Goal: Task Accomplishment & Management: Use online tool/utility

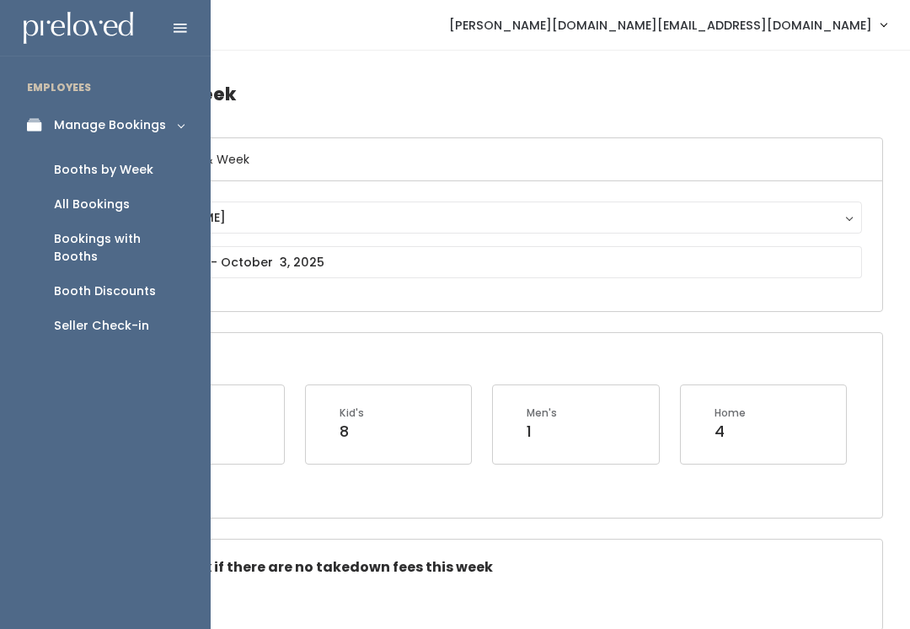
click at [84, 317] on div "Seller Check-in" at bounding box center [101, 326] width 95 height 18
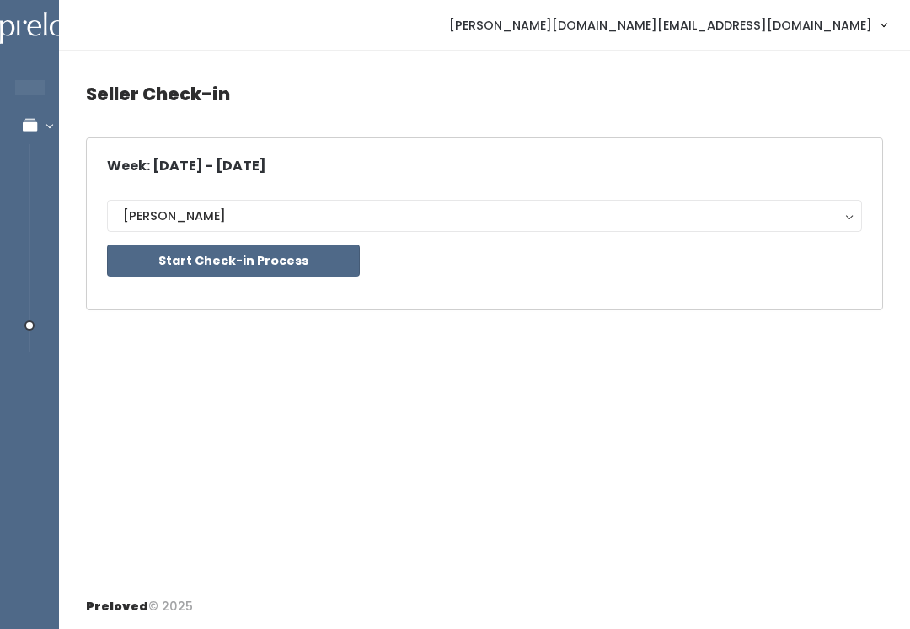
click at [190, 247] on button "Start Check-in Process" at bounding box center [233, 260] width 253 height 32
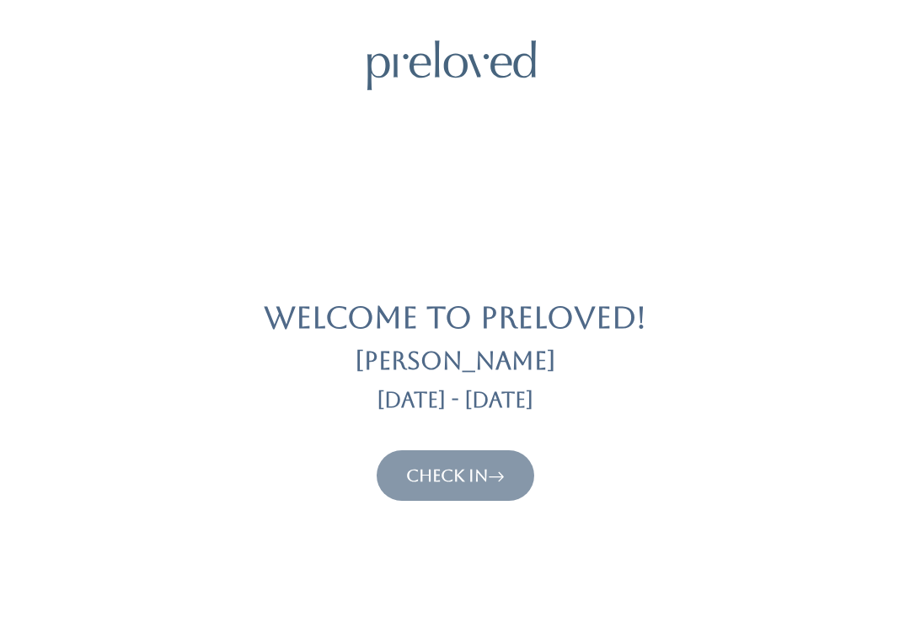
click at [430, 465] on link "Check In" at bounding box center [455, 475] width 99 height 20
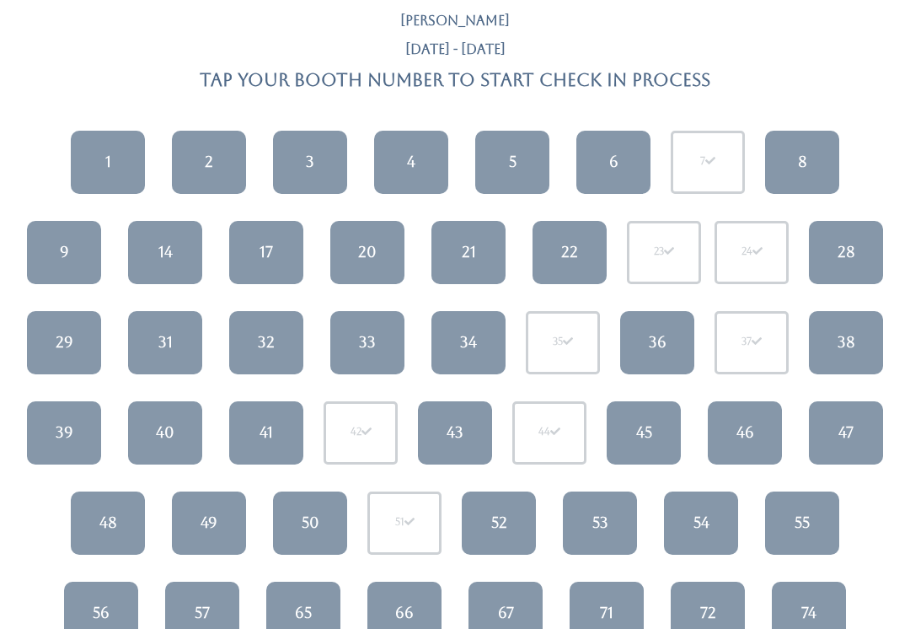
scroll to position [120, 0]
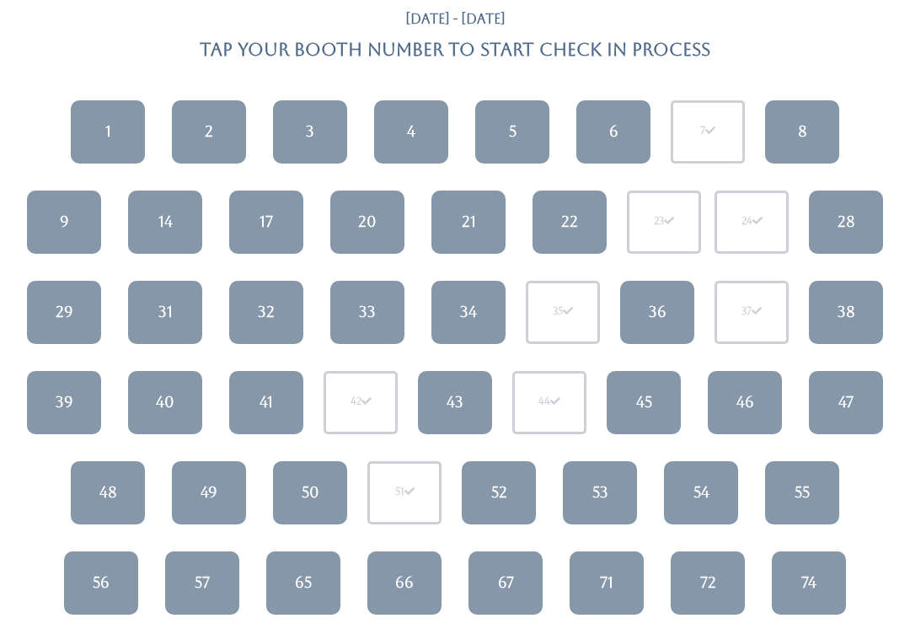
click at [99, 579] on div "56" at bounding box center [101, 583] width 17 height 22
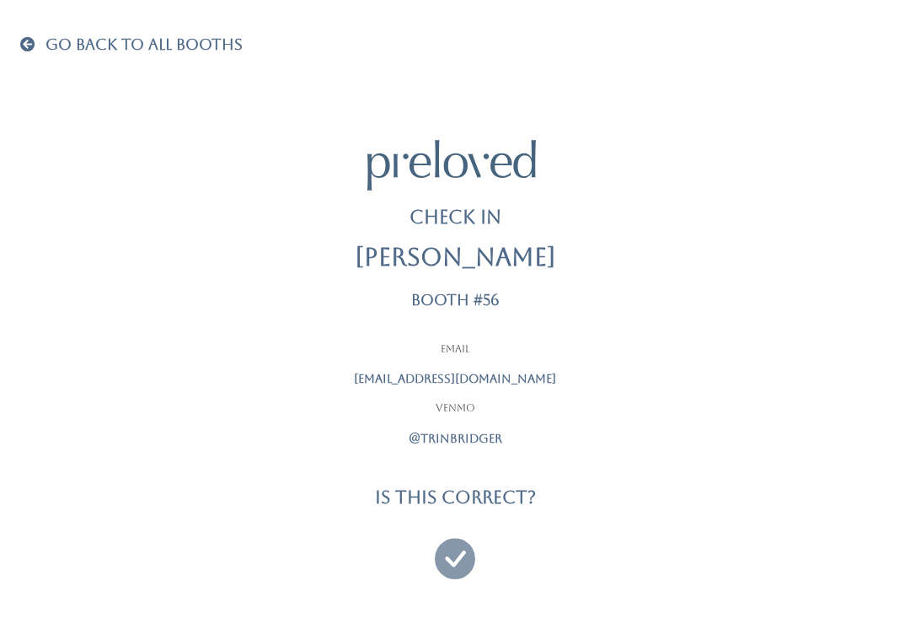
click at [460, 554] on icon at bounding box center [455, 551] width 40 height 56
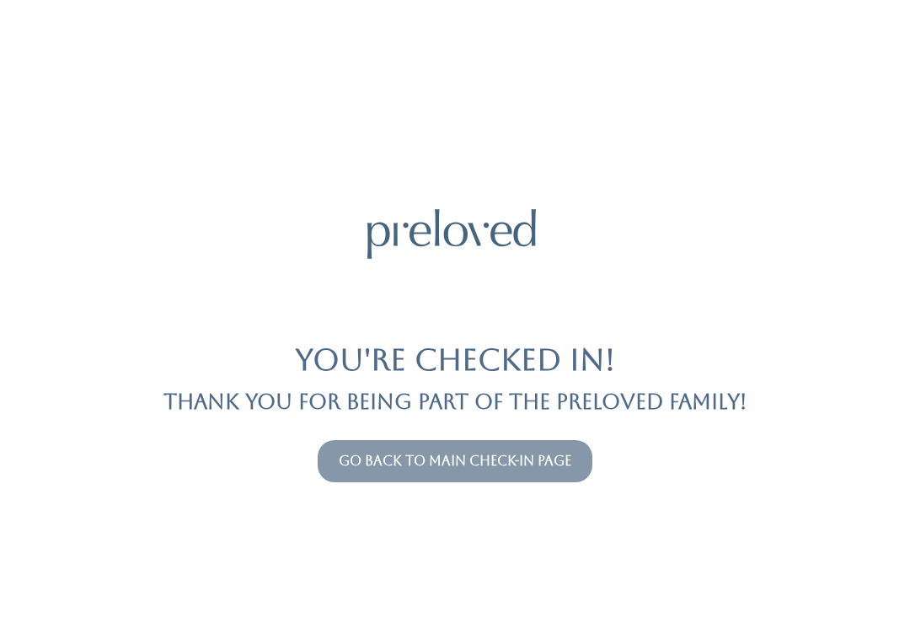
click at [558, 440] on button "Go back to main check-in page" at bounding box center [455, 461] width 275 height 42
click at [511, 467] on link "Go back to main check-in page" at bounding box center [455, 461] width 233 height 16
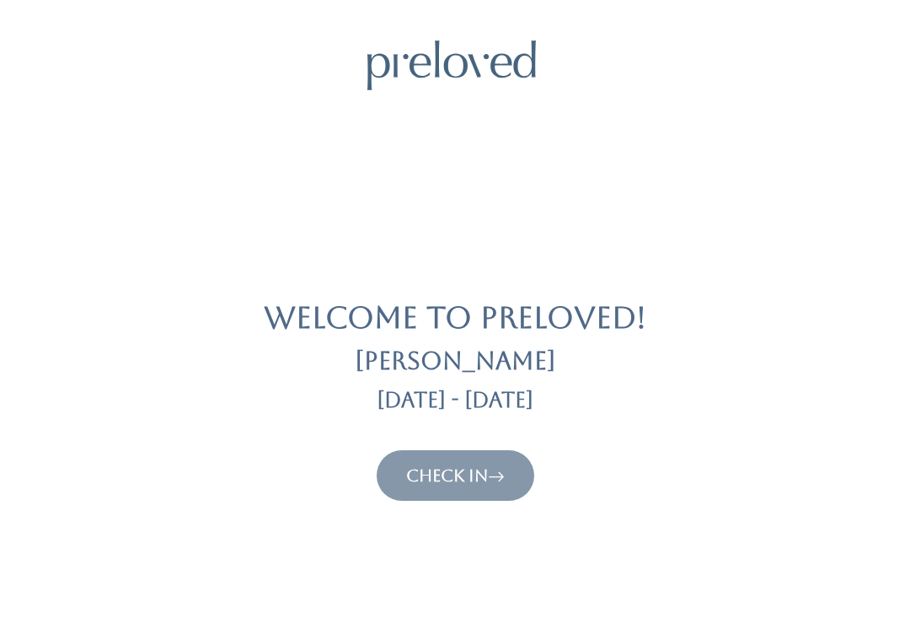
click at [494, 473] on icon at bounding box center [496, 475] width 17 height 20
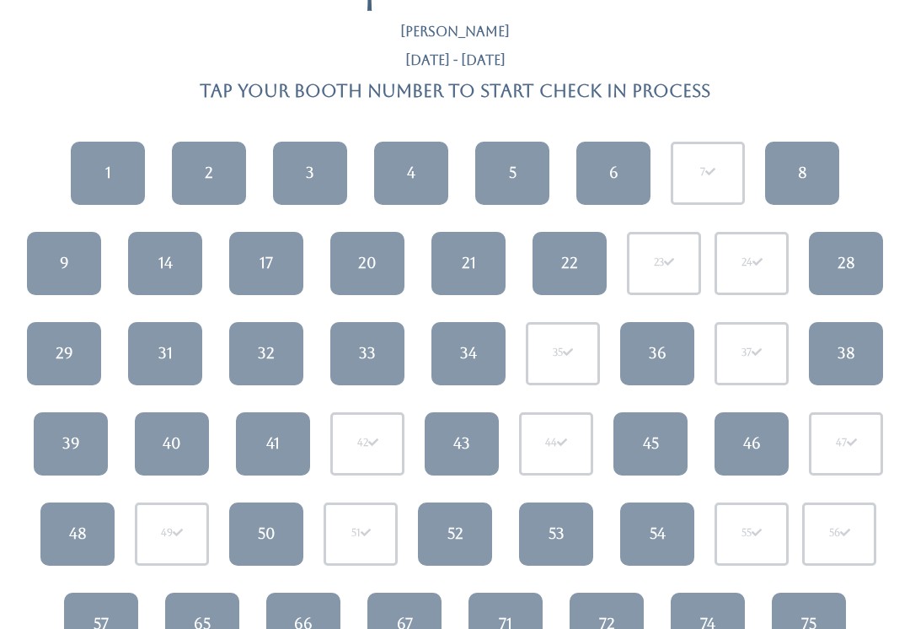
scroll to position [81, 0]
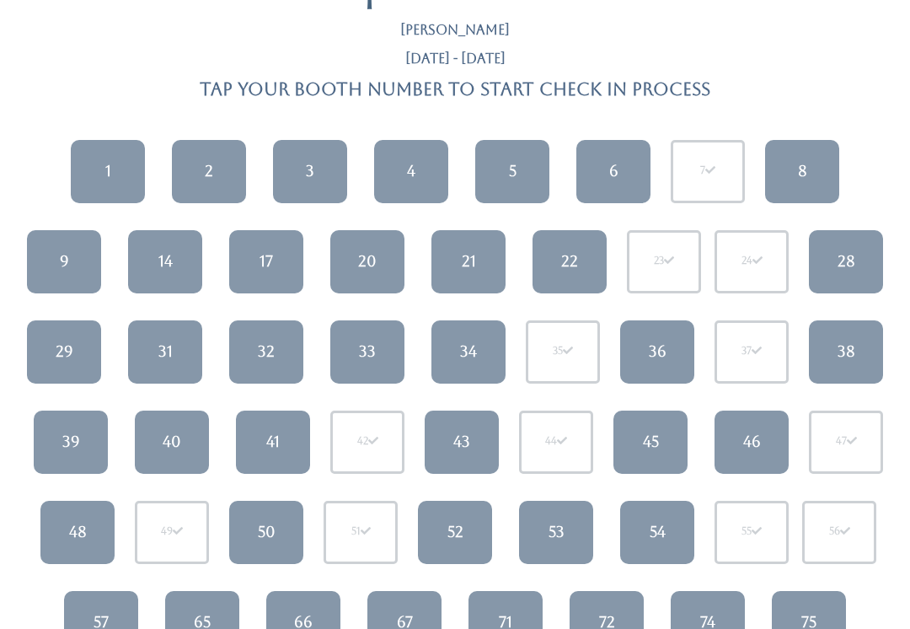
click at [174, 352] on link "31" at bounding box center [165, 351] width 74 height 63
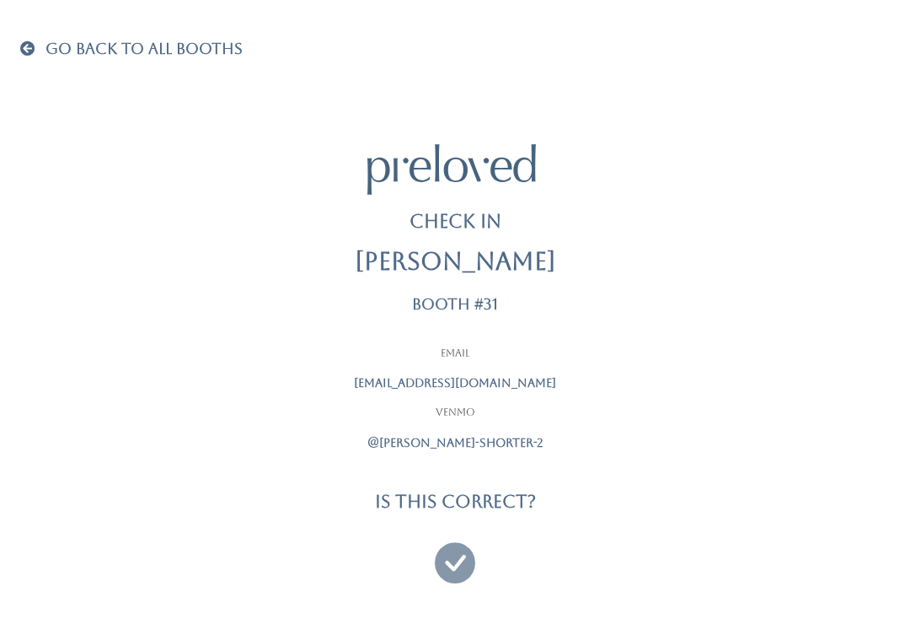
click at [464, 558] on icon at bounding box center [455, 555] width 40 height 56
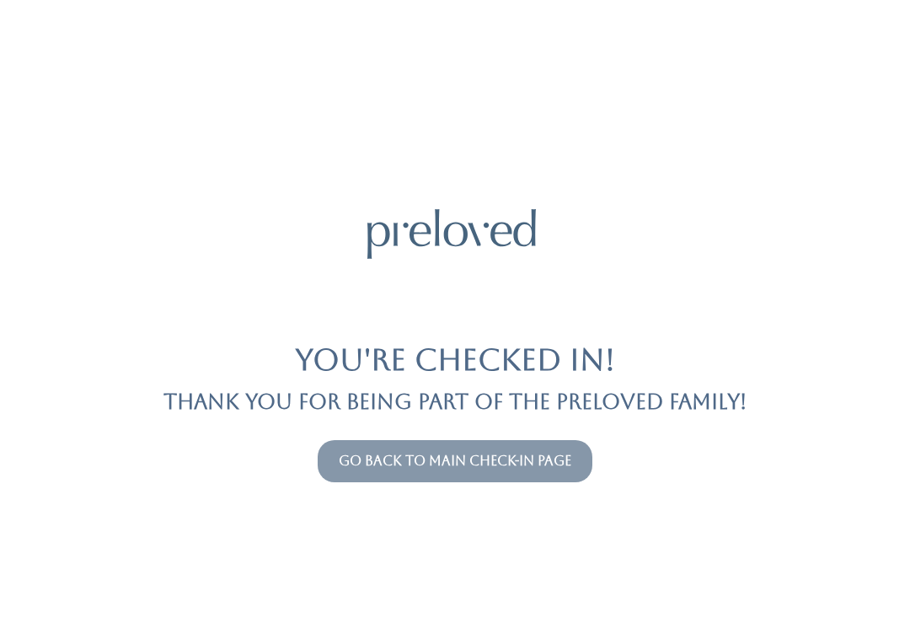
click at [571, 464] on link "Go back to main check-in page" at bounding box center [455, 461] width 233 height 16
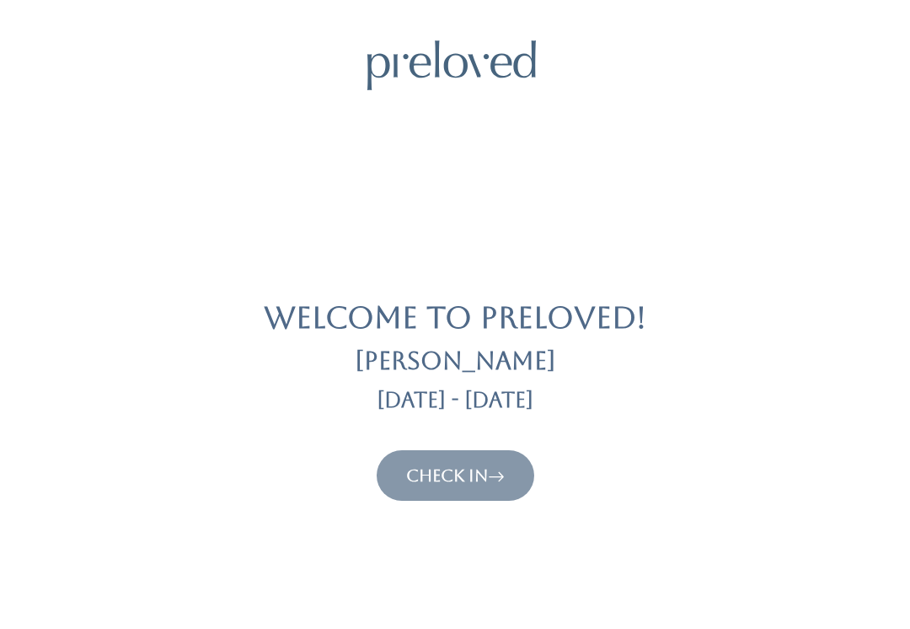
click at [470, 482] on link "Check In" at bounding box center [455, 475] width 99 height 20
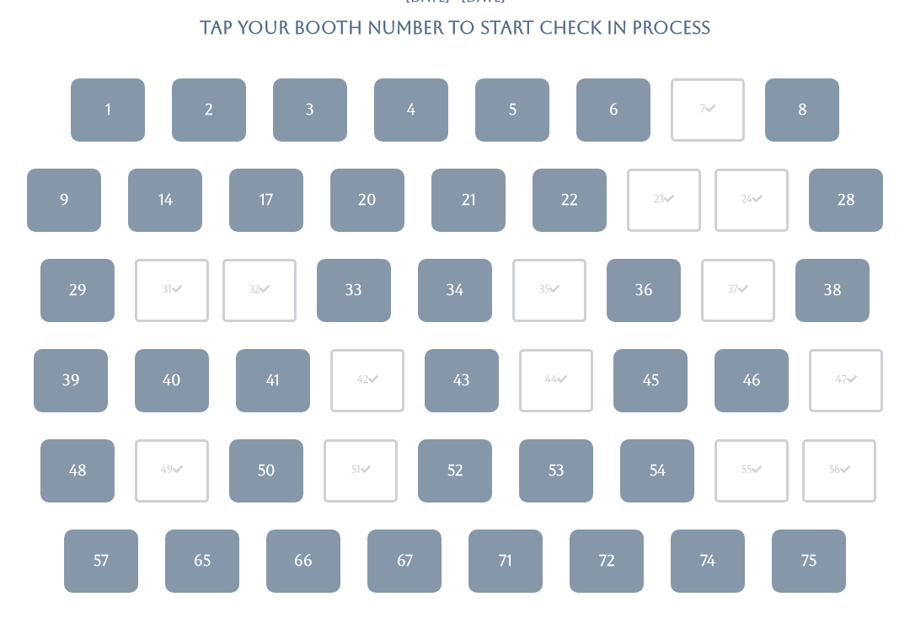
scroll to position [137, 0]
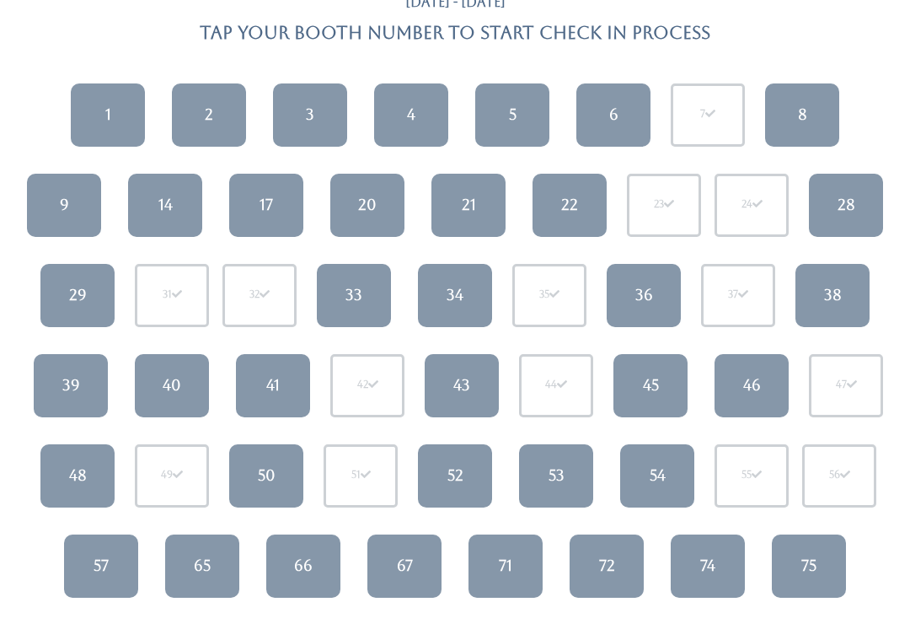
click at [355, 285] on div "33" at bounding box center [354, 296] width 17 height 22
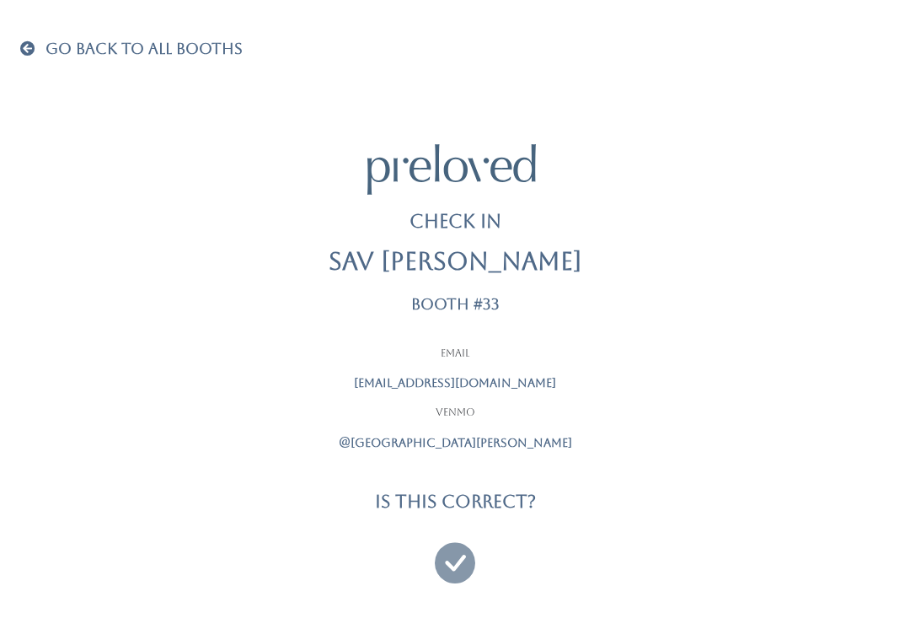
click at [452, 561] on icon at bounding box center [455, 555] width 40 height 56
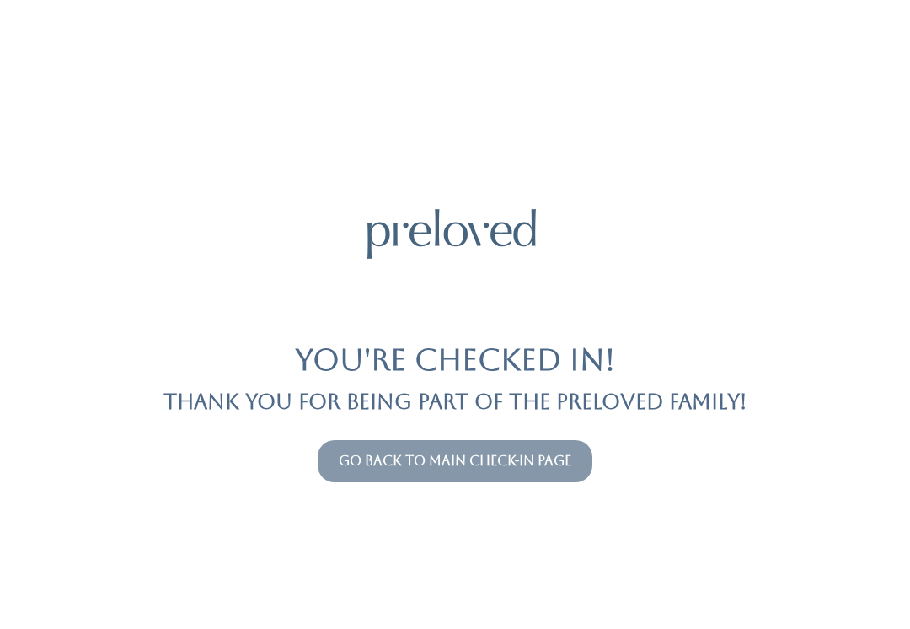
click at [533, 453] on link "Go back to main check-in page" at bounding box center [455, 461] width 233 height 16
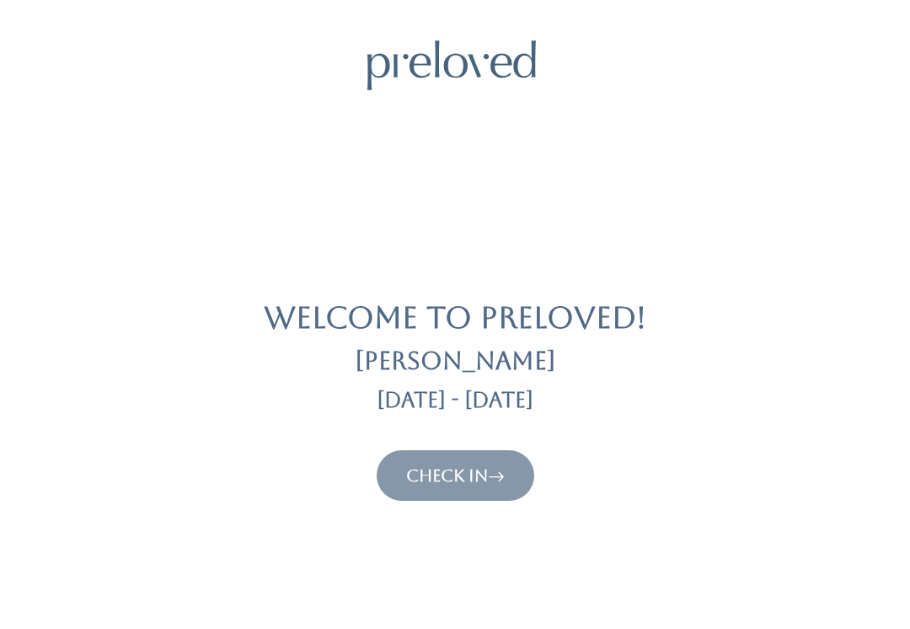
click at [480, 469] on link "Check In" at bounding box center [455, 475] width 99 height 20
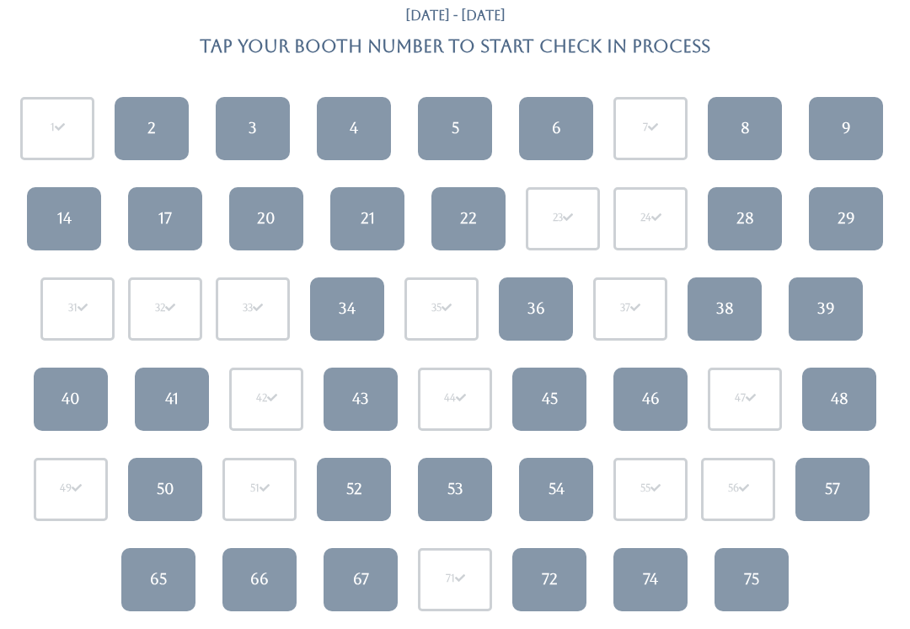
scroll to position [118, 0]
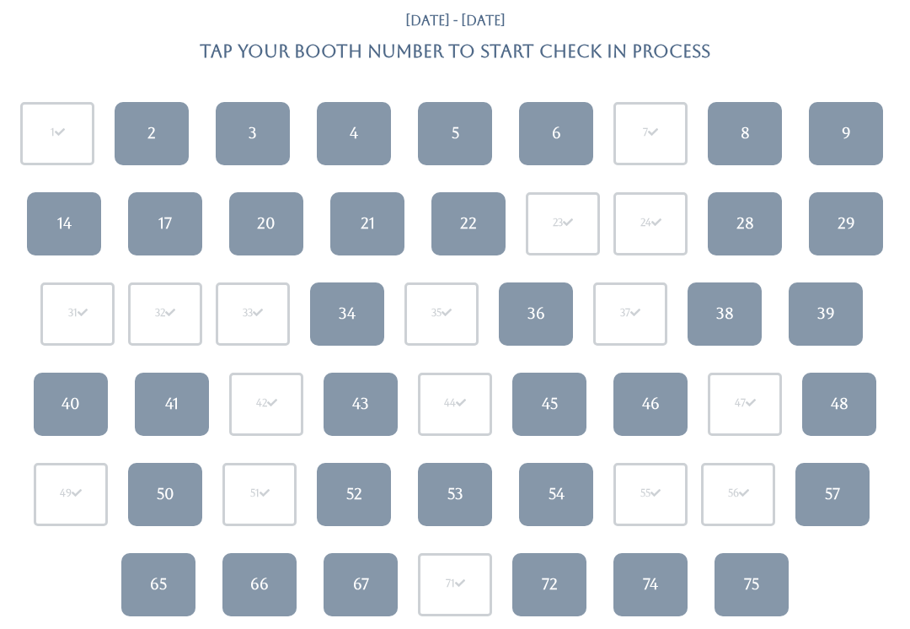
click at [527, 126] on link "6" at bounding box center [556, 134] width 74 height 63
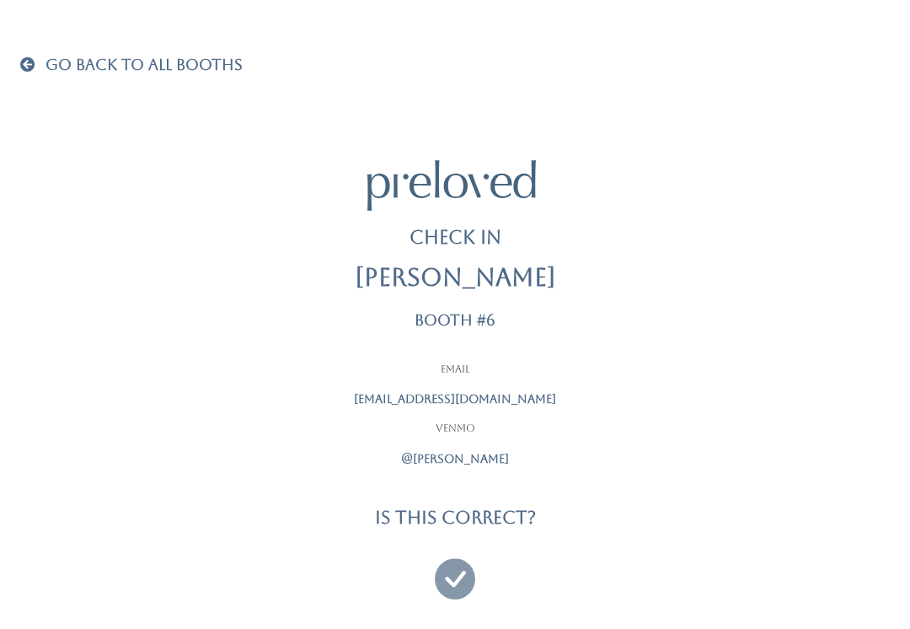
click at [35, 57] on link "Go Back To All Booths" at bounding box center [131, 65] width 223 height 17
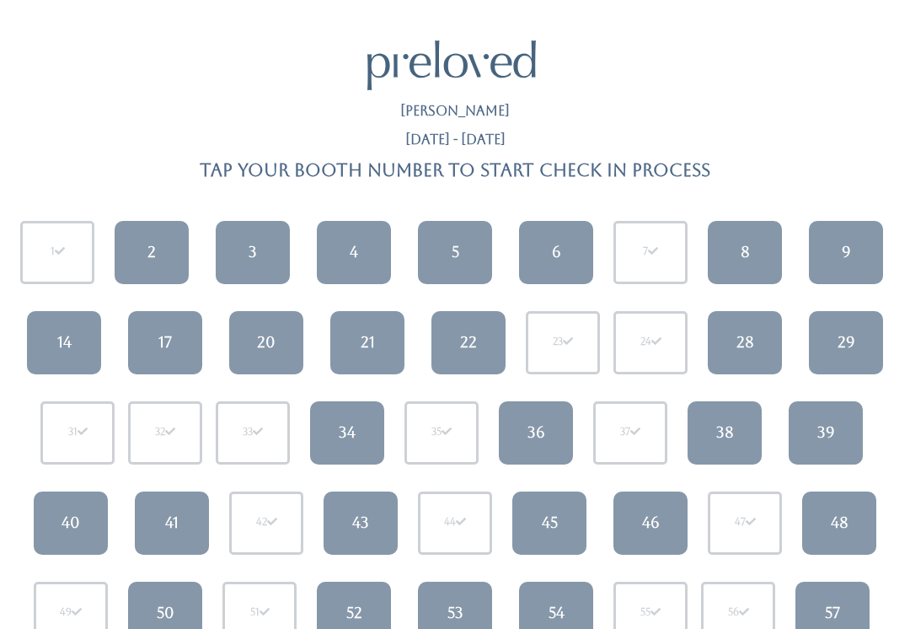
click at [169, 253] on link "2" at bounding box center [152, 252] width 74 height 63
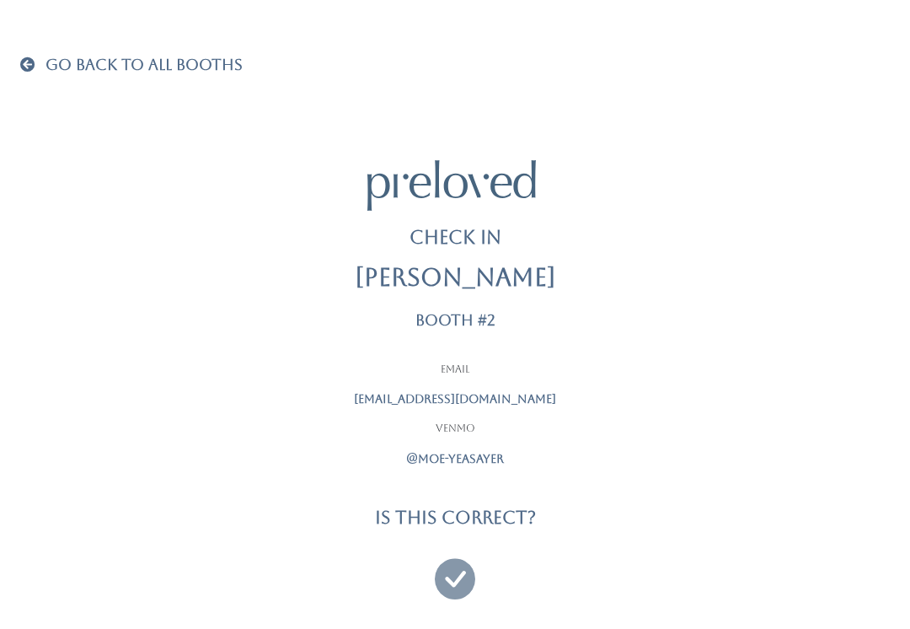
click at [453, 556] on icon at bounding box center [455, 571] width 40 height 56
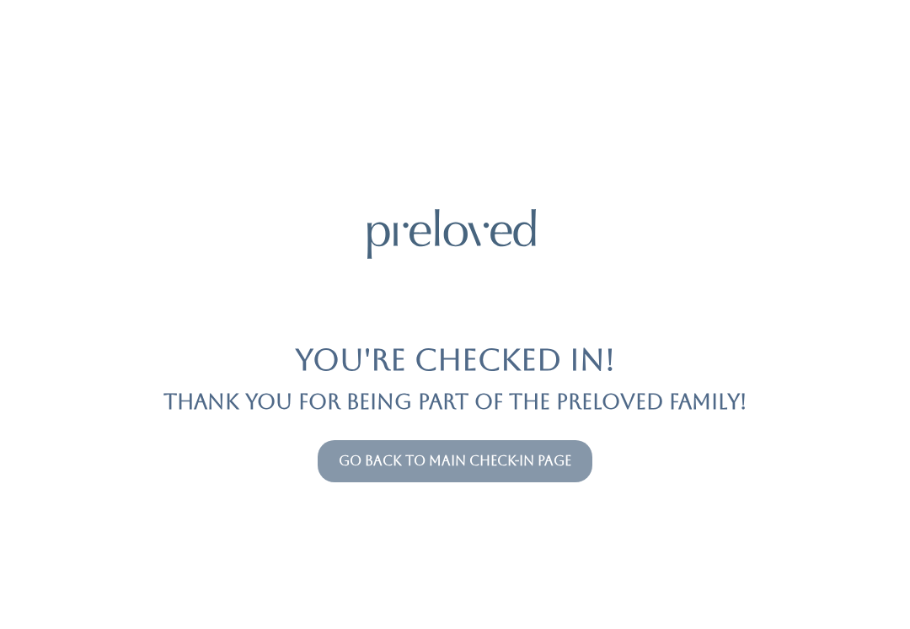
click at [491, 458] on link "Go back to main check-in page" at bounding box center [455, 461] width 233 height 16
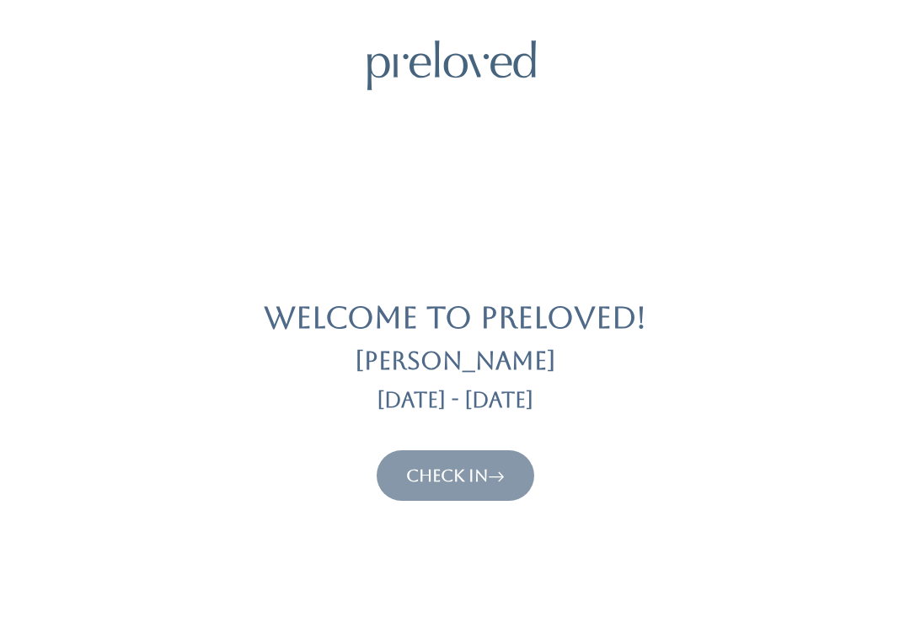
click at [485, 493] on button "Check In" at bounding box center [456, 475] width 158 height 51
click at [492, 475] on icon at bounding box center [496, 475] width 17 height 20
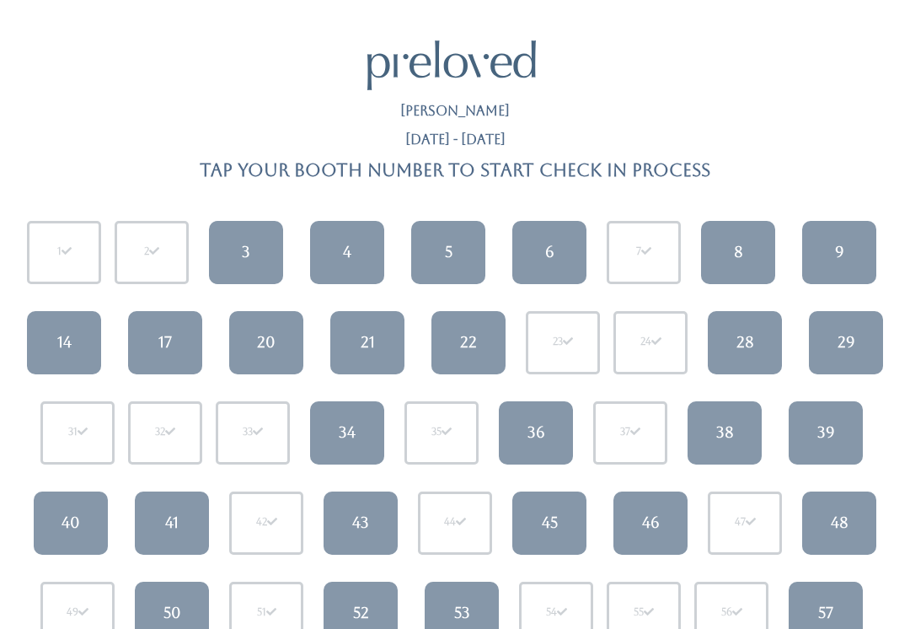
click at [558, 257] on link "6" at bounding box center [549, 252] width 74 height 63
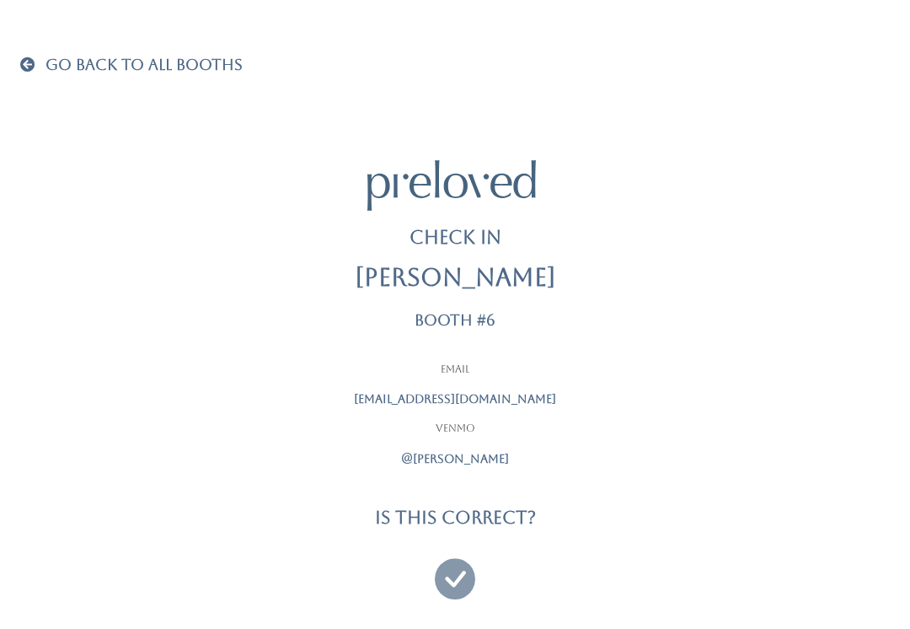
click at [469, 557] on icon at bounding box center [455, 571] width 40 height 56
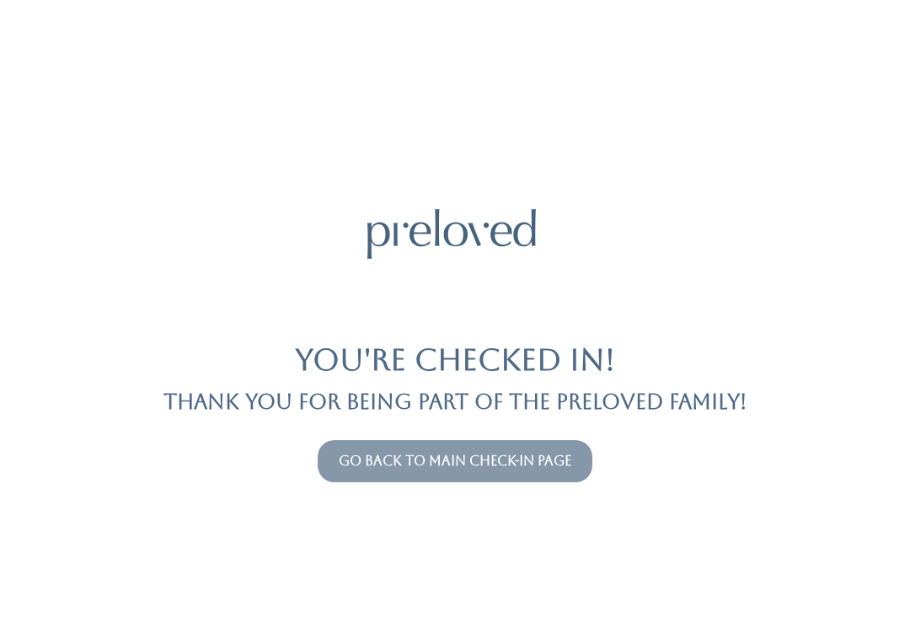
click at [501, 453] on link "Go back to main check-in page" at bounding box center [455, 461] width 233 height 16
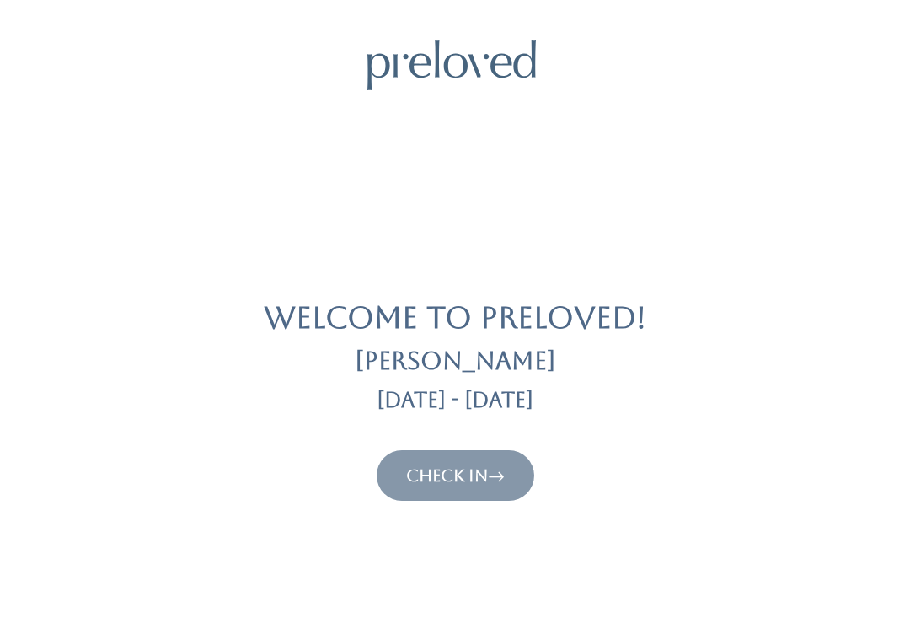
click at [456, 454] on button "Check In" at bounding box center [456, 475] width 158 height 51
click at [491, 471] on link "Check In" at bounding box center [455, 475] width 99 height 20
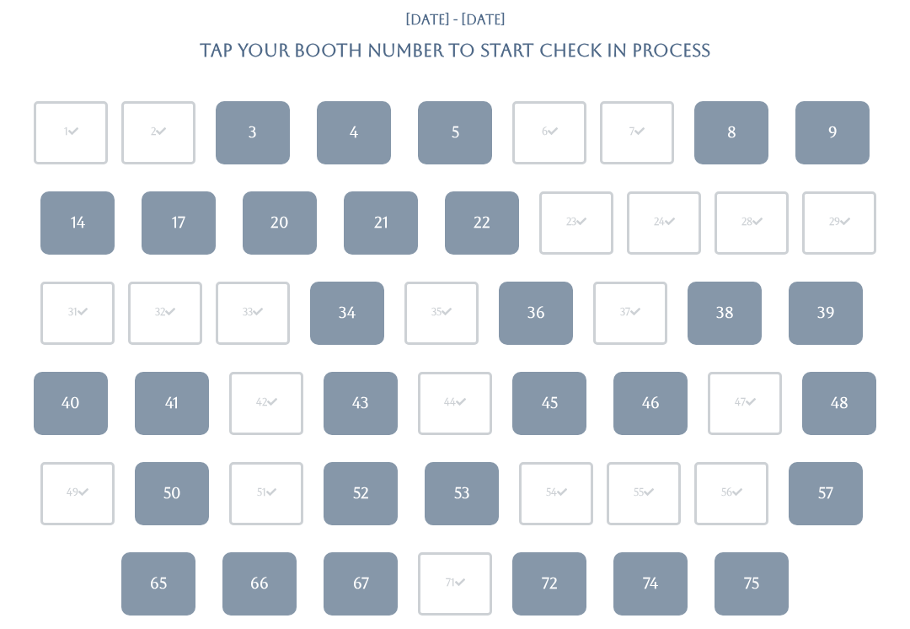
scroll to position [165, 0]
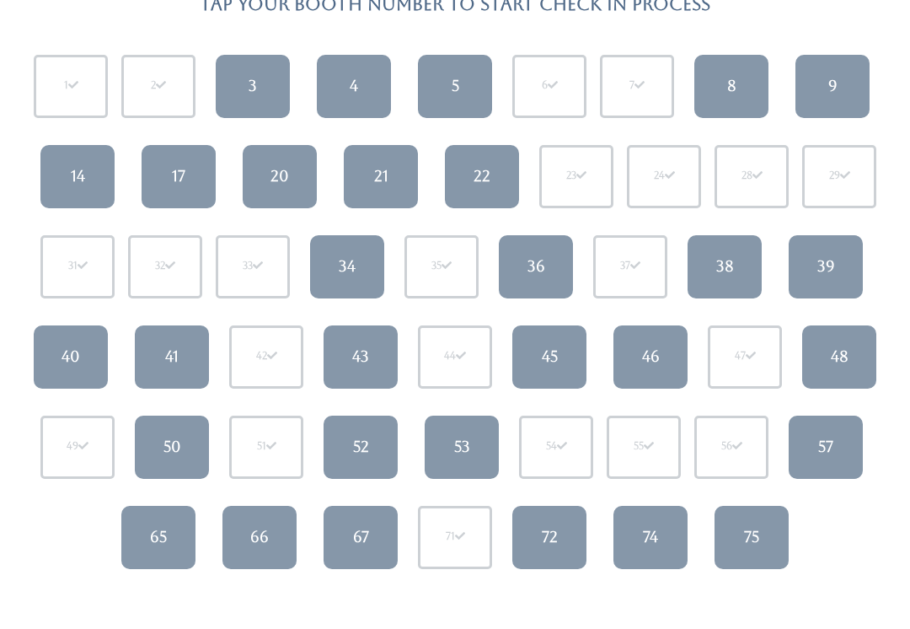
click at [367, 357] on div "43" at bounding box center [360, 357] width 17 height 22
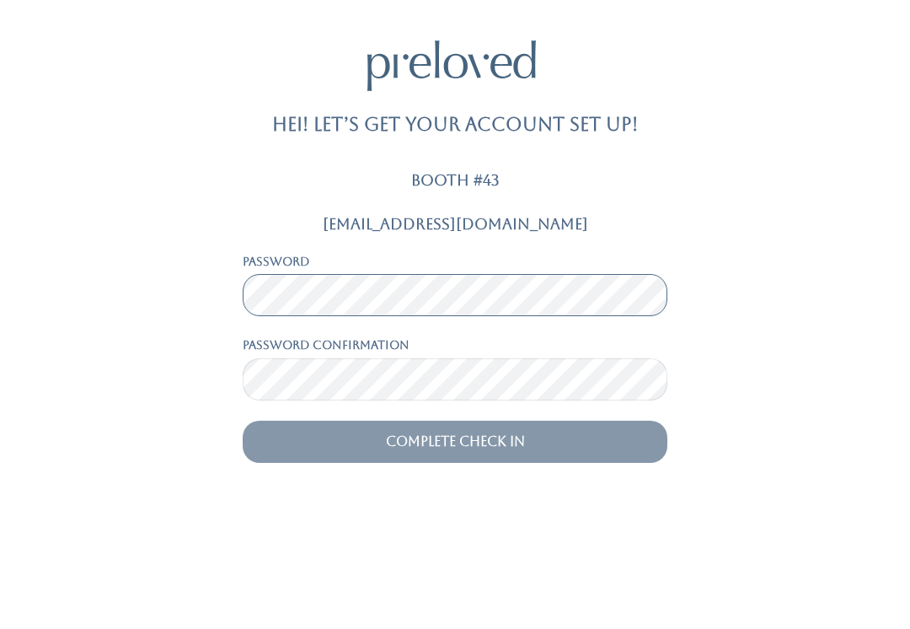
click at [455, 540] on input "Complete Check In" at bounding box center [455, 561] width 425 height 42
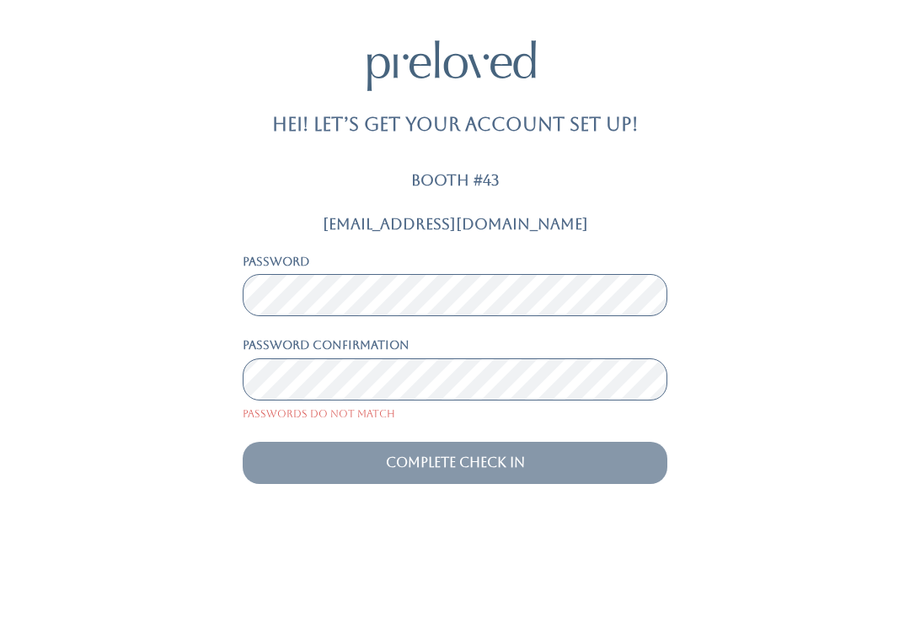
scroll to position [20, 0]
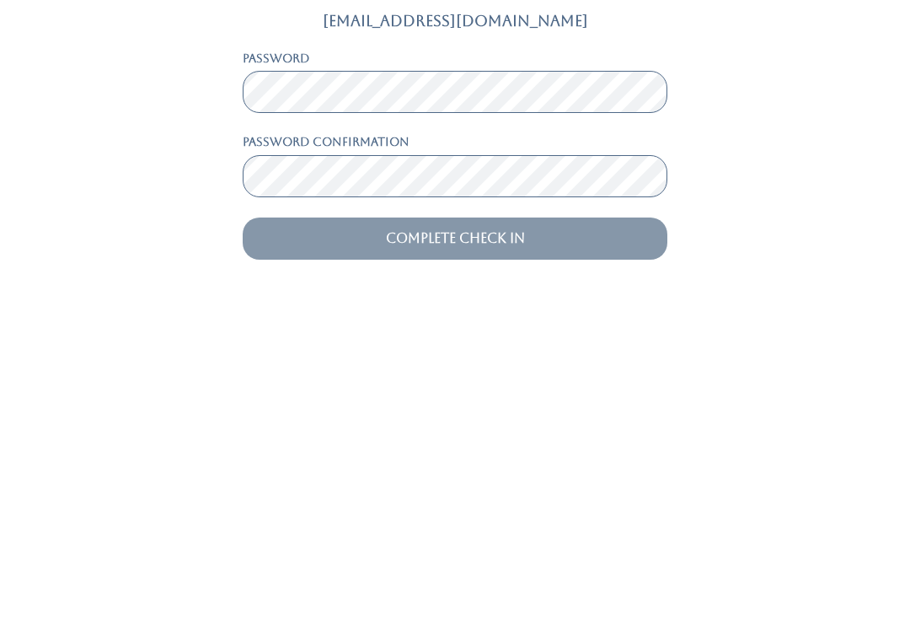
click at [521, 540] on input "Complete Check In" at bounding box center [455, 561] width 425 height 42
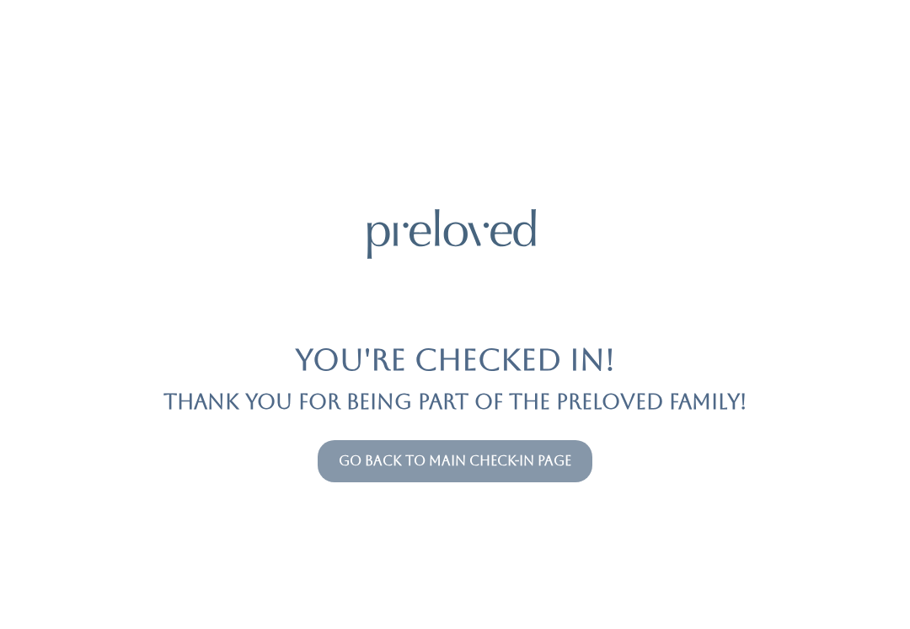
click at [571, 453] on link "Go back to main check-in page" at bounding box center [455, 461] width 233 height 16
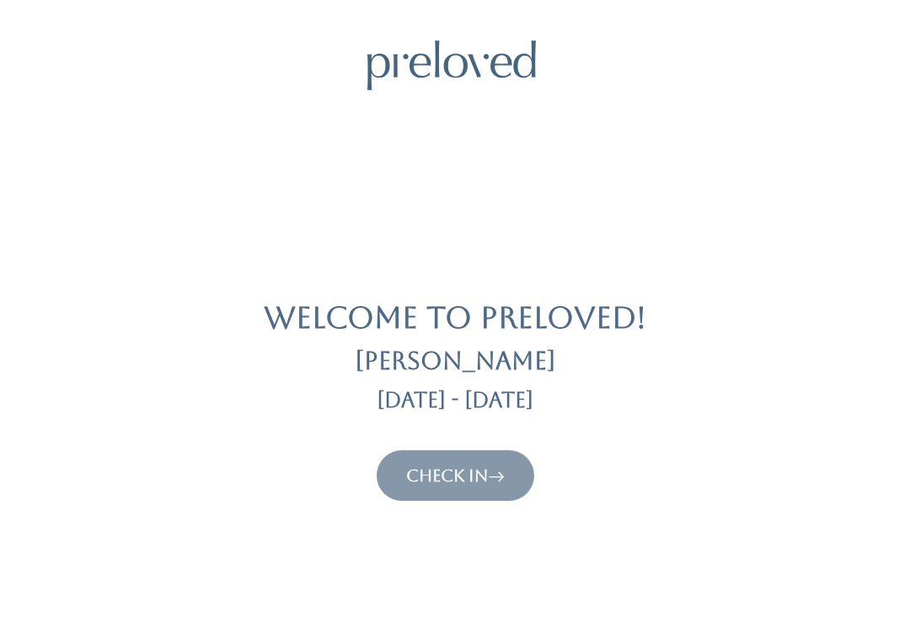
click at [479, 466] on link "Check In" at bounding box center [455, 475] width 99 height 20
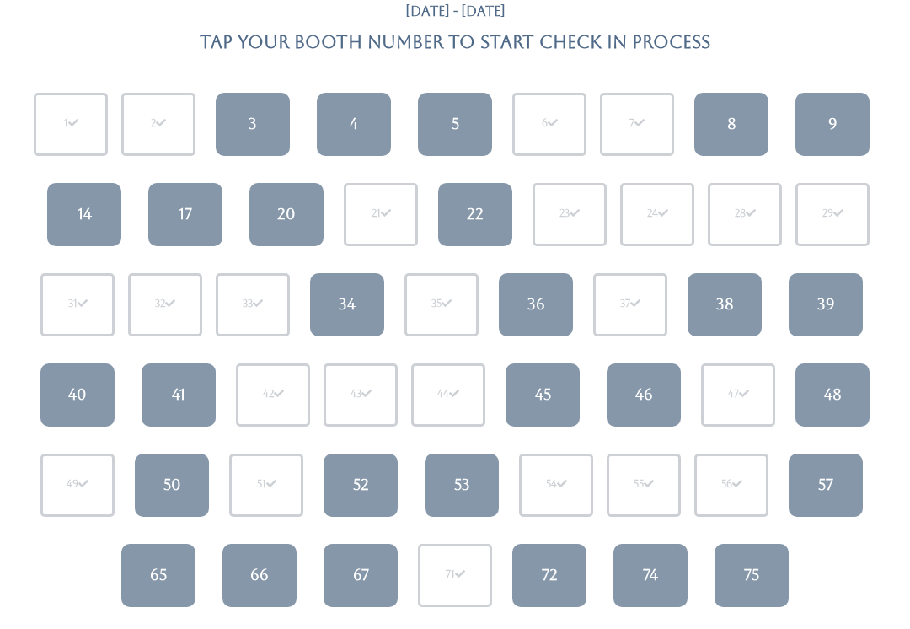
scroll to position [128, 0]
click at [823, 119] on link "9" at bounding box center [833, 124] width 74 height 63
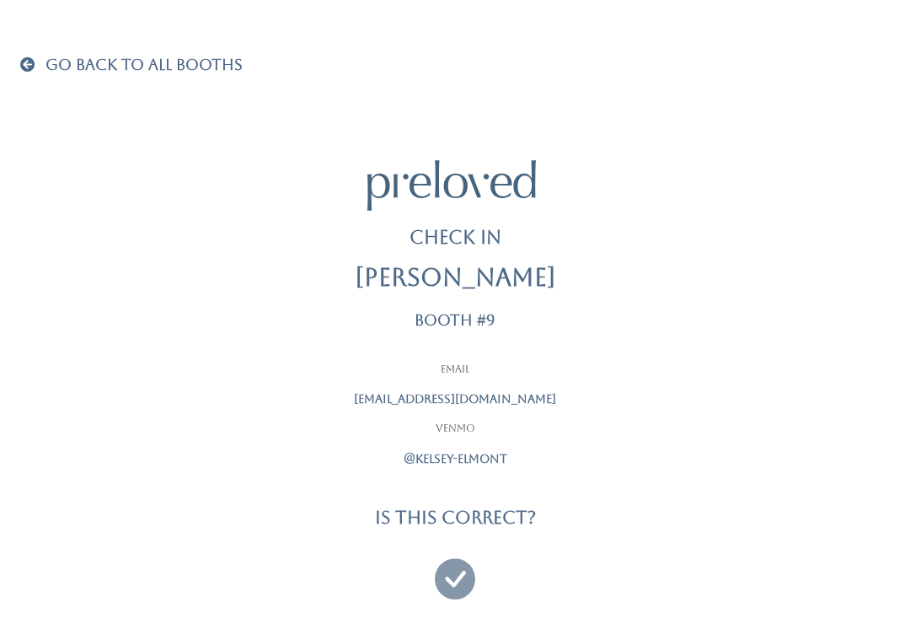
click at [447, 573] on icon at bounding box center [455, 571] width 40 height 56
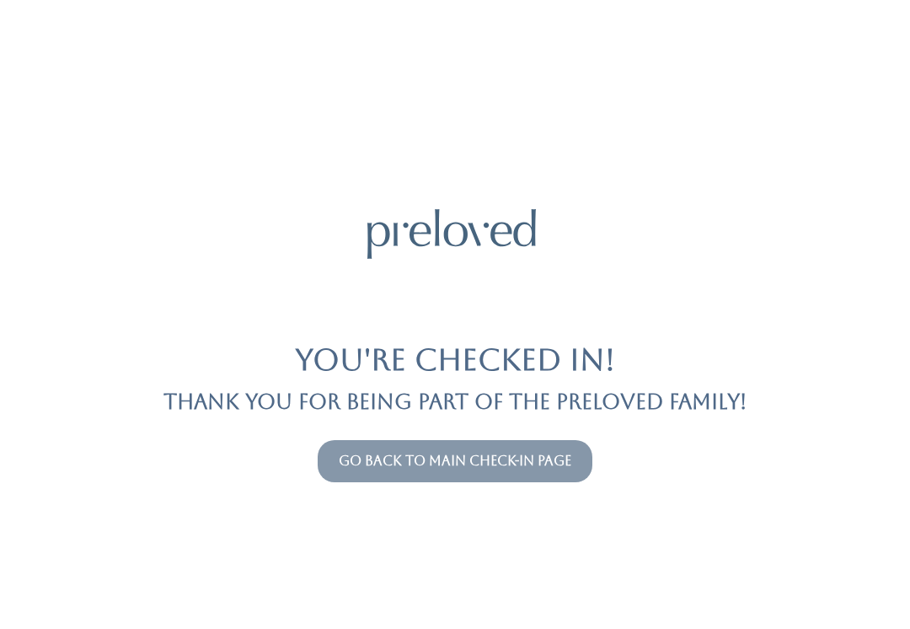
click at [499, 464] on link "Go back to main check-in page" at bounding box center [455, 461] width 233 height 16
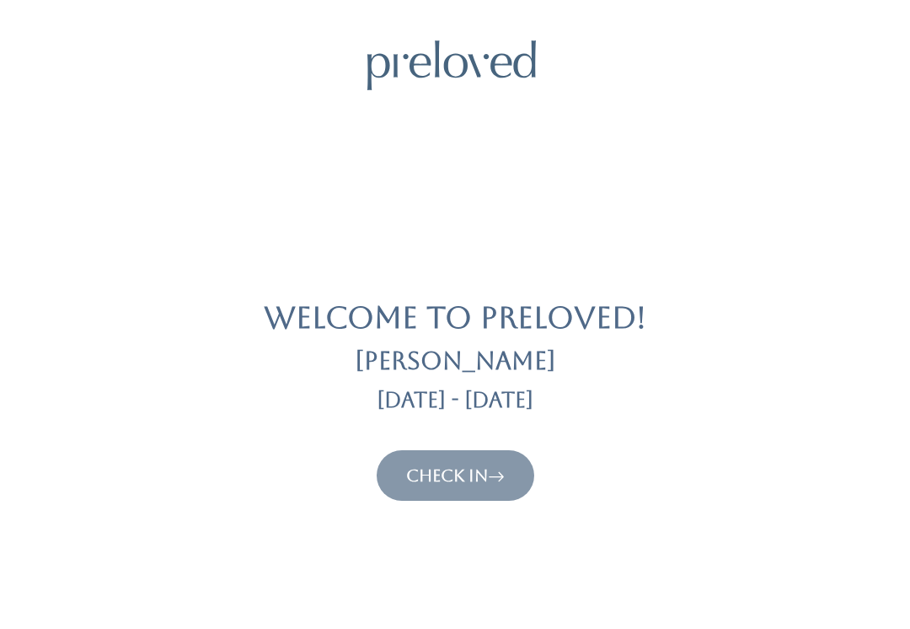
click at [491, 478] on link "Check In" at bounding box center [455, 475] width 99 height 20
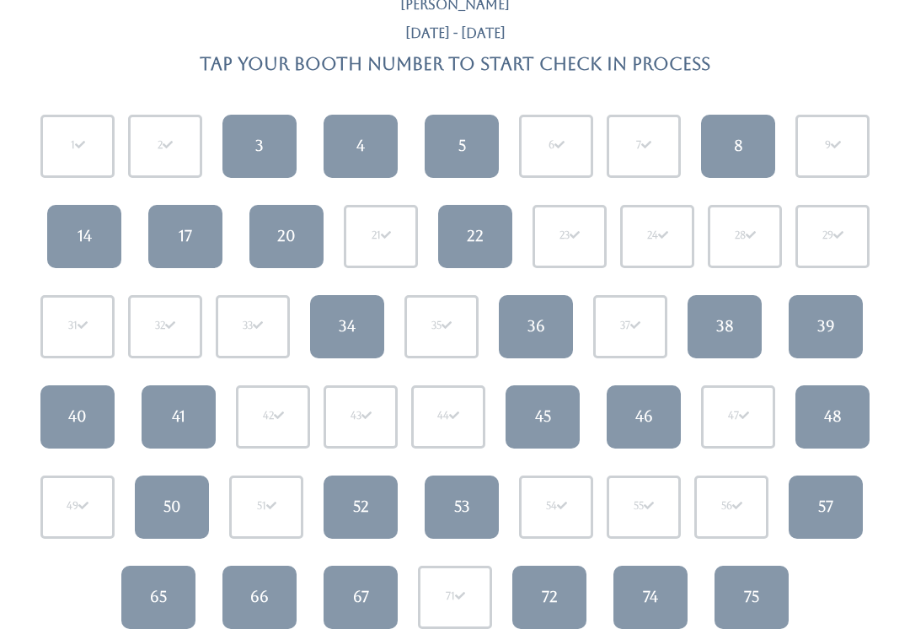
scroll to position [106, 0]
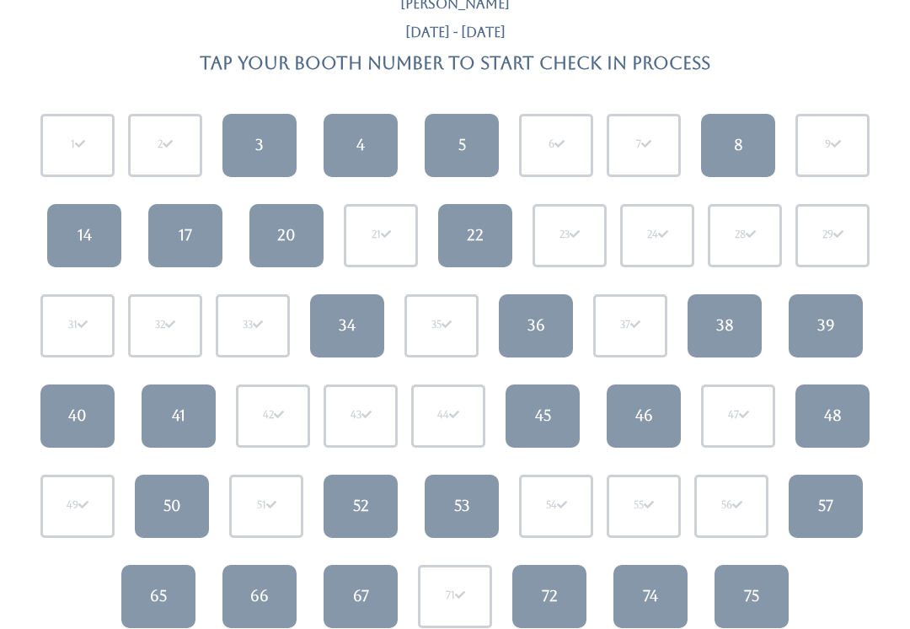
click at [727, 132] on link "8" at bounding box center [738, 146] width 74 height 63
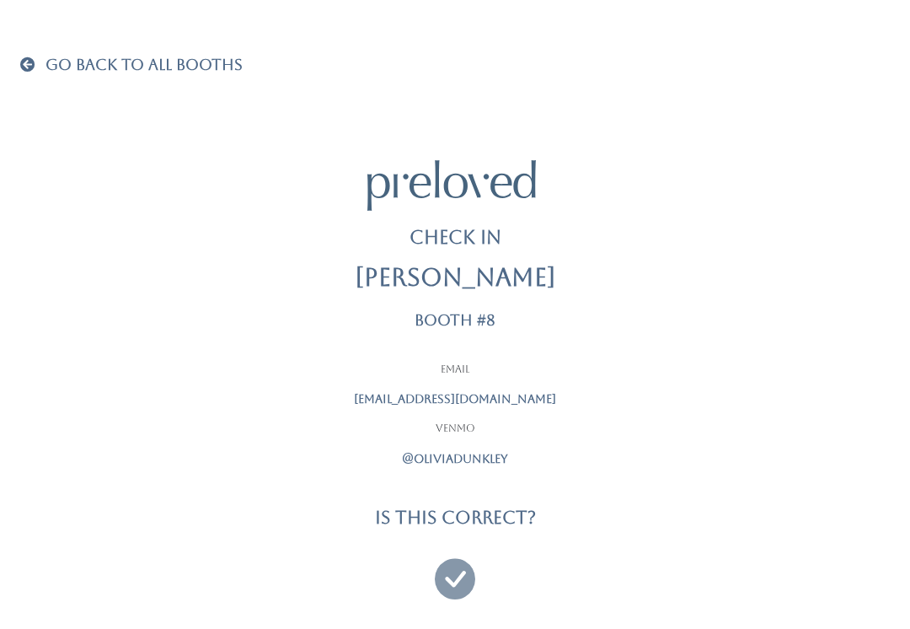
click at [473, 563] on div at bounding box center [454, 571] width 421 height 62
click at [444, 551] on icon at bounding box center [455, 571] width 40 height 56
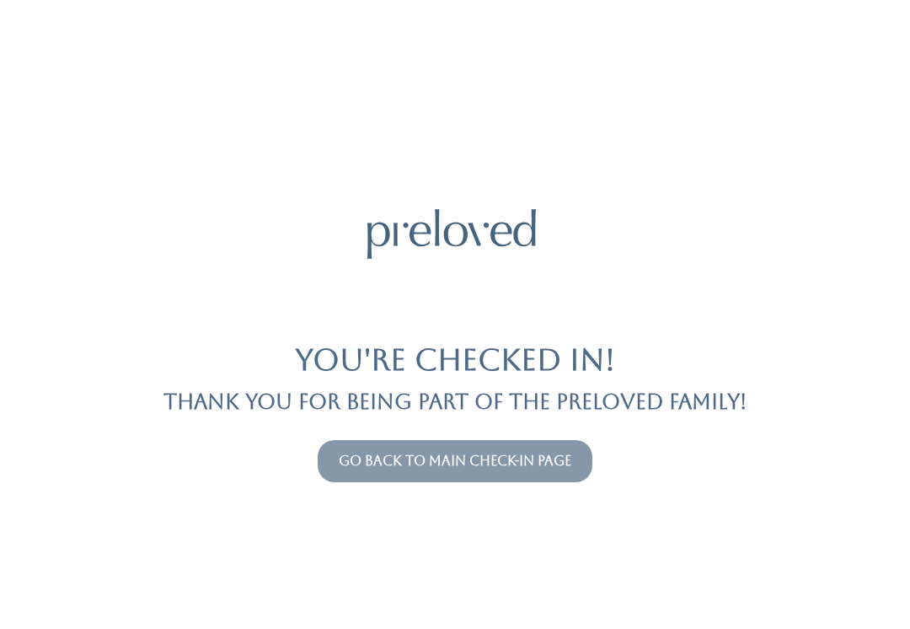
click at [362, 467] on link "Go back to main check-in page" at bounding box center [455, 461] width 233 height 16
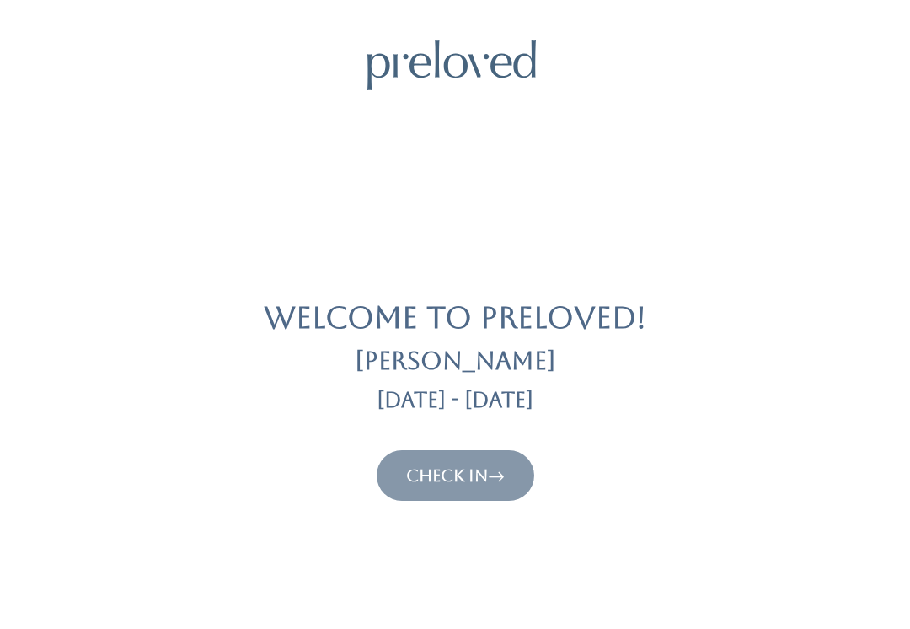
click at [422, 458] on button "Check In" at bounding box center [456, 475] width 158 height 51
click at [416, 480] on link "Check In" at bounding box center [455, 475] width 99 height 20
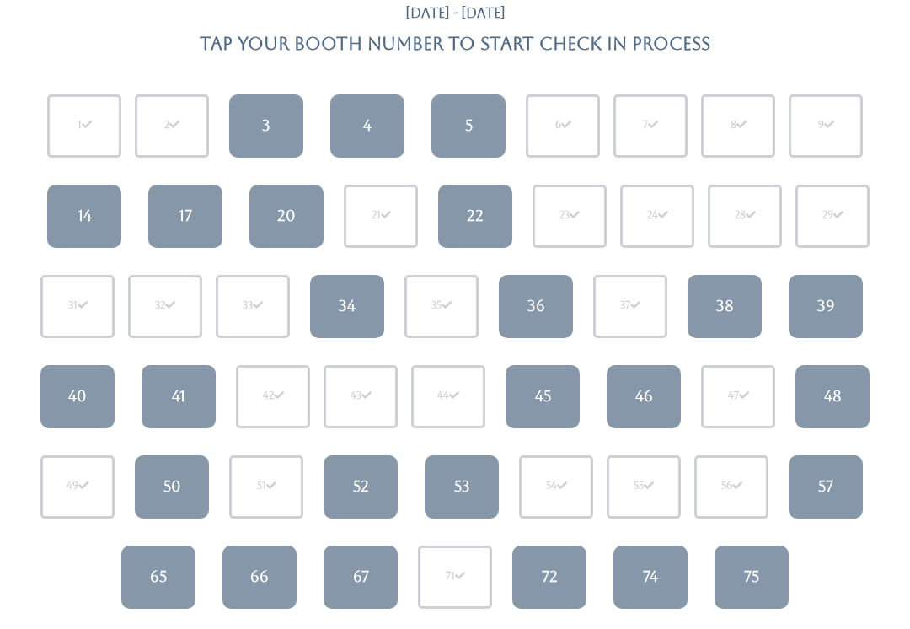
scroll to position [125, 0]
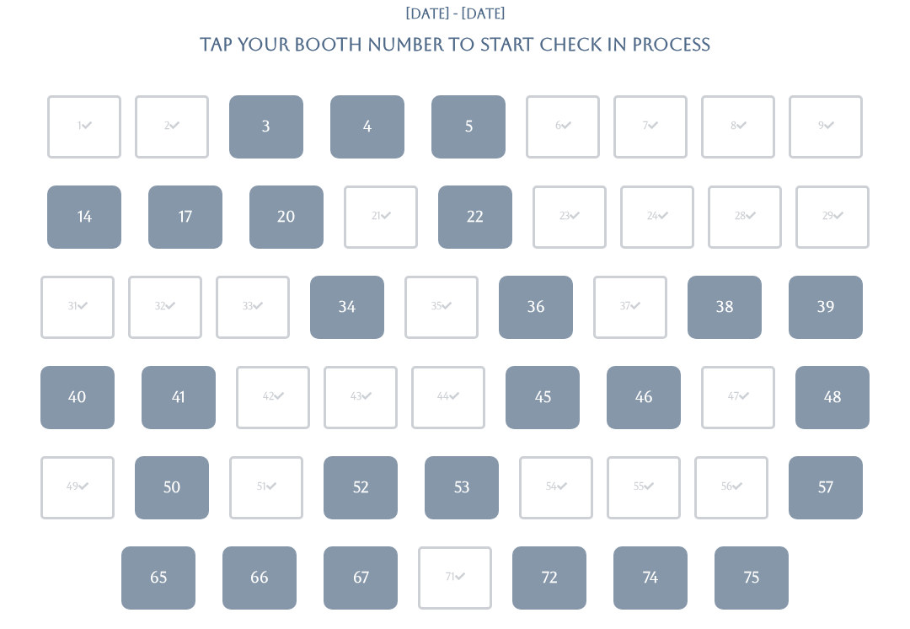
click at [835, 296] on link "39" at bounding box center [826, 307] width 74 height 63
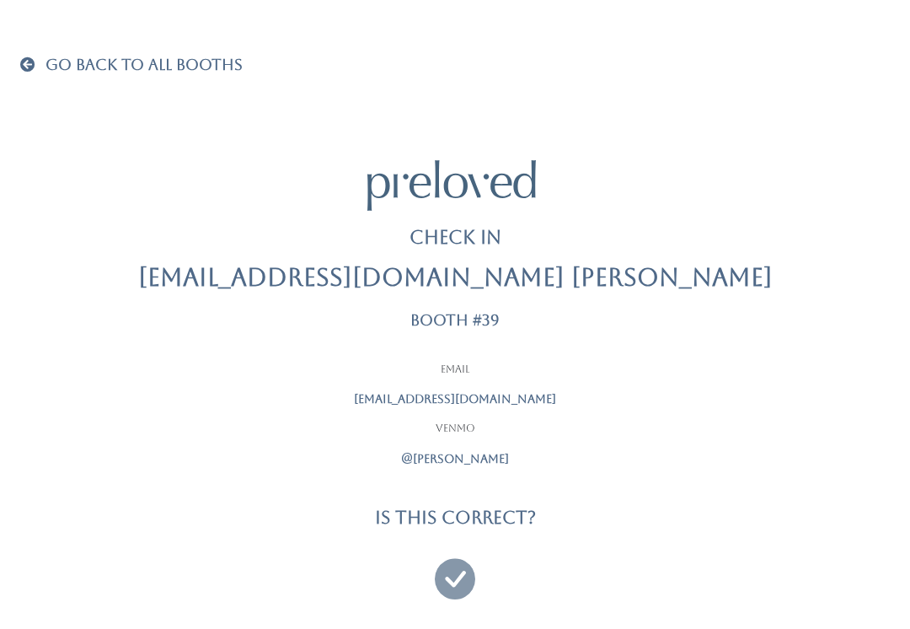
click at [447, 576] on icon at bounding box center [455, 571] width 40 height 56
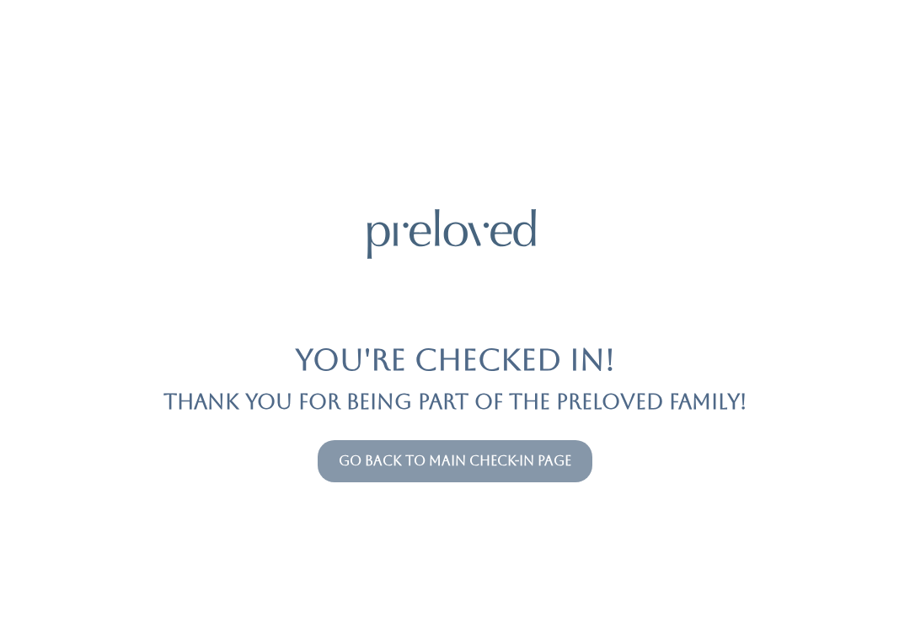
click at [491, 461] on link "Go back to main check-in page" at bounding box center [455, 461] width 233 height 16
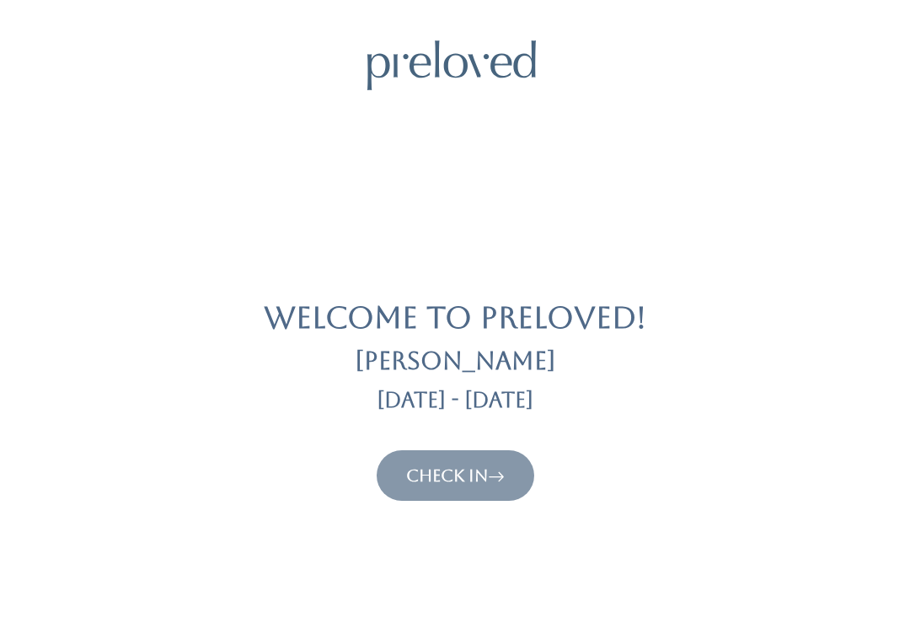
click at [474, 465] on link "Check In" at bounding box center [455, 475] width 99 height 20
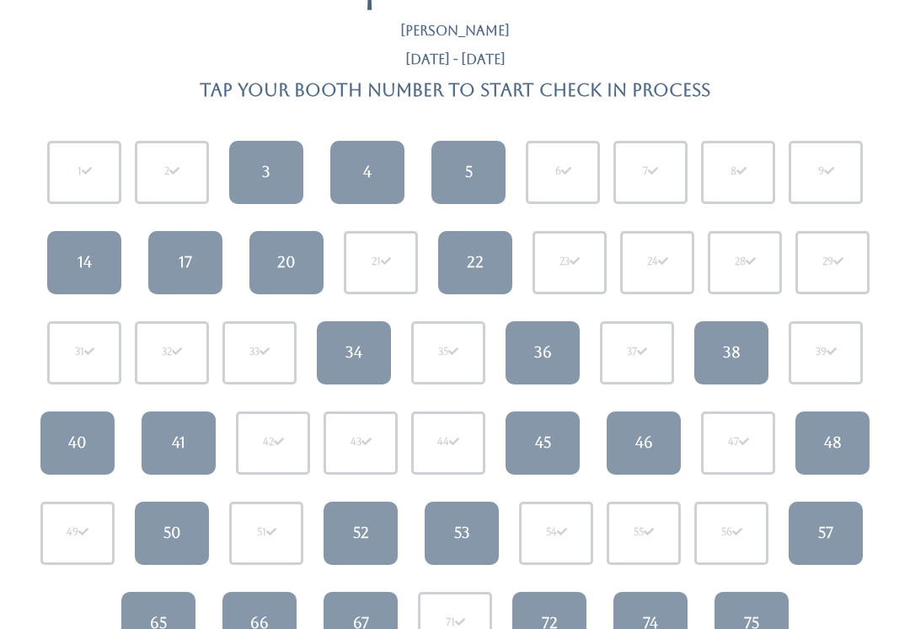
scroll to position [88, 0]
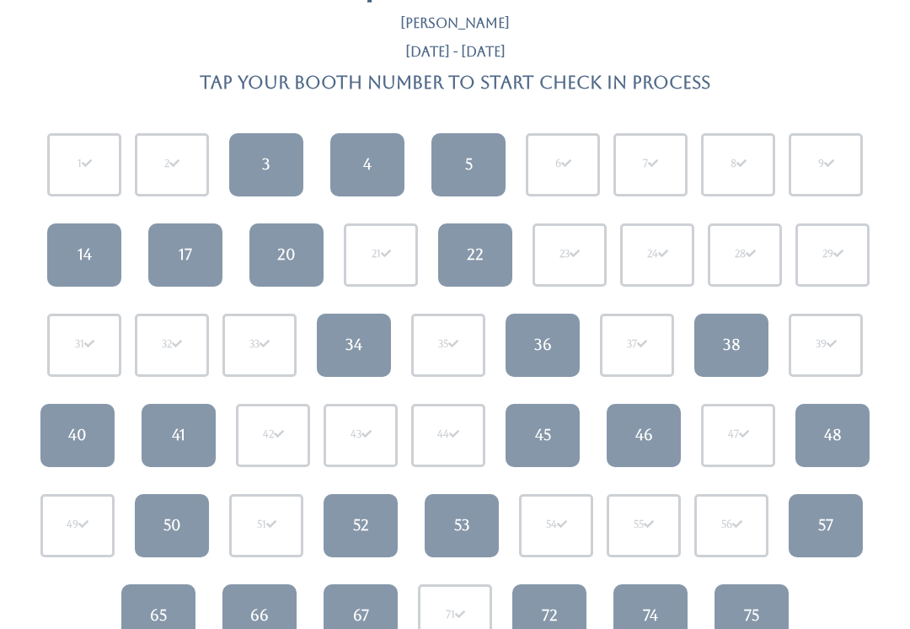
click at [383, 162] on link "4" at bounding box center [367, 164] width 74 height 63
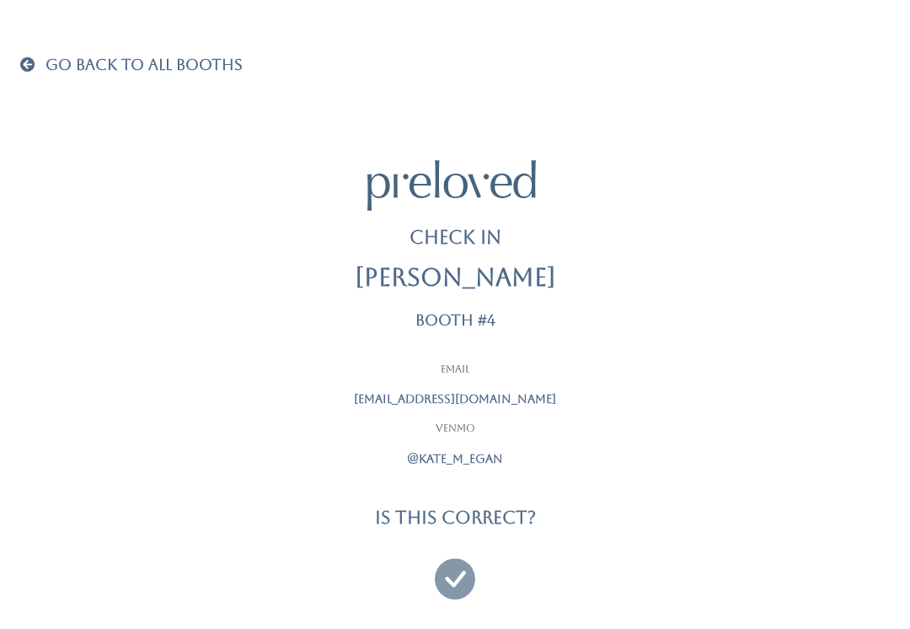
click at [475, 560] on icon at bounding box center [455, 571] width 40 height 56
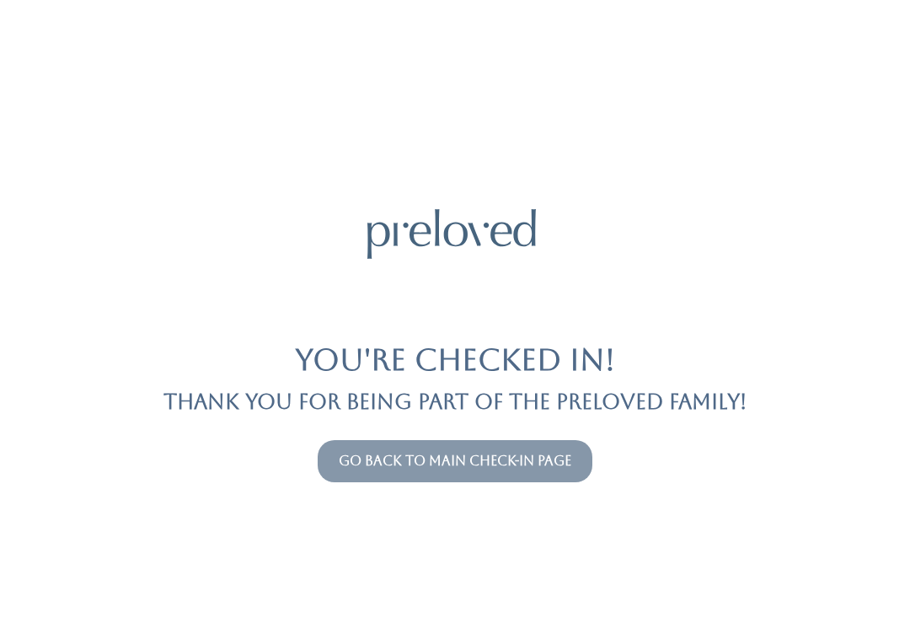
click at [509, 468] on link "Go back to main check-in page" at bounding box center [455, 461] width 233 height 16
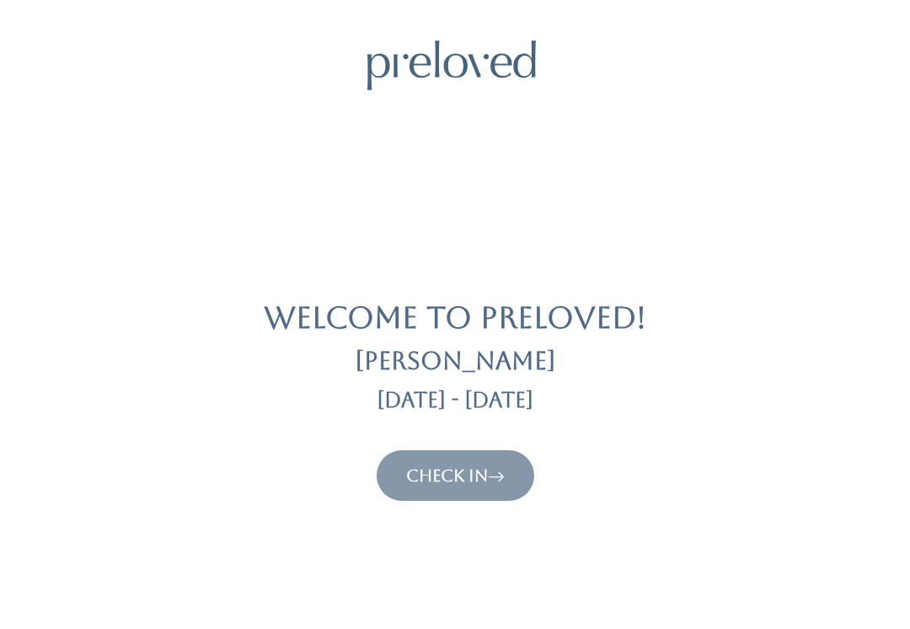
click at [490, 482] on link "Check In" at bounding box center [455, 475] width 99 height 20
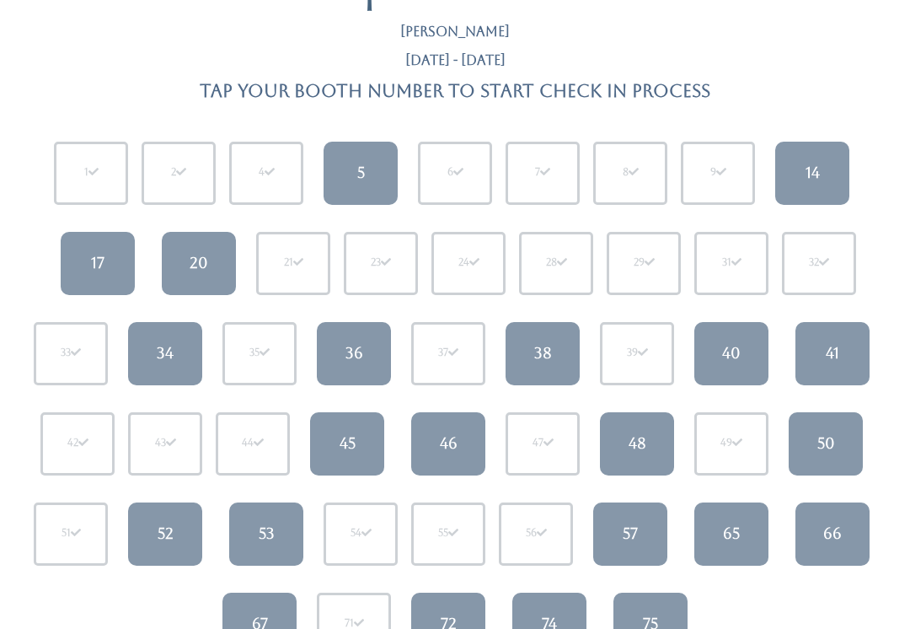
scroll to position [119, 0]
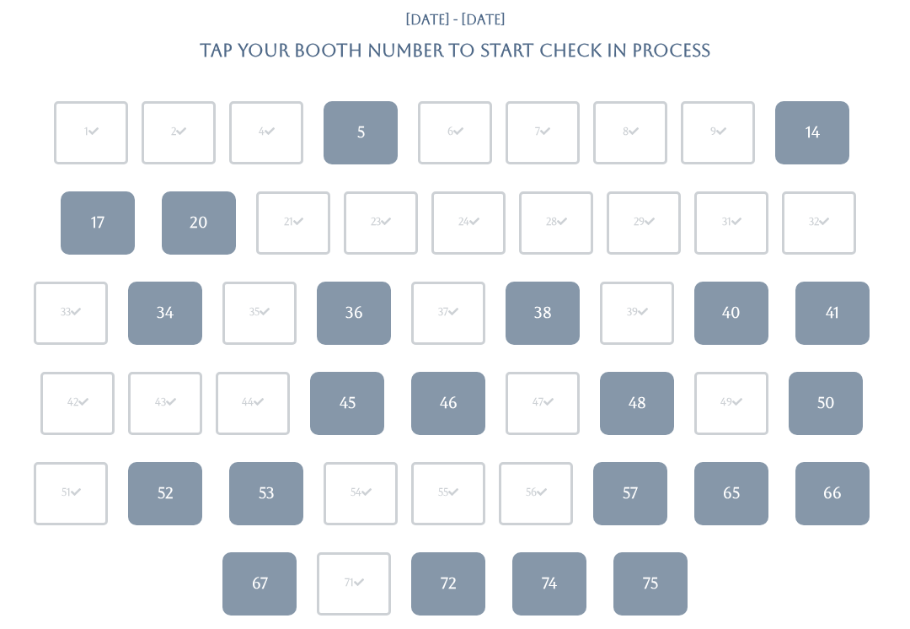
click at [636, 399] on div "48" at bounding box center [638, 404] width 18 height 22
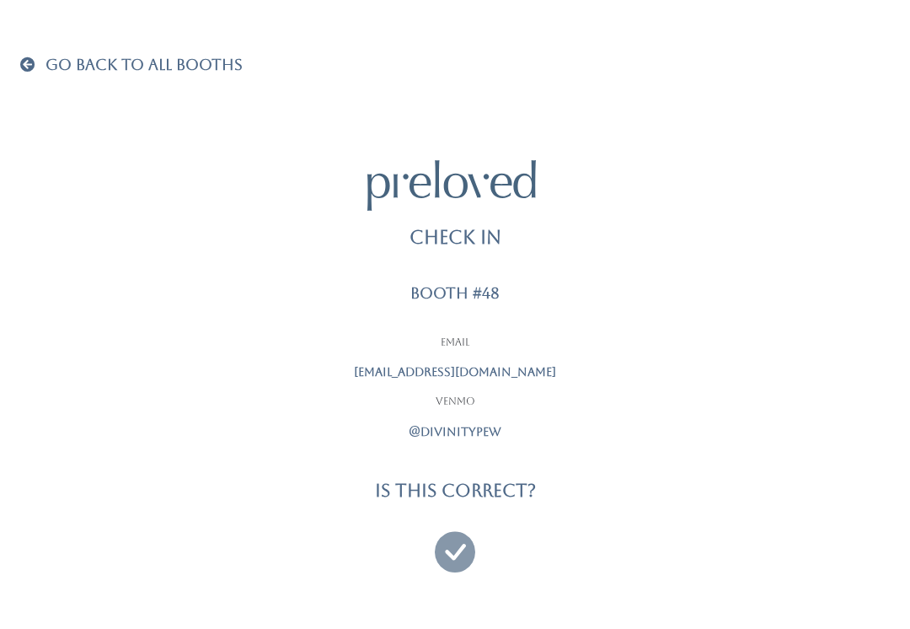
click at [447, 555] on icon at bounding box center [455, 544] width 40 height 56
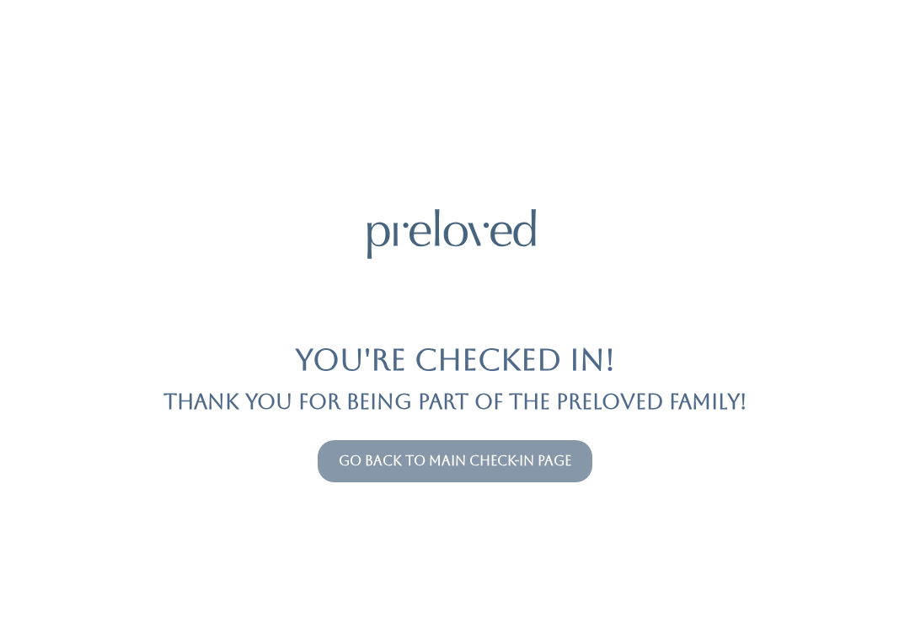
click at [524, 456] on link "Go back to main check-in page" at bounding box center [455, 461] width 233 height 16
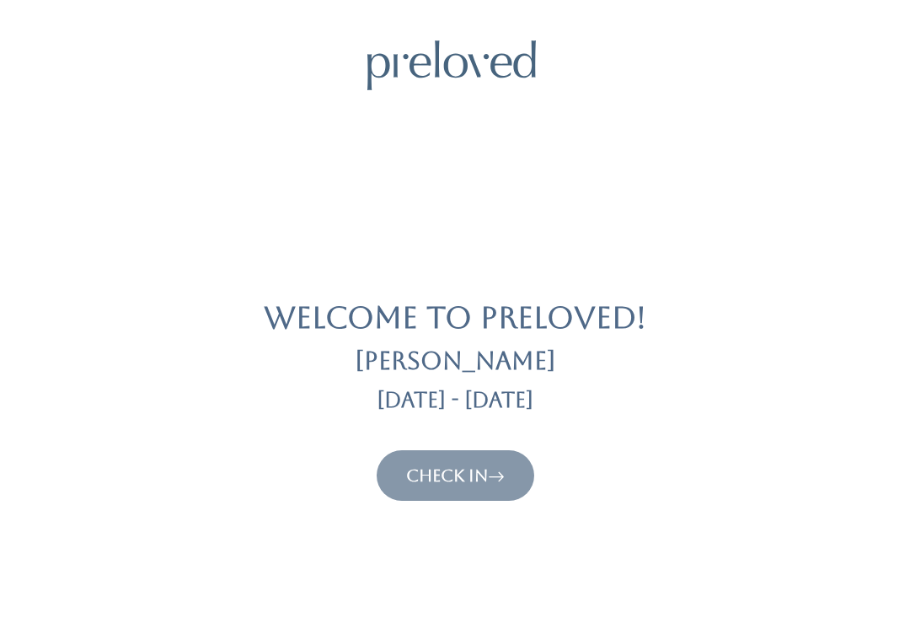
click at [478, 458] on button "Check In" at bounding box center [456, 475] width 158 height 51
click at [495, 470] on icon at bounding box center [496, 475] width 17 height 20
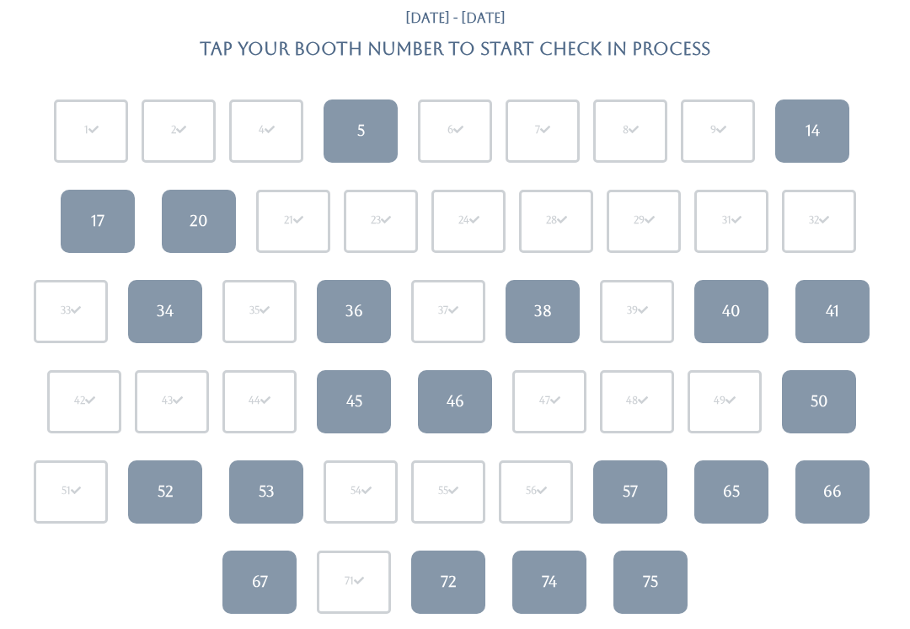
scroll to position [129, 0]
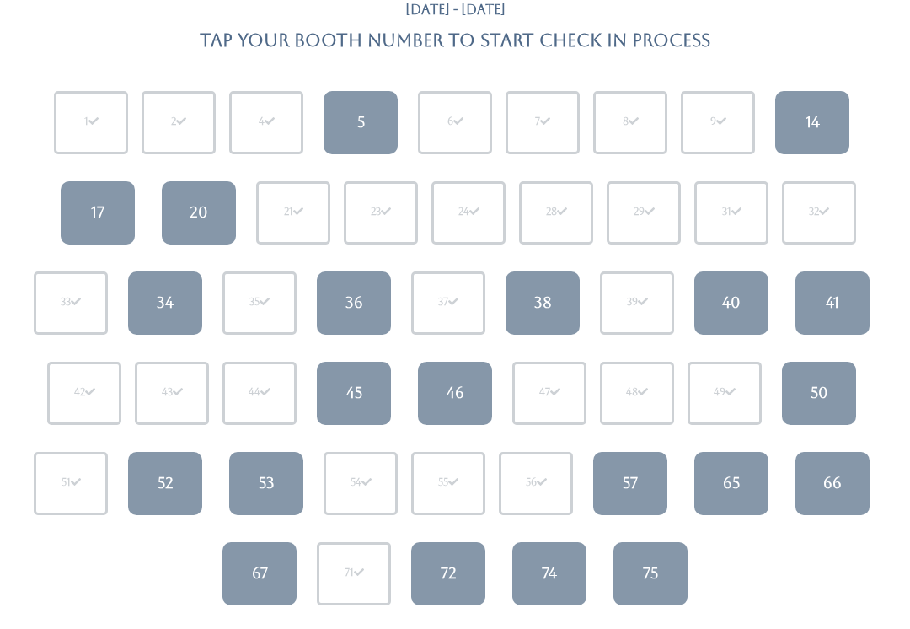
click at [733, 311] on div "40" at bounding box center [731, 303] width 19 height 22
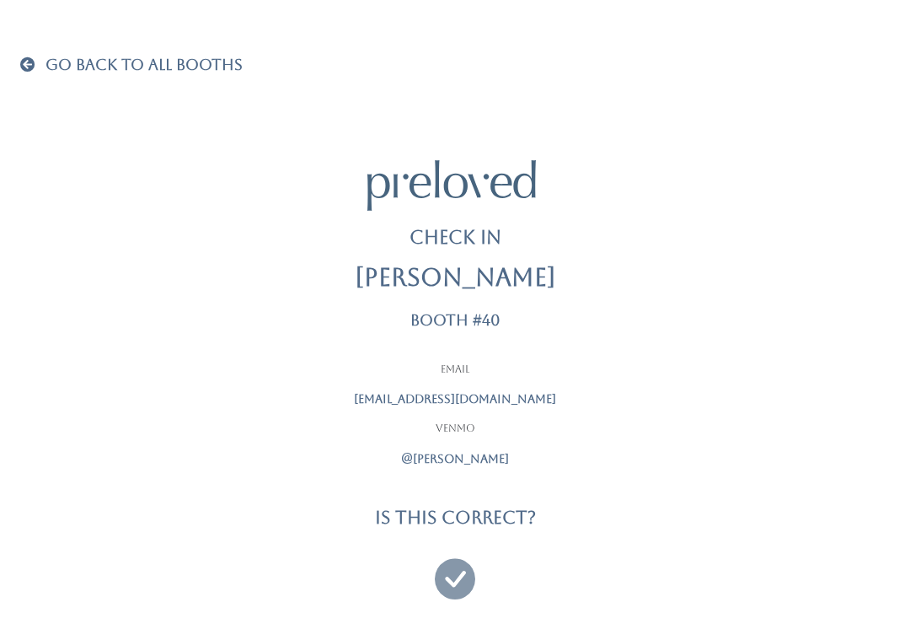
click at [461, 572] on icon at bounding box center [455, 571] width 40 height 56
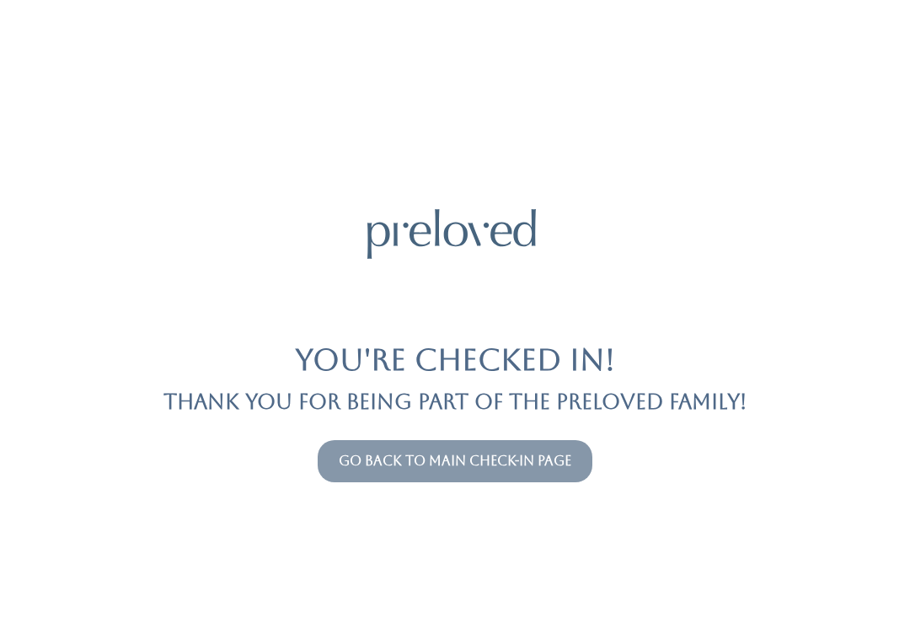
click at [463, 455] on link "Go back to main check-in page" at bounding box center [455, 461] width 233 height 16
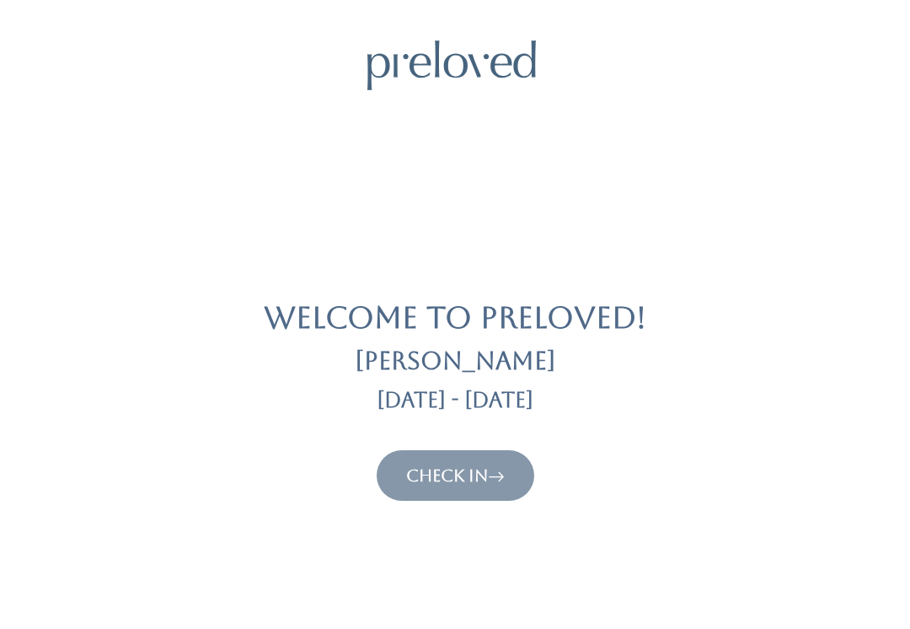
click at [464, 471] on link "Check In" at bounding box center [455, 475] width 99 height 20
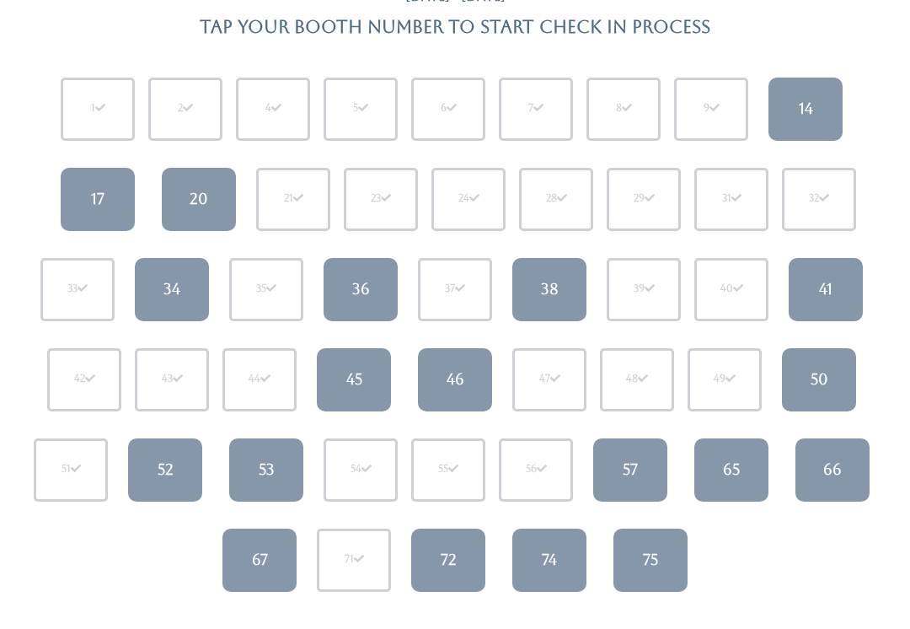
scroll to position [149, 0]
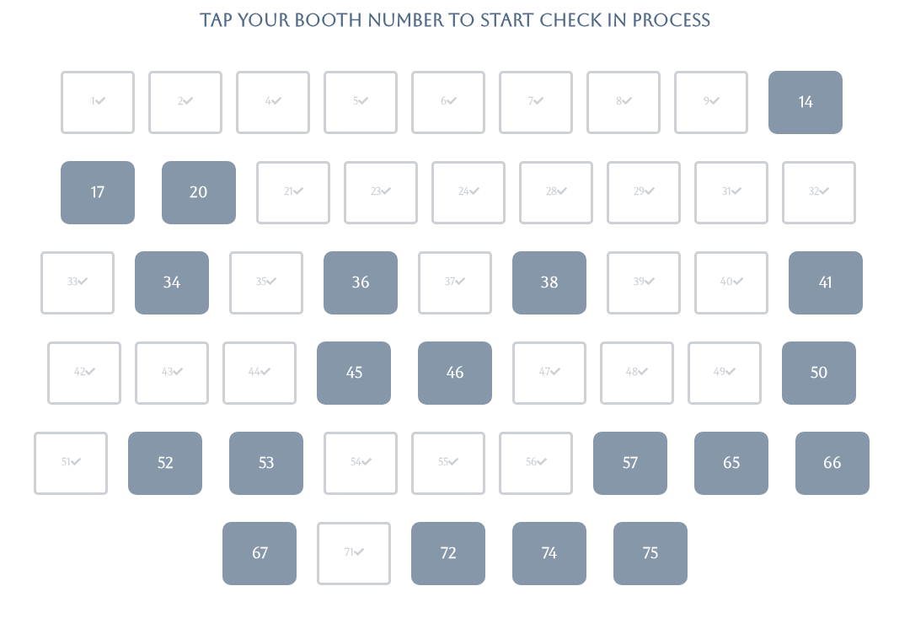
click at [357, 372] on div "45" at bounding box center [354, 373] width 16 height 22
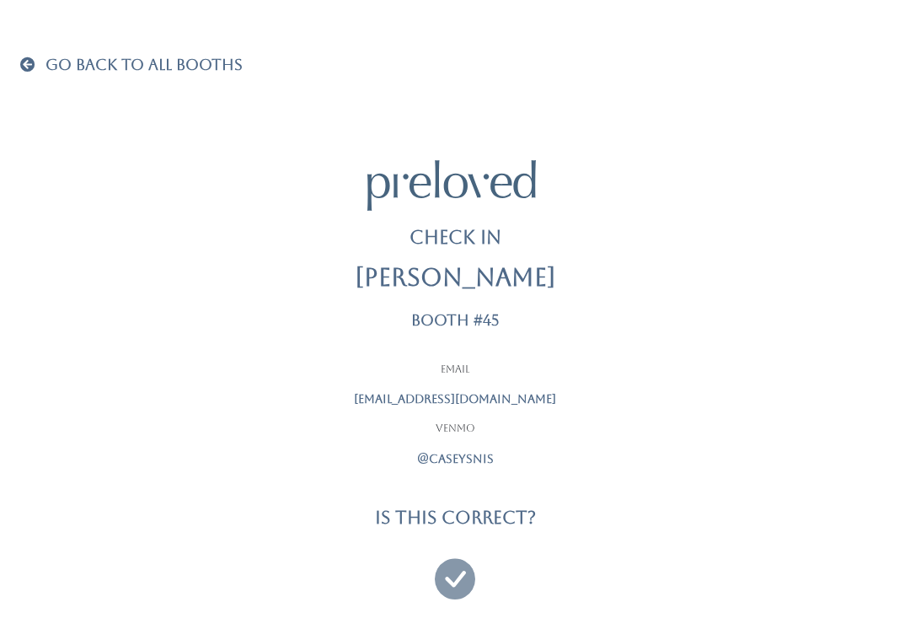
click at [450, 580] on icon at bounding box center [455, 571] width 40 height 56
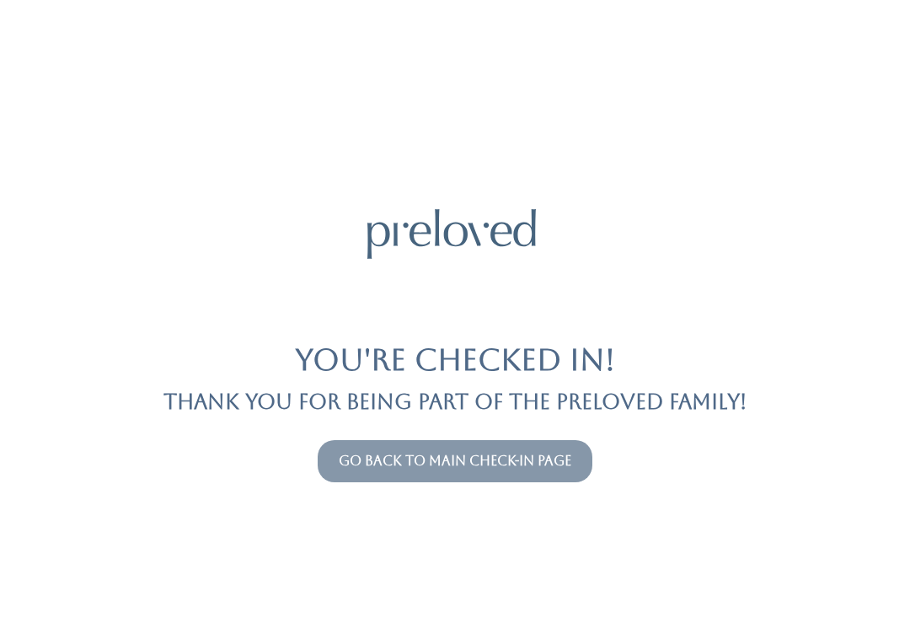
click at [562, 445] on button "Go back to main check-in page" at bounding box center [455, 461] width 275 height 42
click at [550, 456] on link "Go back to main check-in page" at bounding box center [455, 461] width 233 height 16
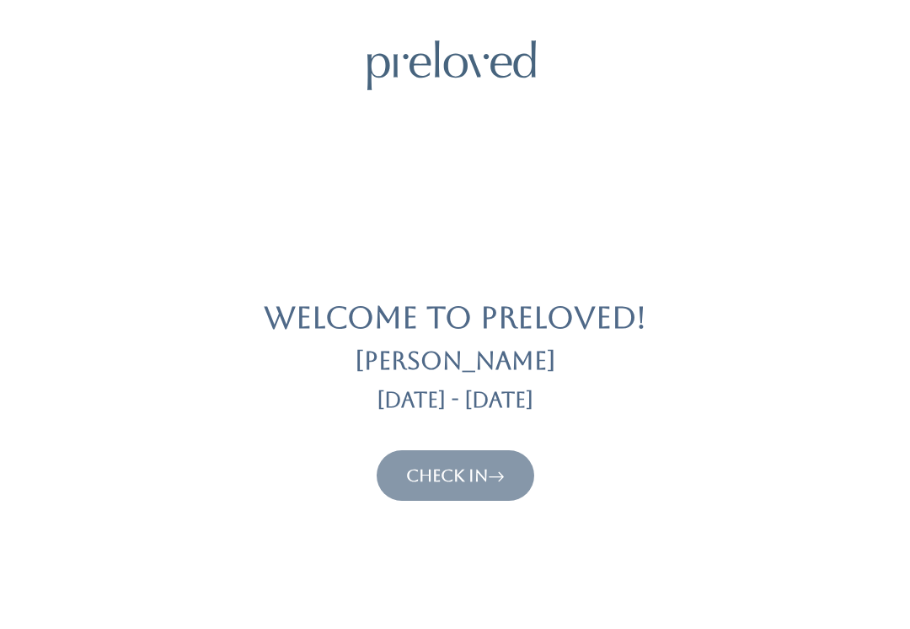
click at [475, 467] on link "Check In" at bounding box center [455, 475] width 99 height 20
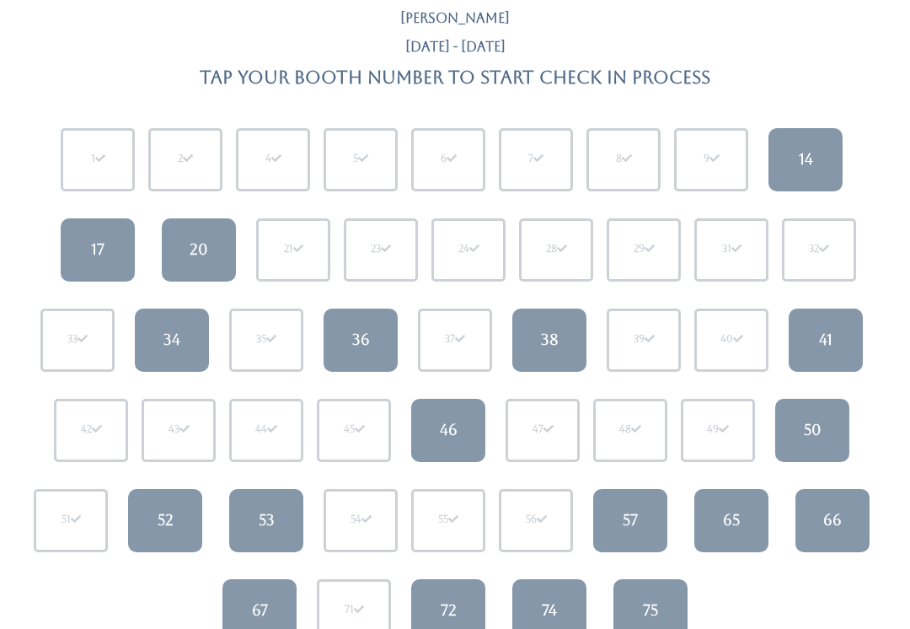
scroll to position [93, 0]
click at [445, 421] on div "46" at bounding box center [449, 430] width 18 height 22
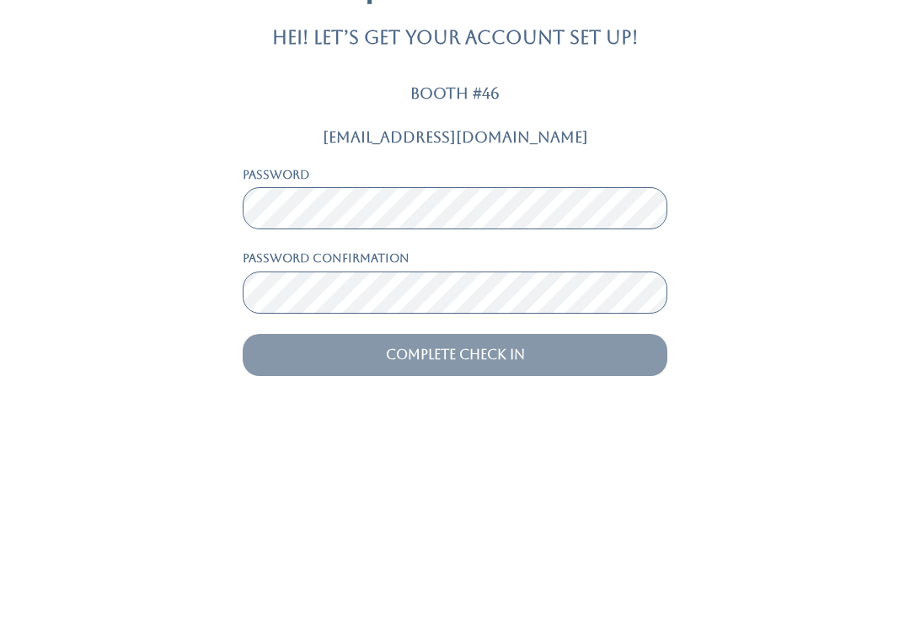
click at [455, 540] on input "Complete Check In" at bounding box center [455, 561] width 425 height 42
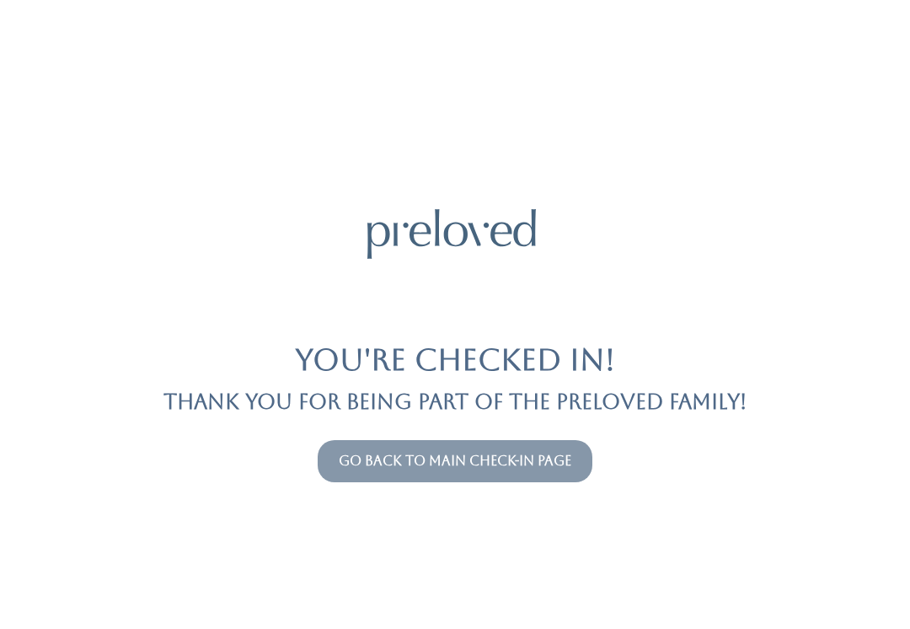
click at [514, 453] on link "Go back to main check-in page" at bounding box center [455, 461] width 233 height 16
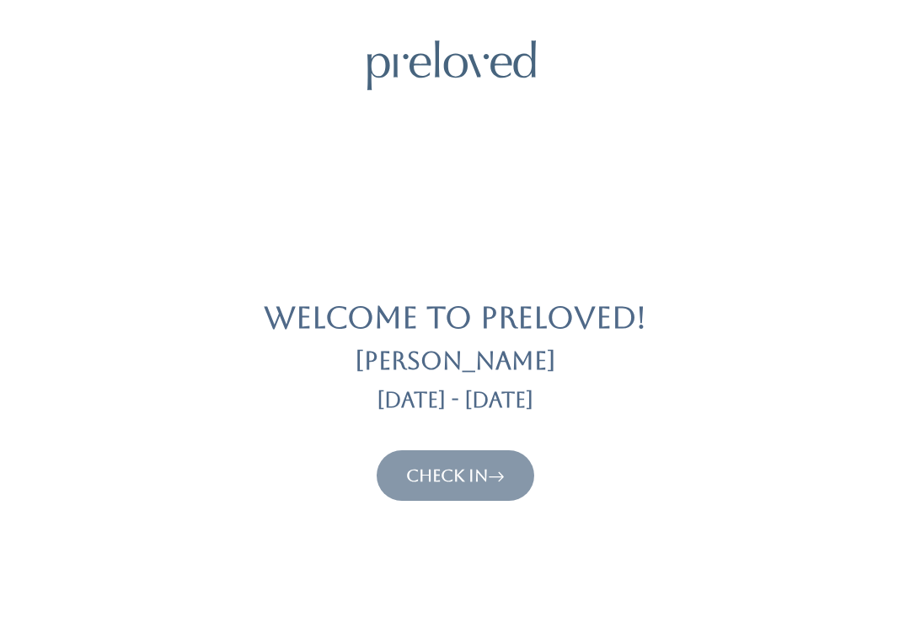
click at [441, 484] on link "Check In" at bounding box center [455, 475] width 99 height 20
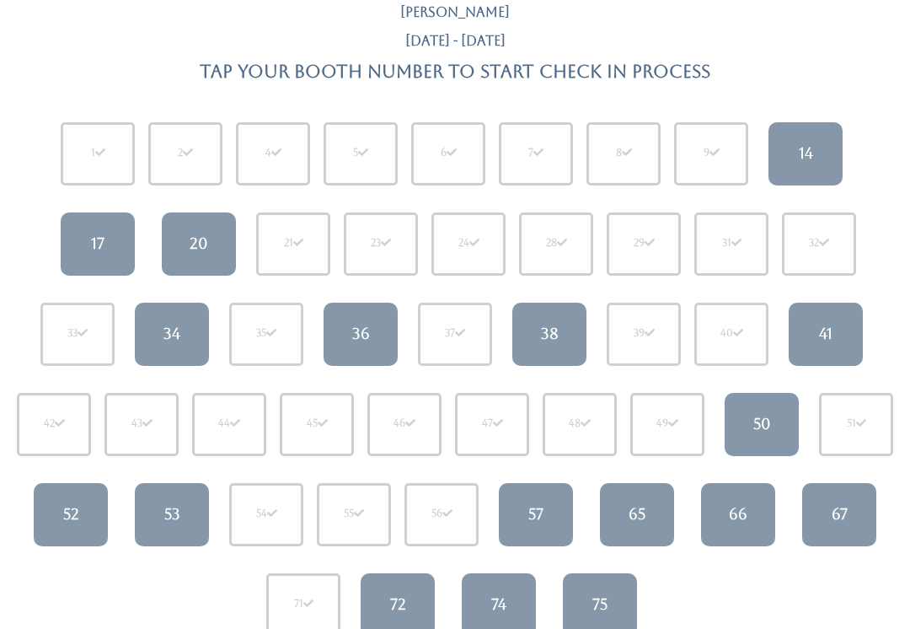
scroll to position [100, 0]
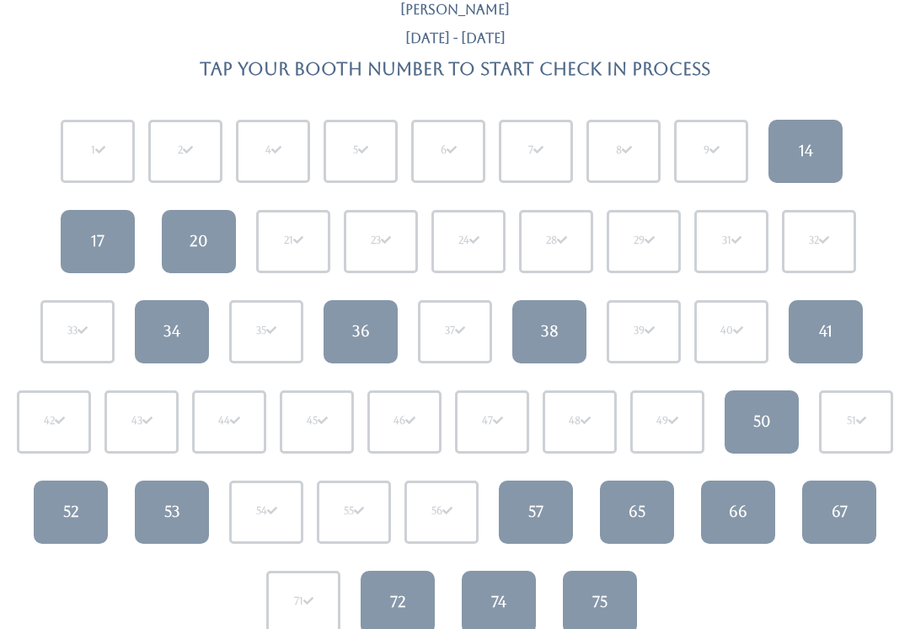
click at [547, 326] on div "38" at bounding box center [550, 332] width 18 height 22
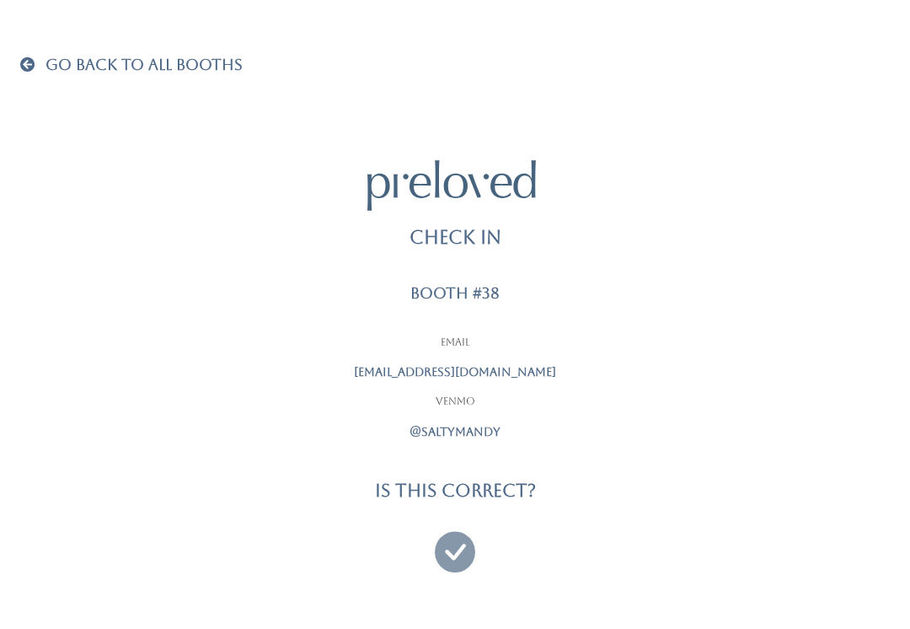
click at [448, 543] on icon at bounding box center [455, 544] width 40 height 56
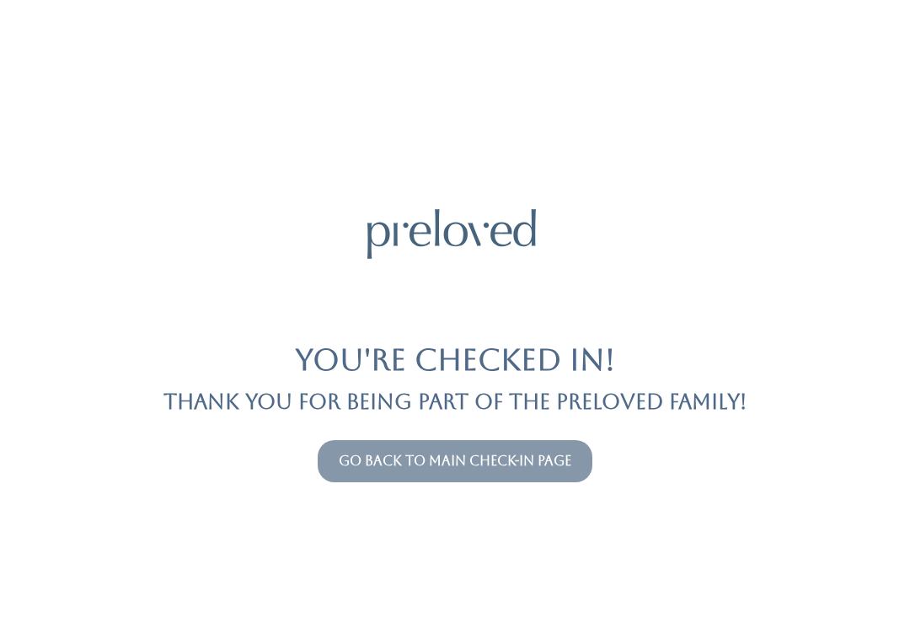
click at [515, 444] on button "Go back to main check-in page" at bounding box center [455, 461] width 275 height 42
click at [512, 461] on link "Go back to main check-in page" at bounding box center [455, 461] width 233 height 16
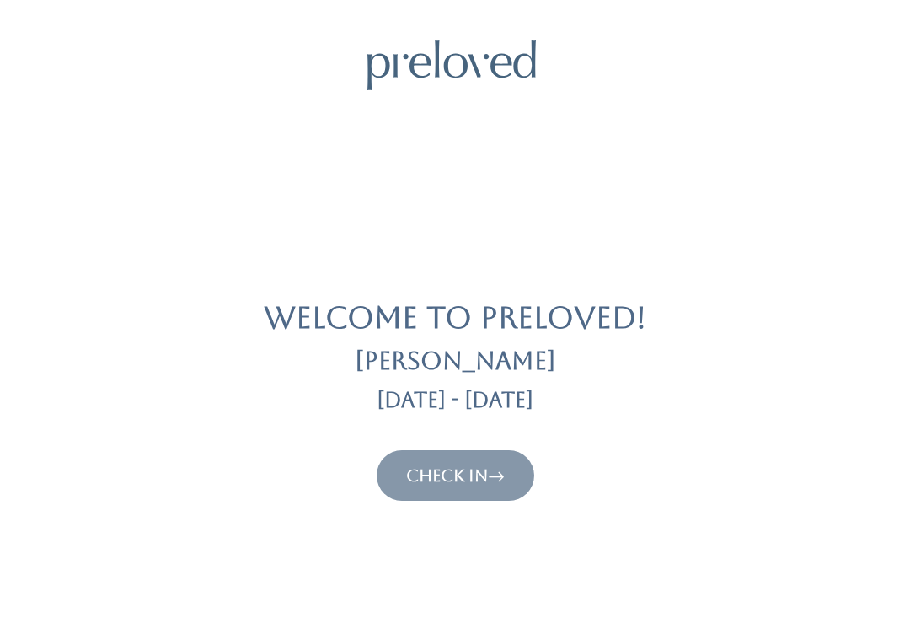
click at [481, 479] on link "Check In" at bounding box center [455, 475] width 99 height 20
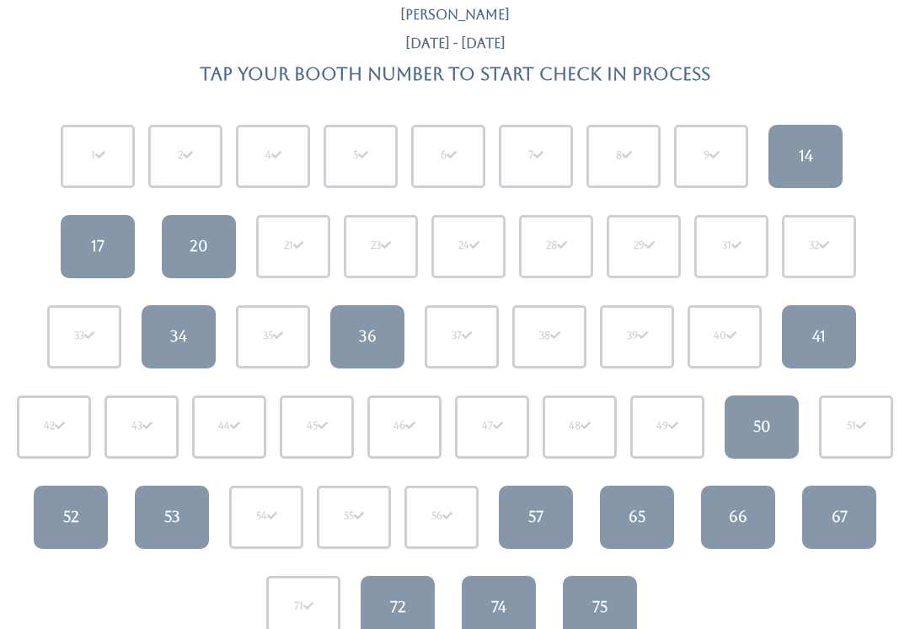
scroll to position [95, 0]
click at [183, 336] on div "34" at bounding box center [178, 337] width 17 height 22
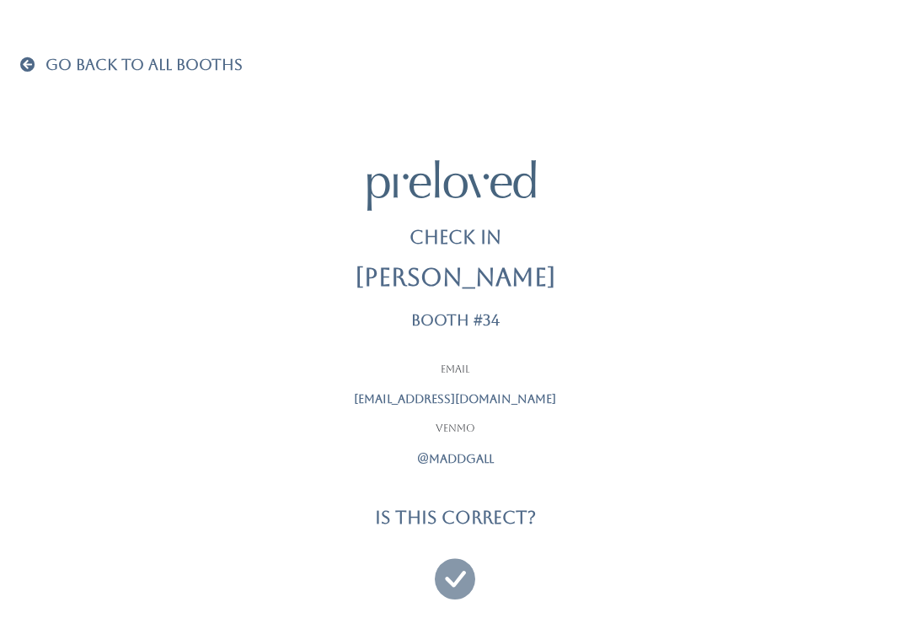
click at [464, 566] on icon at bounding box center [455, 571] width 40 height 56
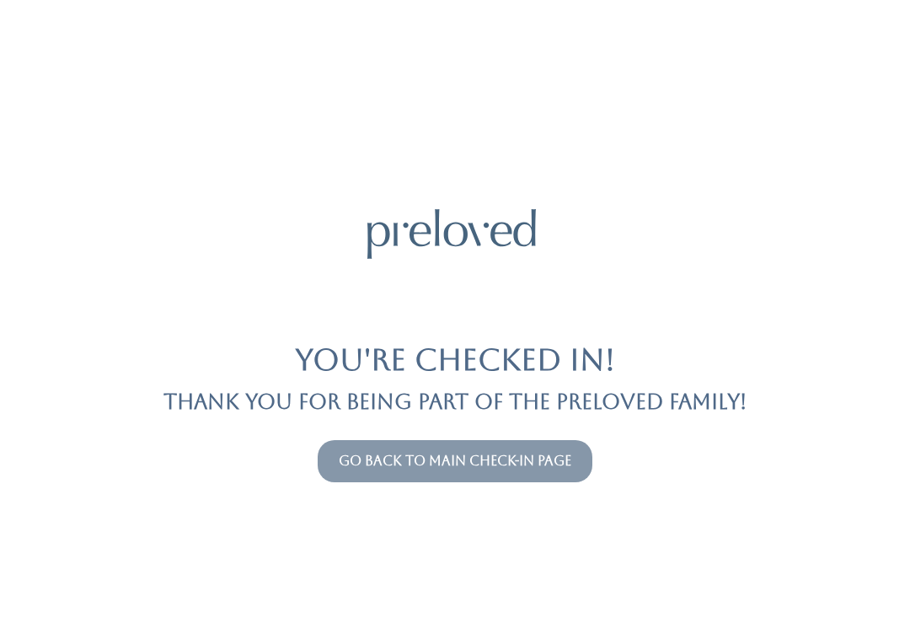
click at [555, 453] on link "Go back to main check-in page" at bounding box center [455, 461] width 233 height 16
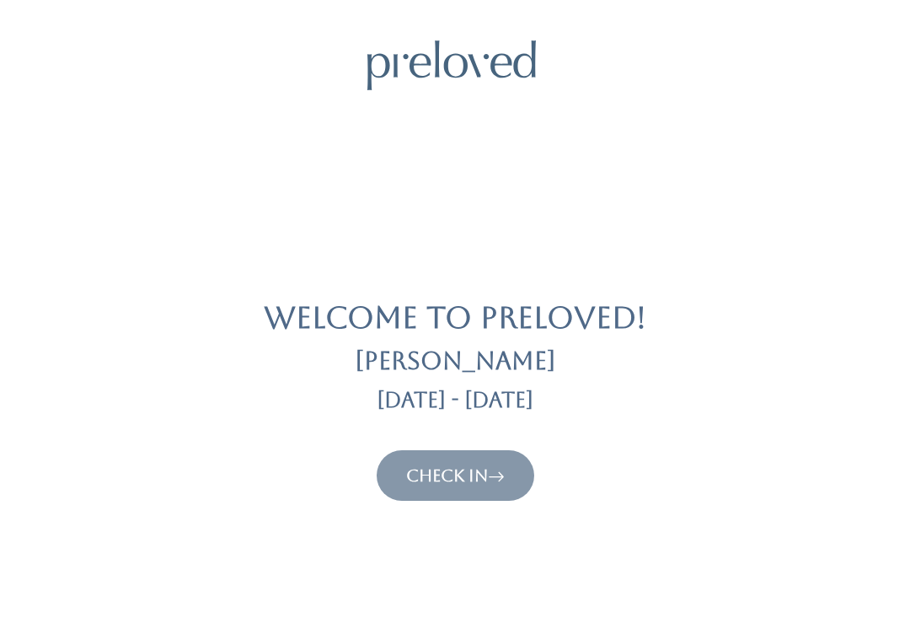
click at [449, 482] on link "Check In" at bounding box center [455, 475] width 99 height 20
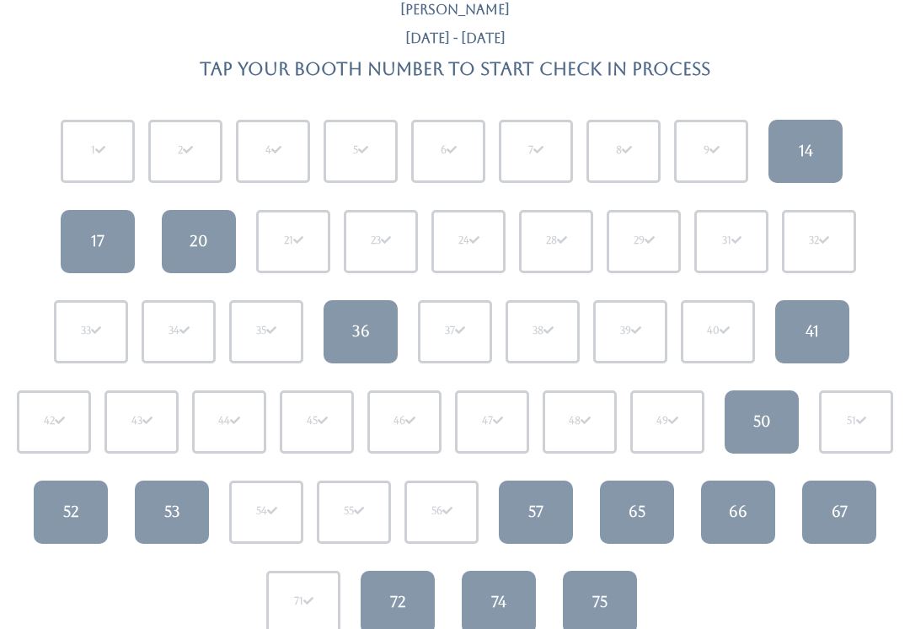
scroll to position [99, 0]
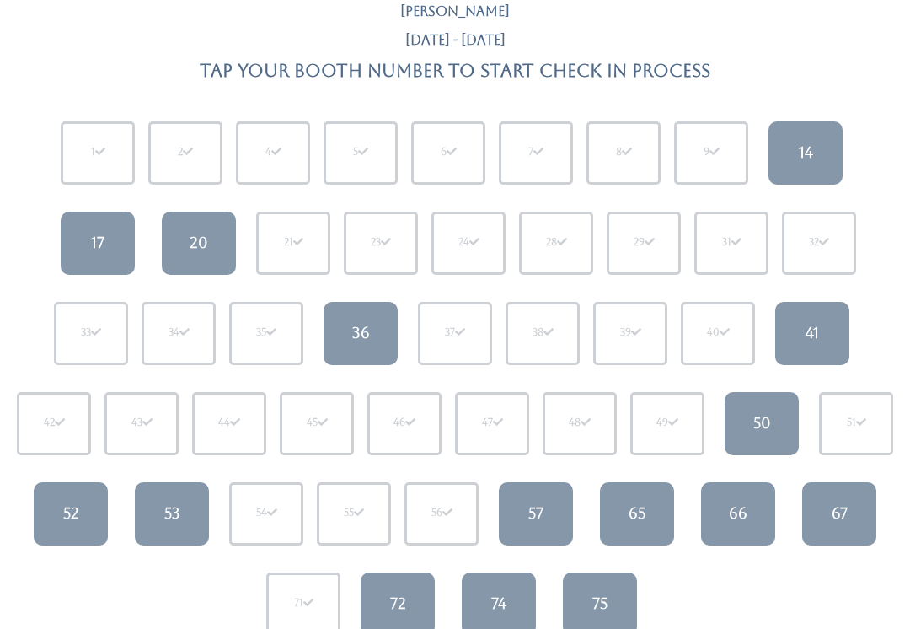
click at [167, 527] on link "53" at bounding box center [172, 513] width 74 height 63
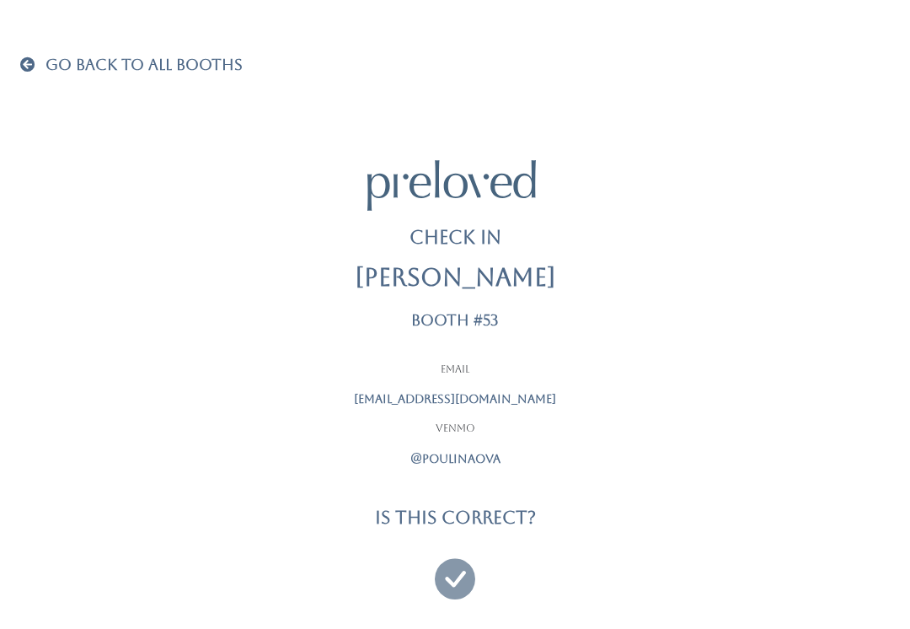
click at [462, 561] on icon at bounding box center [455, 571] width 40 height 56
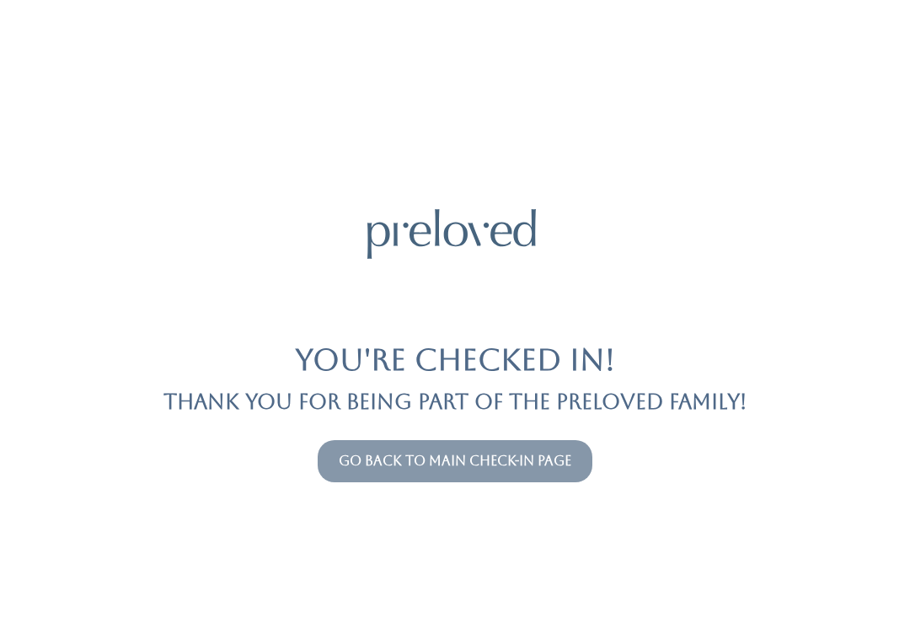
click at [558, 458] on link "Go back to main check-in page" at bounding box center [455, 461] width 233 height 16
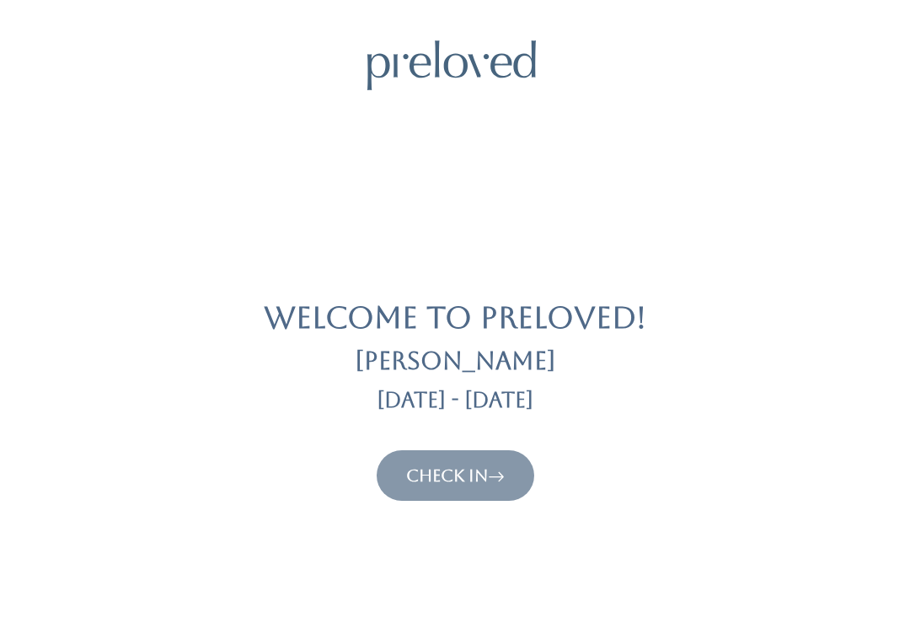
click at [489, 465] on link "Check In" at bounding box center [455, 475] width 99 height 20
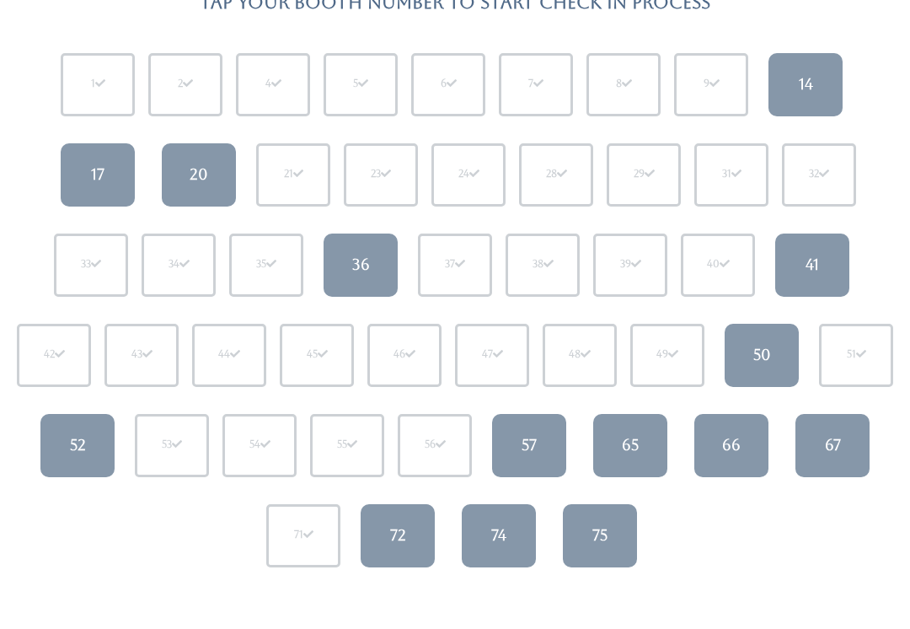
scroll to position [172, 0]
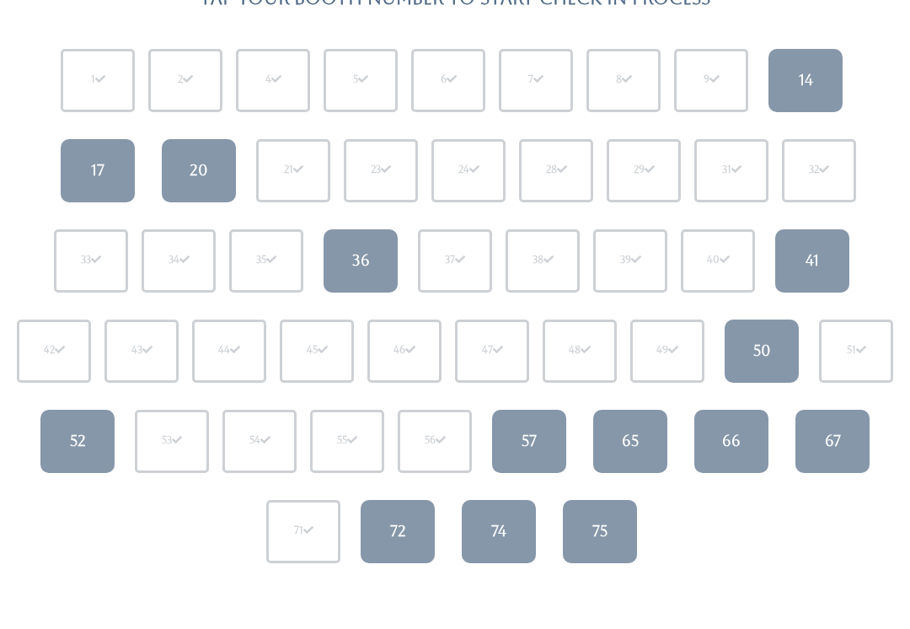
click at [489, 526] on link "74" at bounding box center [499, 531] width 74 height 63
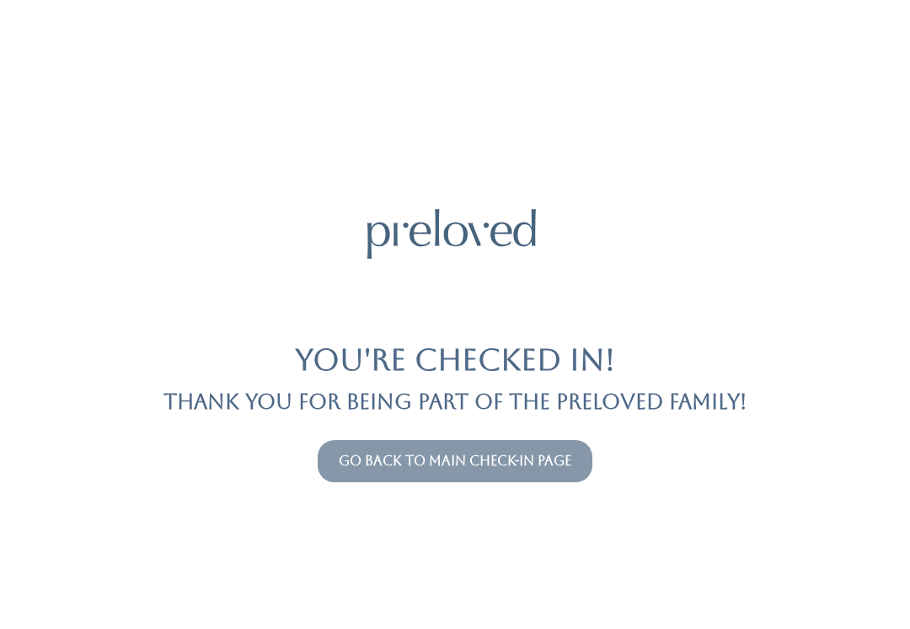
click at [425, 468] on link "Go back to main check-in page" at bounding box center [455, 461] width 233 height 16
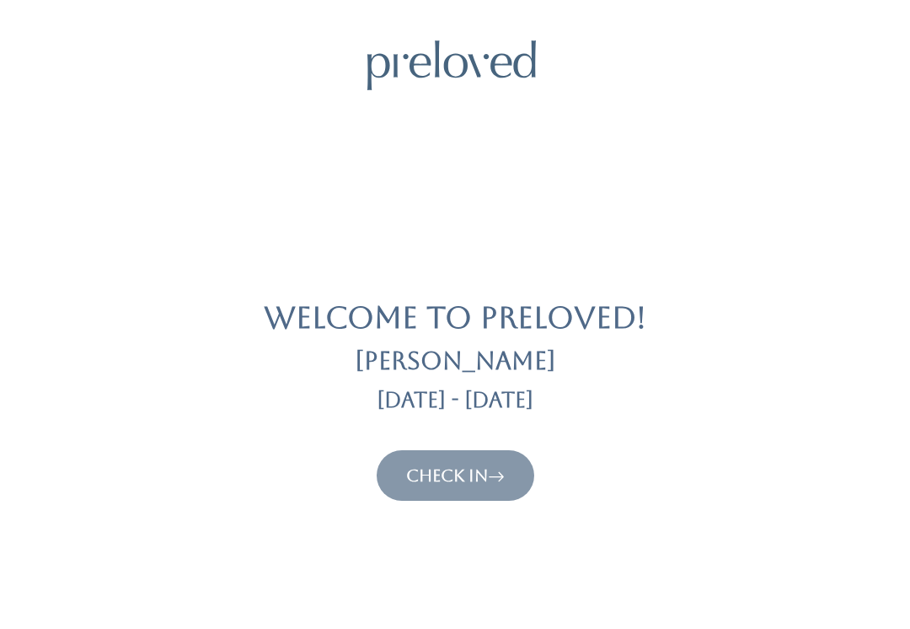
click at [456, 499] on button "Check In" at bounding box center [456, 475] width 158 height 51
click at [442, 483] on link "Check In" at bounding box center [455, 475] width 99 height 20
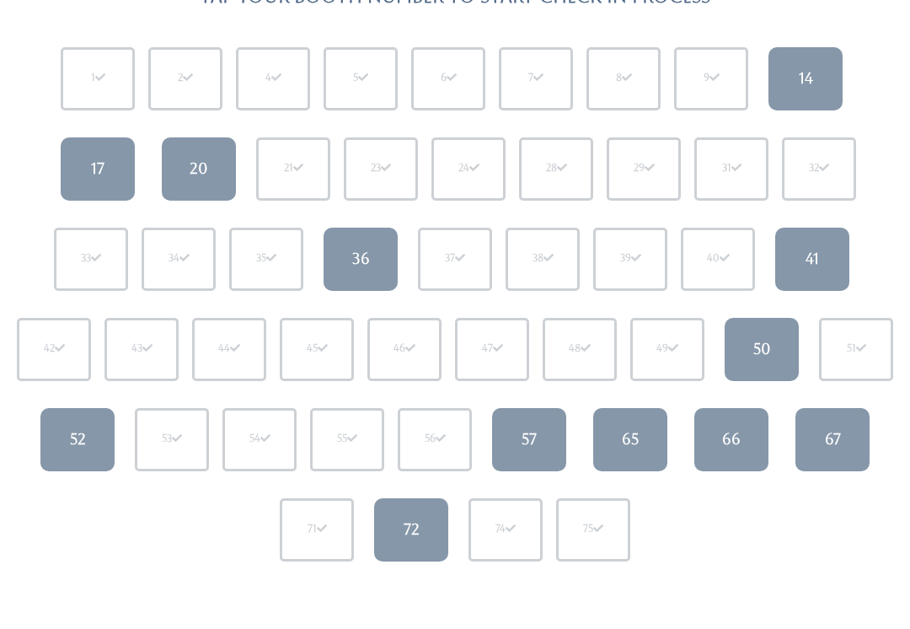
scroll to position [177, 0]
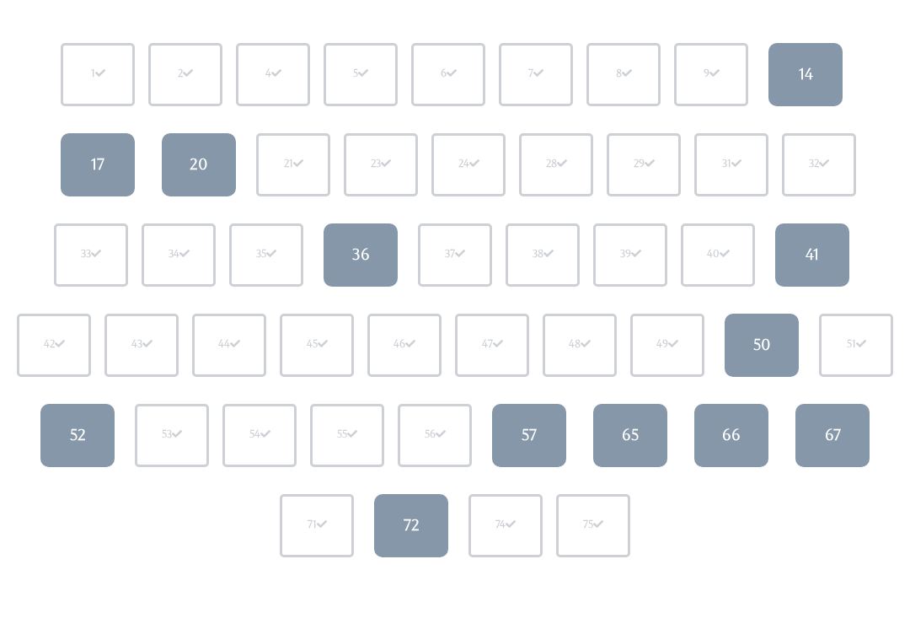
click at [807, 256] on div "41" at bounding box center [812, 255] width 13 height 22
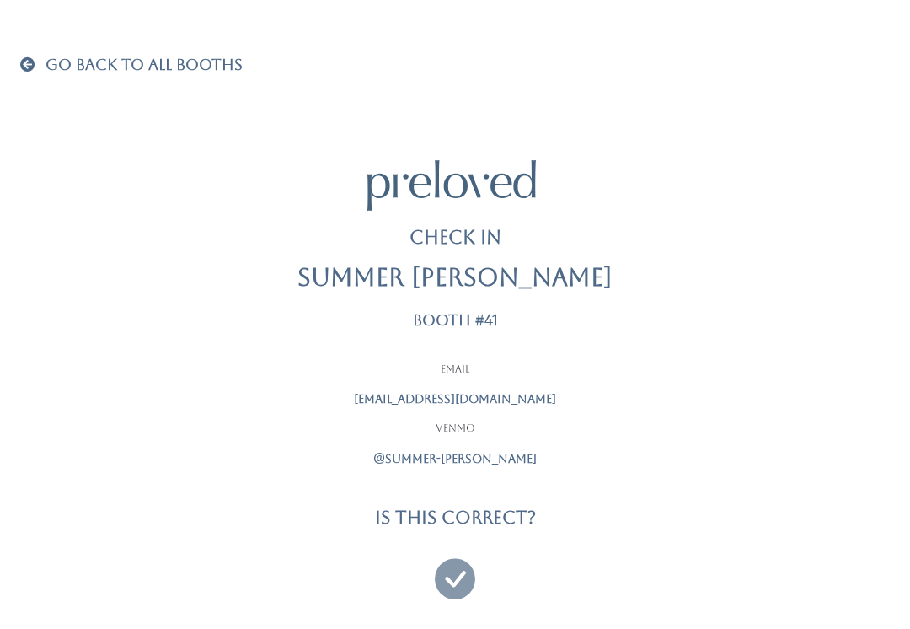
click at [451, 558] on icon at bounding box center [455, 571] width 40 height 56
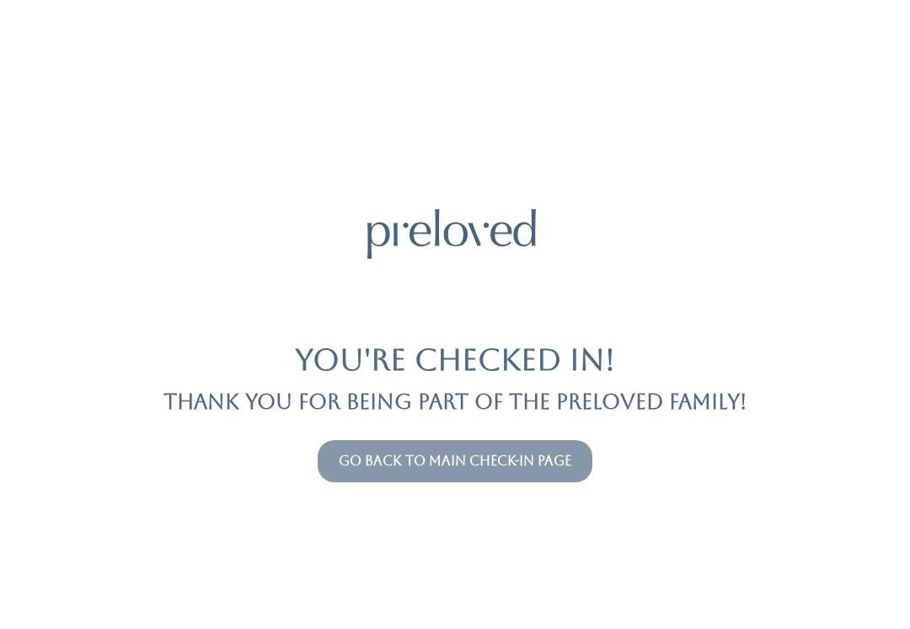
scroll to position [21, 0]
click at [538, 440] on button "Go back to main check-in page" at bounding box center [455, 461] width 275 height 42
click at [495, 453] on link "Go back to main check-in page" at bounding box center [455, 461] width 233 height 16
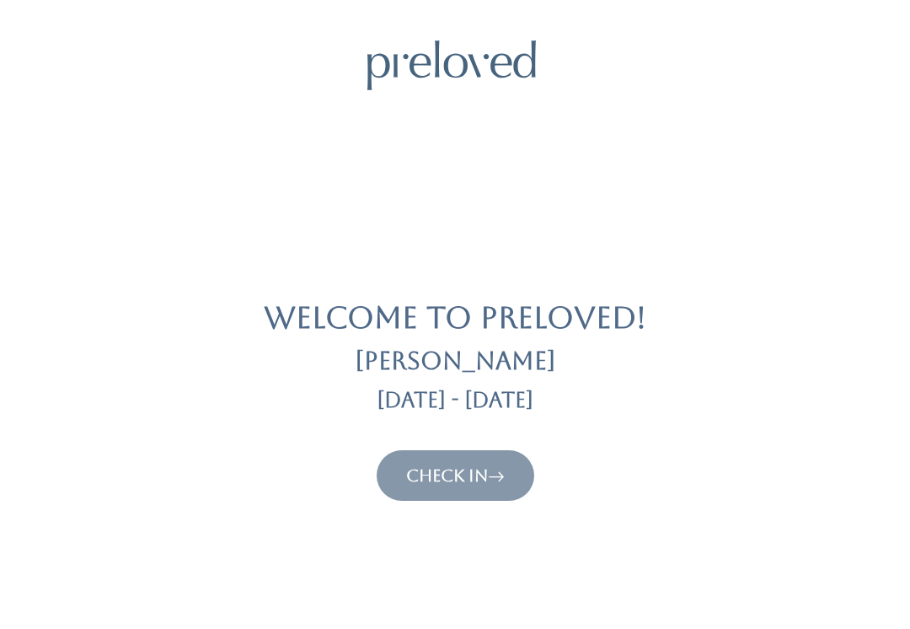
click at [471, 469] on link "Check In" at bounding box center [455, 475] width 99 height 20
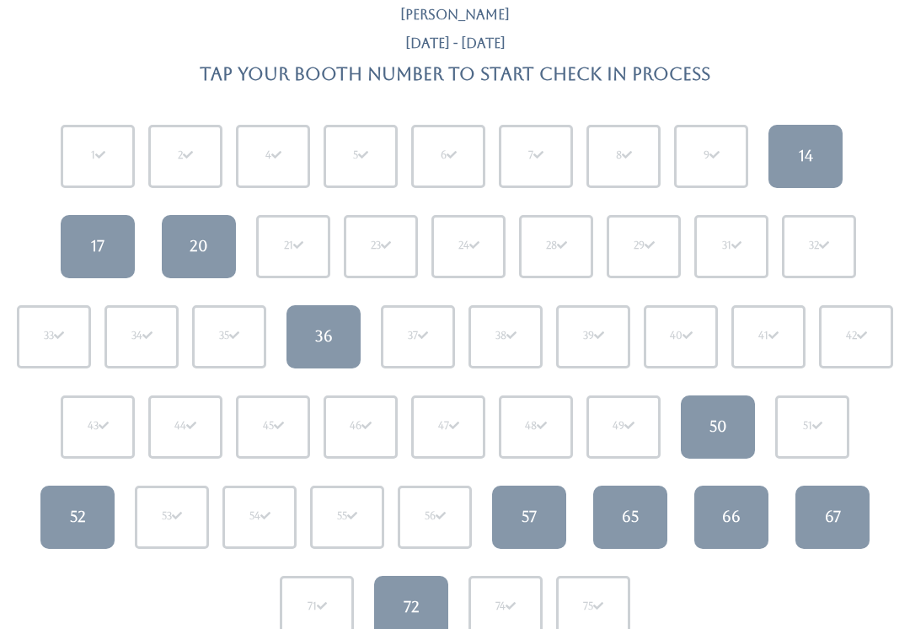
scroll to position [94, 0]
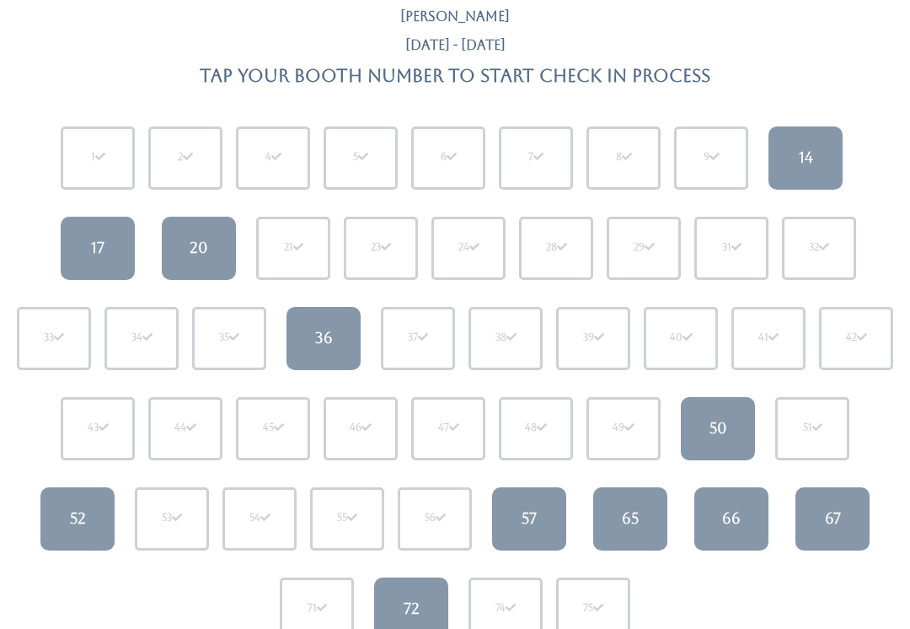
click at [96, 522] on link "52" at bounding box center [77, 519] width 74 height 63
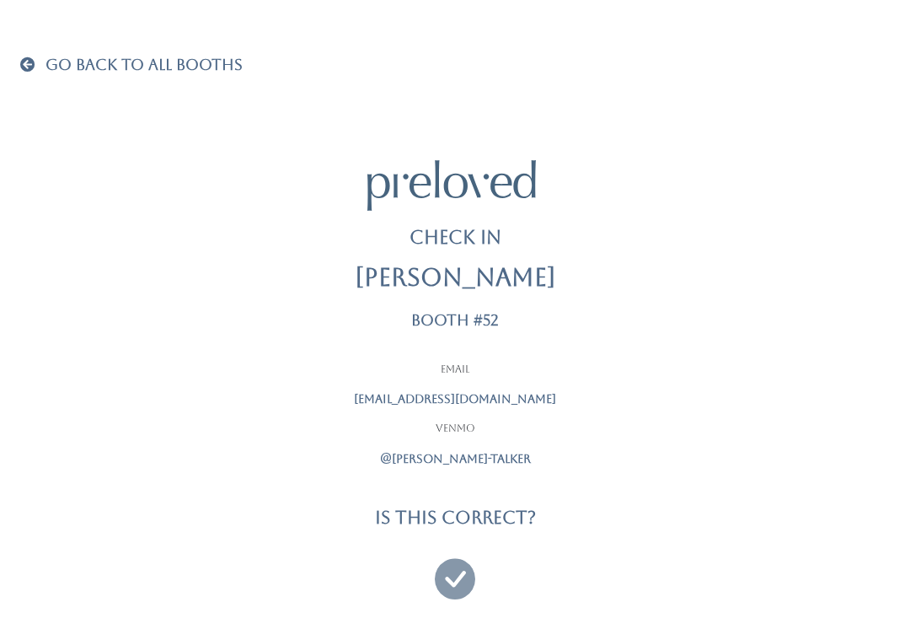
click at [50, 59] on span "Go Back To All Booths" at bounding box center [144, 65] width 197 height 18
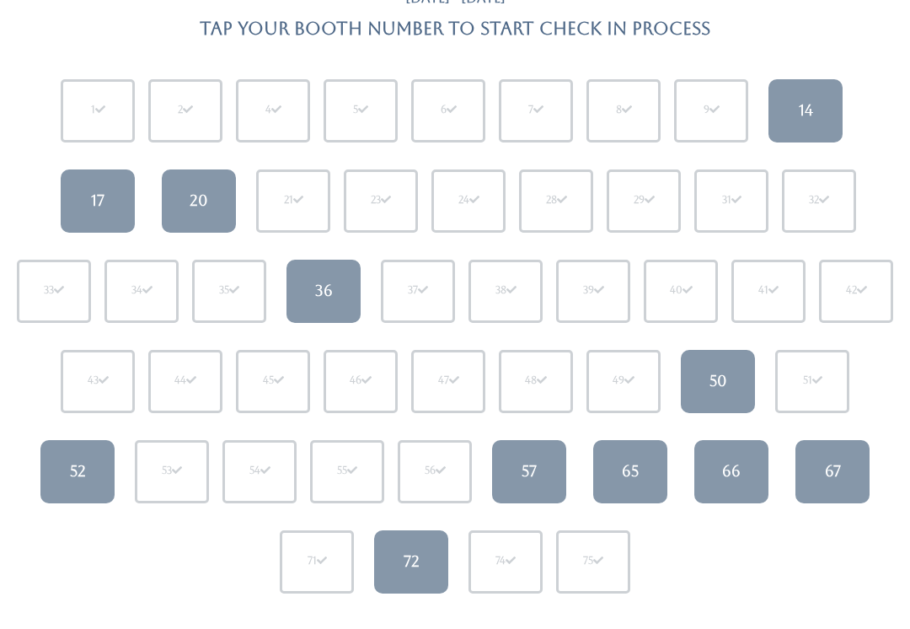
scroll to position [142, 0]
click at [721, 493] on link "66" at bounding box center [731, 471] width 74 height 63
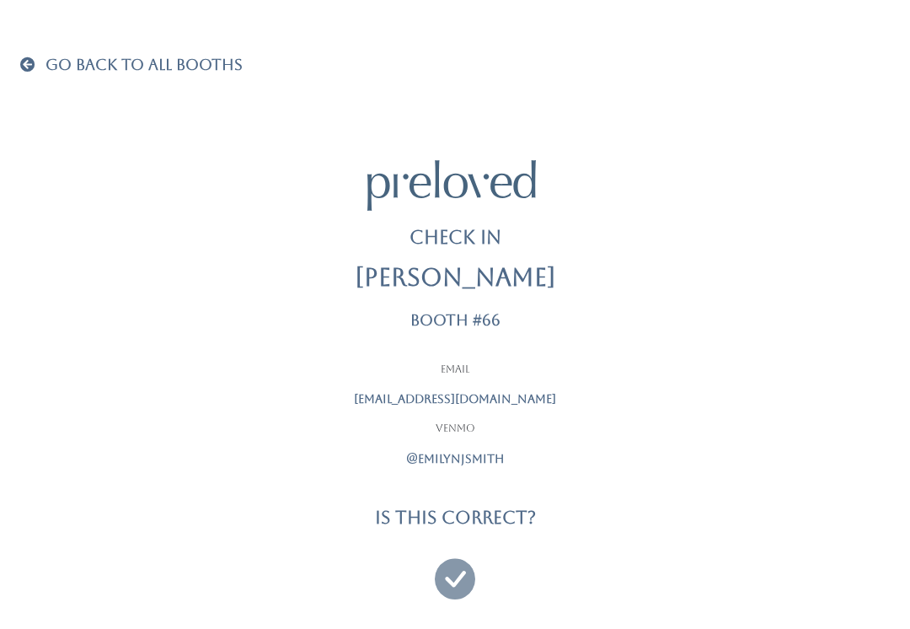
click at [462, 560] on icon at bounding box center [455, 571] width 40 height 56
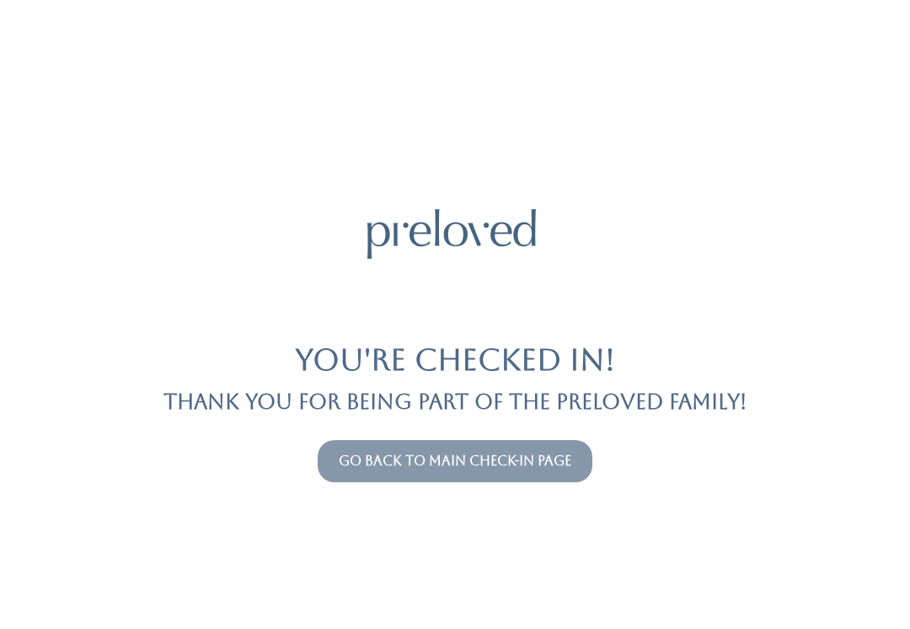
click at [520, 465] on link "Go back to main check-in page" at bounding box center [455, 461] width 233 height 16
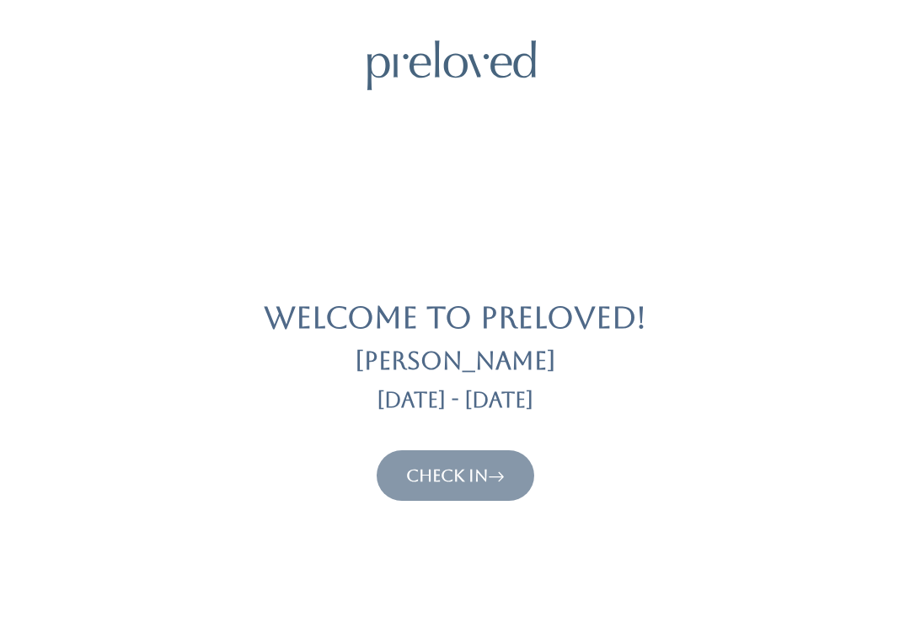
click at [485, 494] on button "Check In" at bounding box center [456, 475] width 158 height 51
click at [453, 459] on button "Check In" at bounding box center [456, 475] width 158 height 51
click at [465, 468] on link "Check In" at bounding box center [455, 475] width 99 height 20
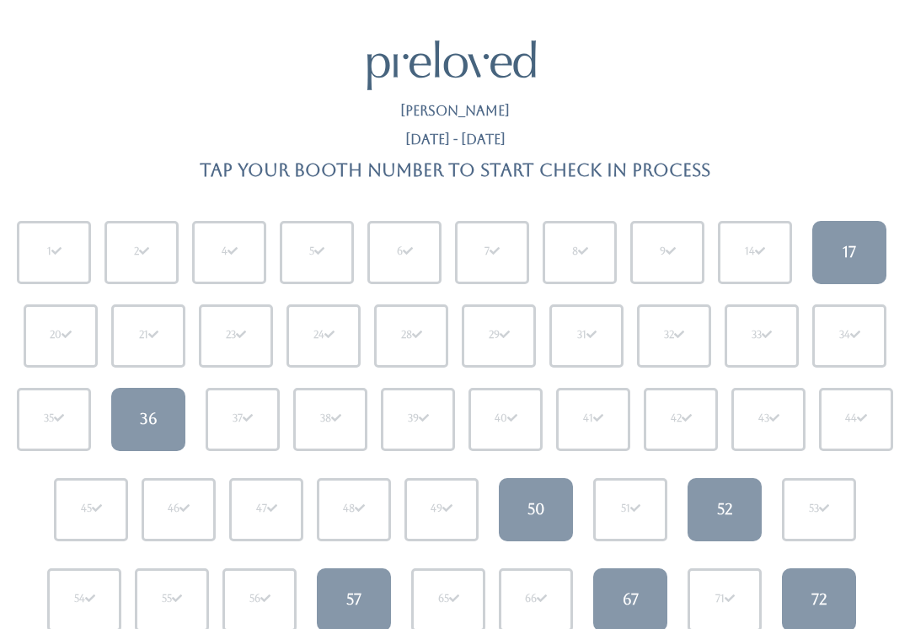
click at [635, 596] on div "67" at bounding box center [631, 599] width 16 height 22
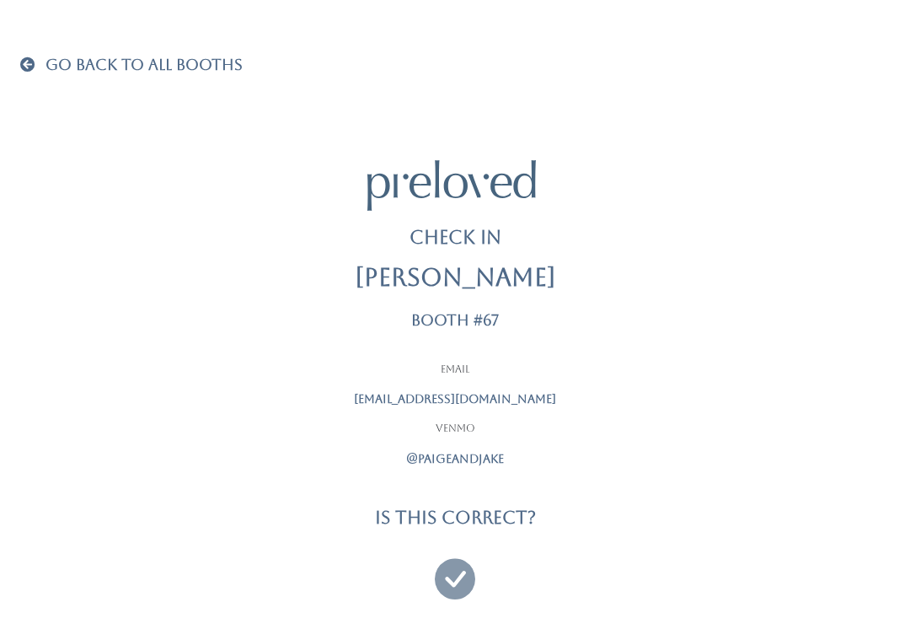
click at [458, 564] on icon at bounding box center [455, 571] width 40 height 56
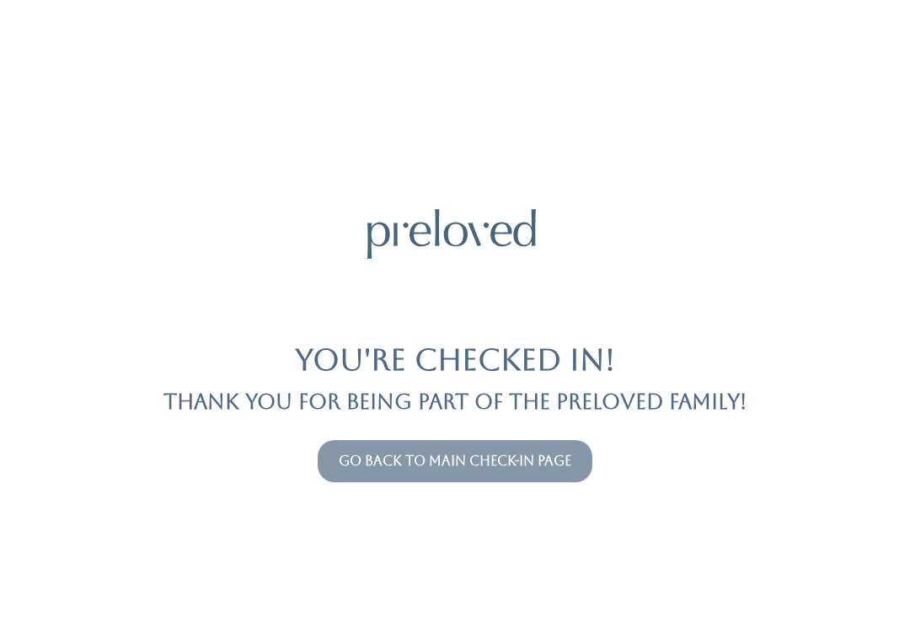
click at [391, 441] on button "Go back to main check-in page" at bounding box center [455, 461] width 275 height 42
click at [365, 464] on link "Go back to main check-in page" at bounding box center [455, 461] width 233 height 16
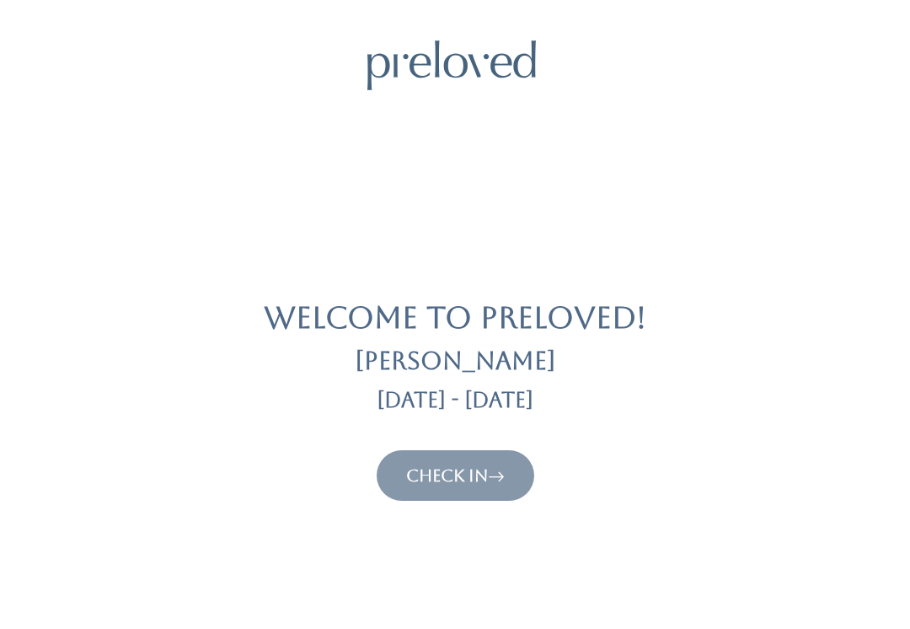
click at [419, 478] on link "Check In" at bounding box center [455, 475] width 99 height 20
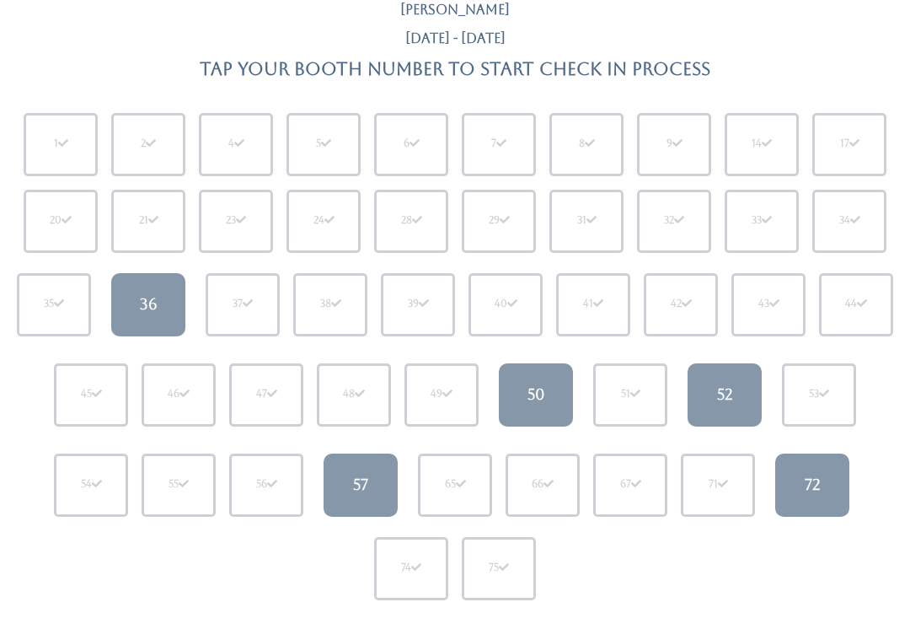
scroll to position [100, 0]
click at [134, 307] on link "36" at bounding box center [148, 305] width 74 height 63
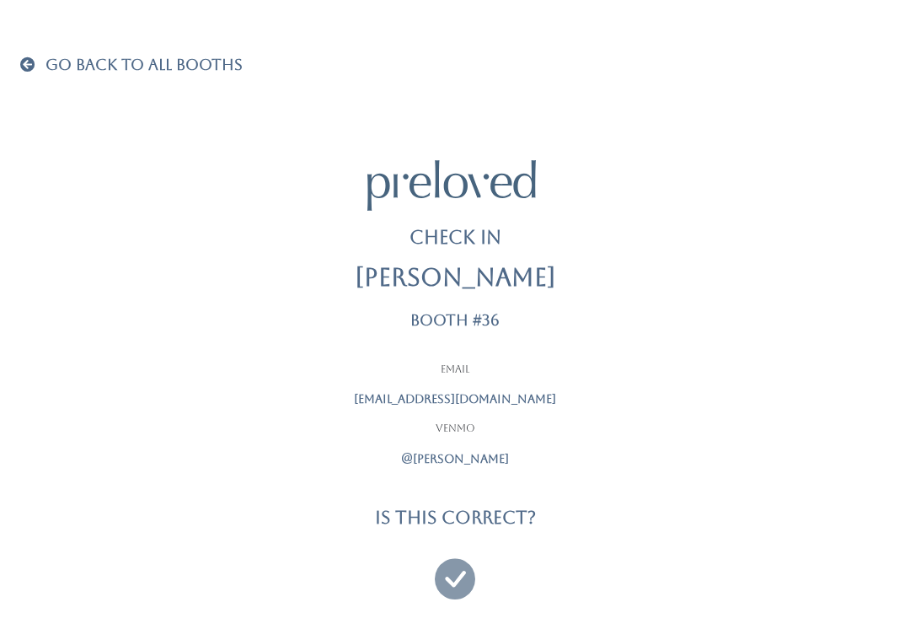
click at [13, 62] on div "Go Back To All Booths" at bounding box center [455, 65] width 890 height 22
click at [42, 63] on link "Go Back To All Booths" at bounding box center [131, 65] width 223 height 17
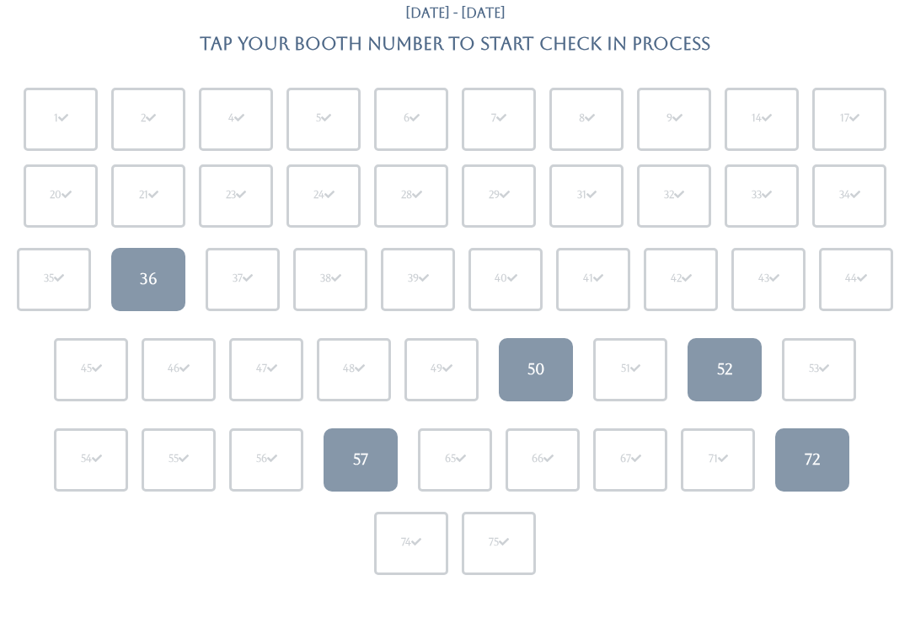
scroll to position [126, 0]
click at [153, 279] on div "36" at bounding box center [149, 279] width 18 height 22
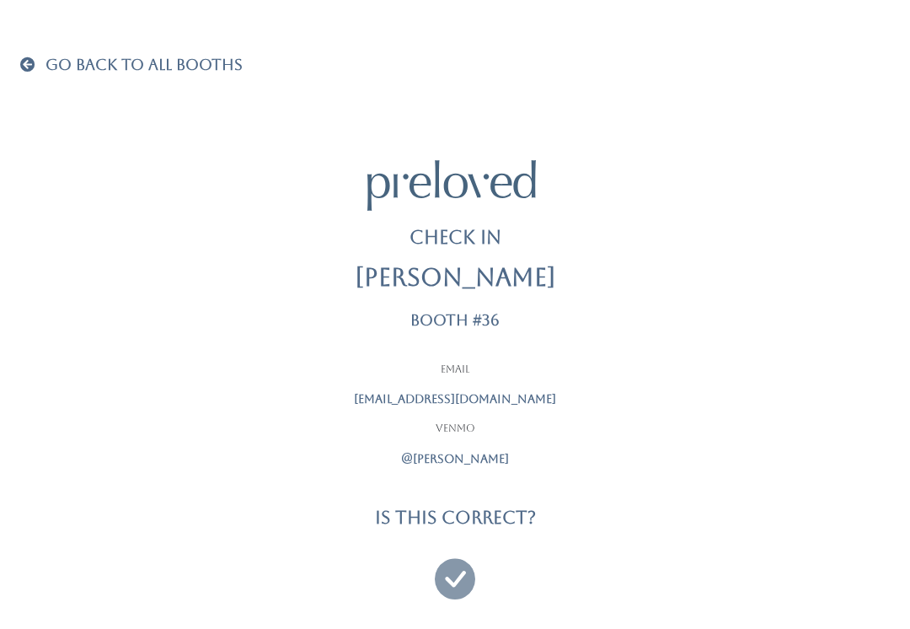
click at [35, 51] on div "Go Back To All Booths Check In [PERSON_NAME] Booth #36 Email [EMAIL_ADDRESS][DO…" at bounding box center [455, 325] width 870 height 650
click at [40, 67] on span at bounding box center [31, 63] width 22 height 15
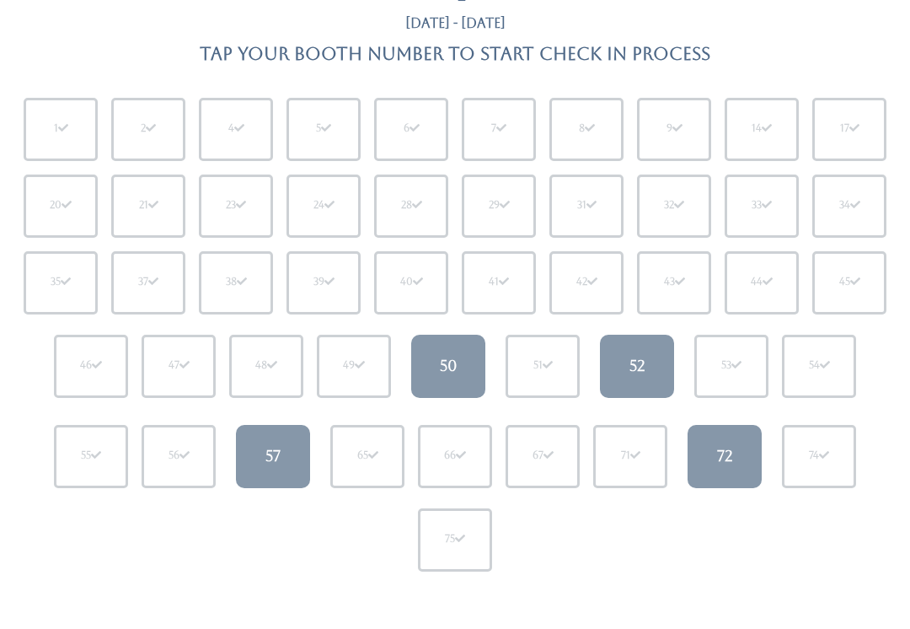
scroll to position [119, 0]
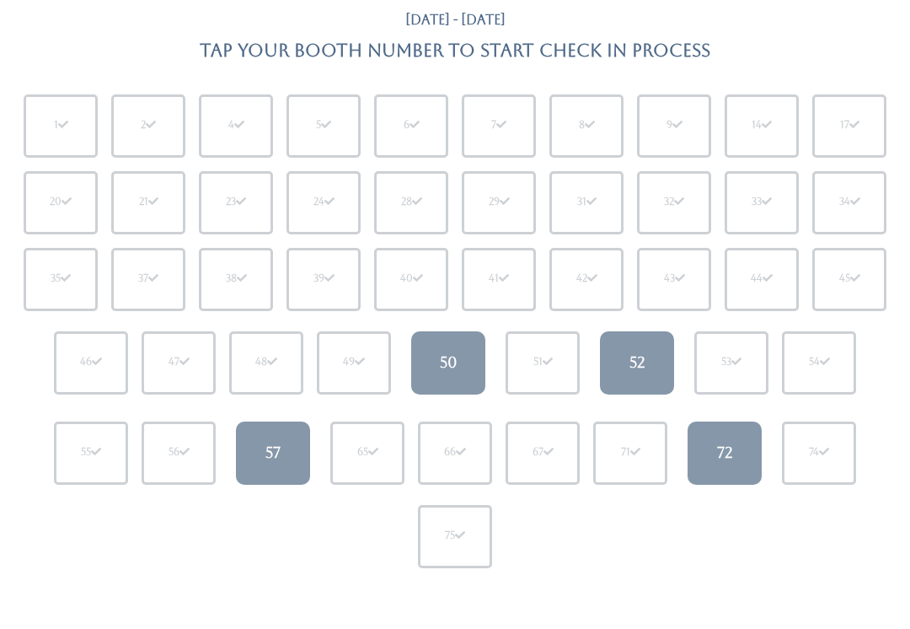
click at [447, 366] on div "50" at bounding box center [449, 363] width 18 height 22
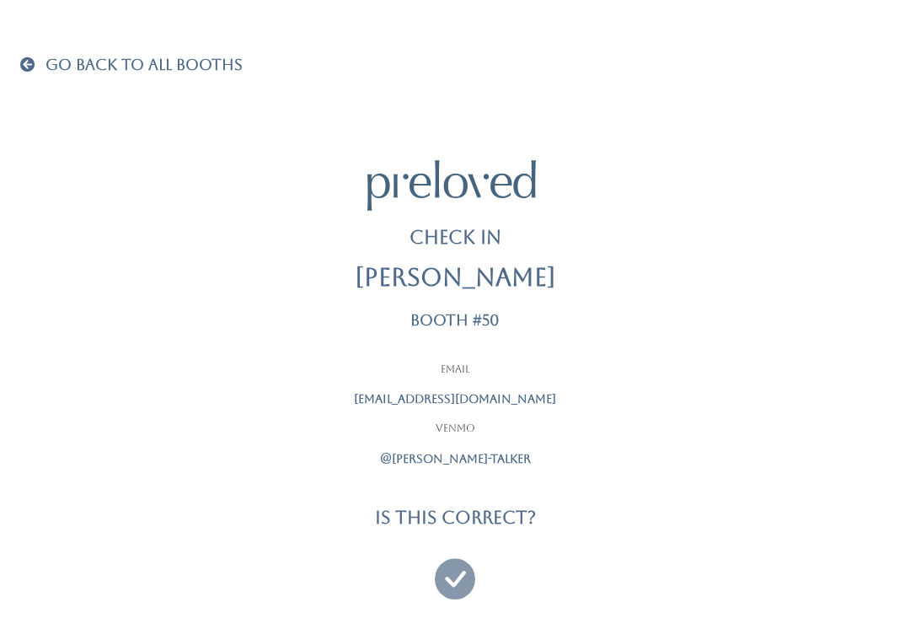
click at [26, 74] on link "Go Back To All Booths" at bounding box center [131, 65] width 223 height 17
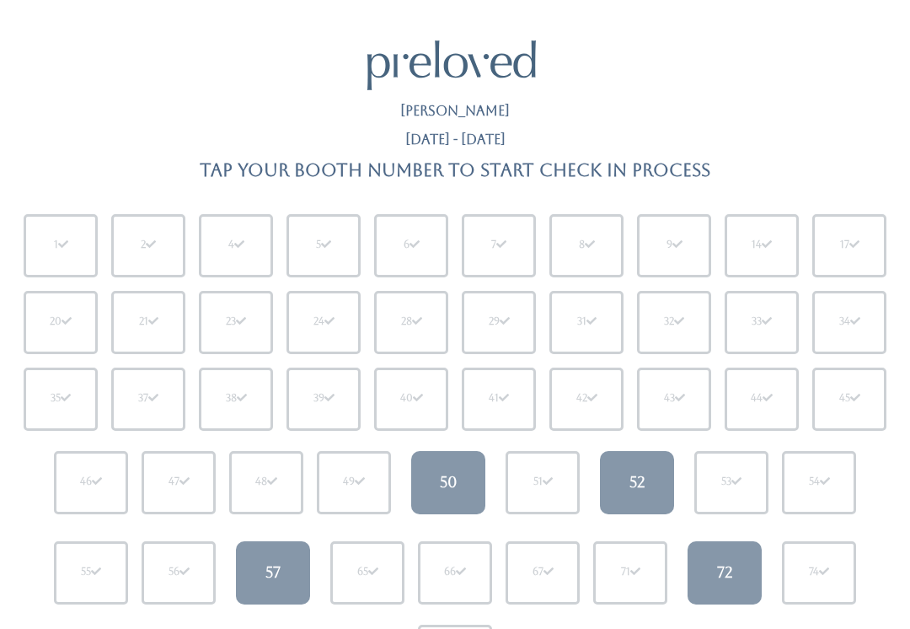
click at [630, 475] on div "52" at bounding box center [638, 482] width 16 height 22
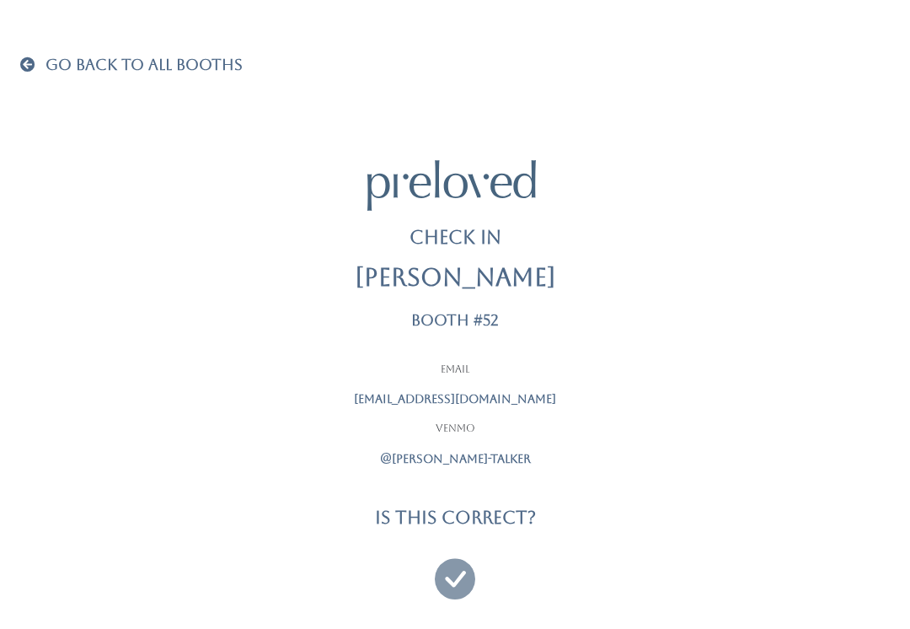
click at [32, 66] on span at bounding box center [31, 63] width 22 height 15
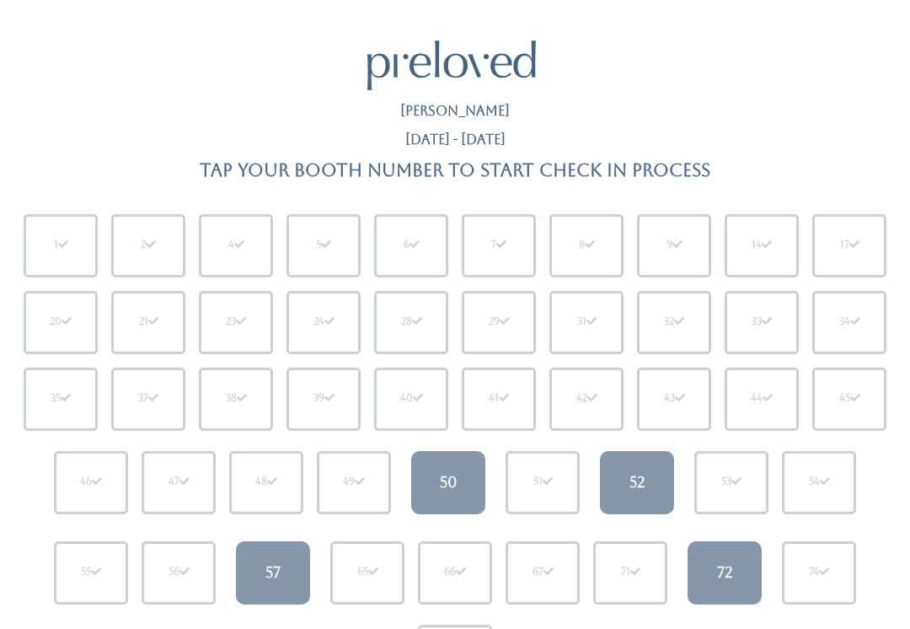
click at [271, 563] on div "57" at bounding box center [272, 572] width 15 height 22
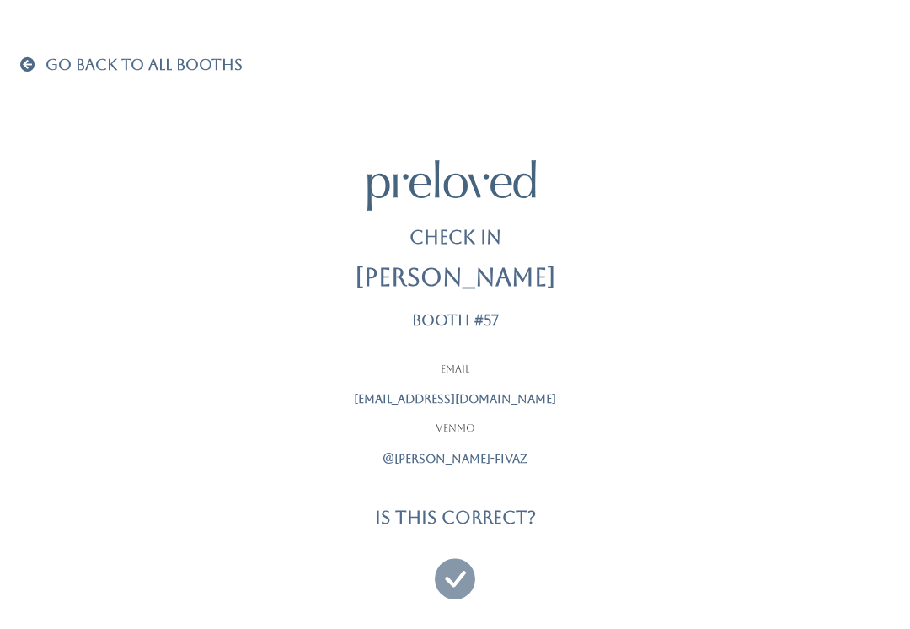
click at [26, 67] on span at bounding box center [31, 63] width 22 height 15
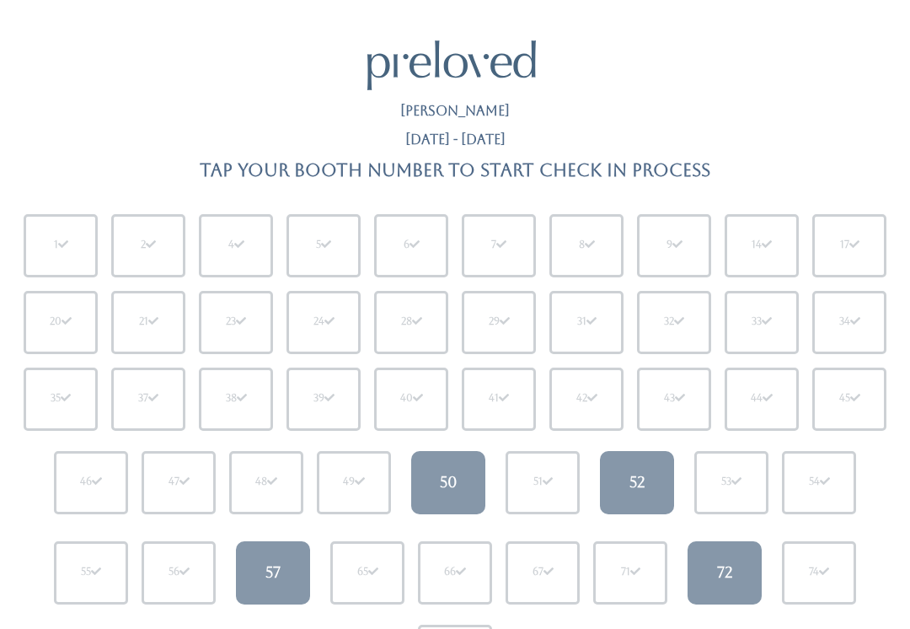
click at [725, 569] on div "72" at bounding box center [725, 572] width 16 height 22
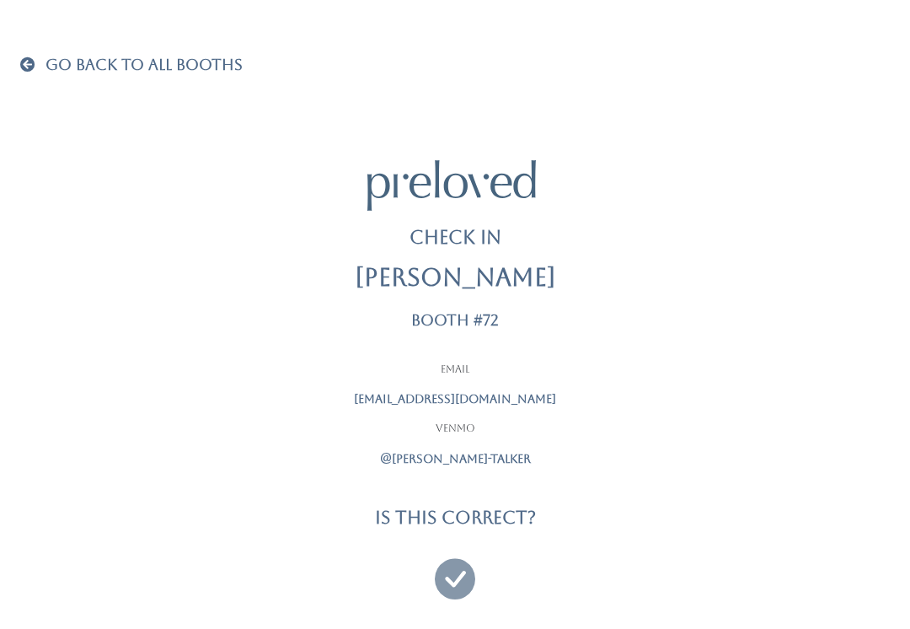
click at [71, 56] on span "Go Back To All Booths" at bounding box center [144, 65] width 197 height 18
